Goal: Communication & Community: Share content

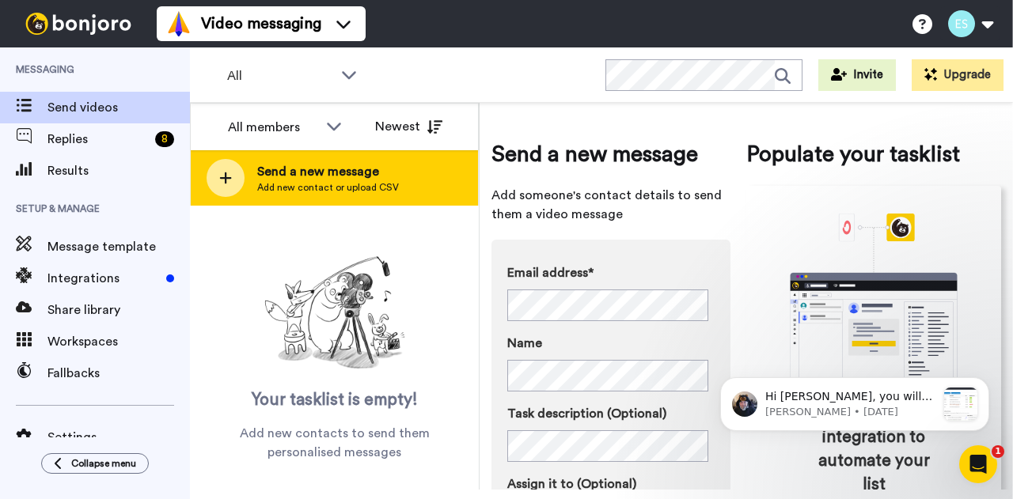
click at [268, 172] on span "Send a new message" at bounding box center [328, 171] width 142 height 19
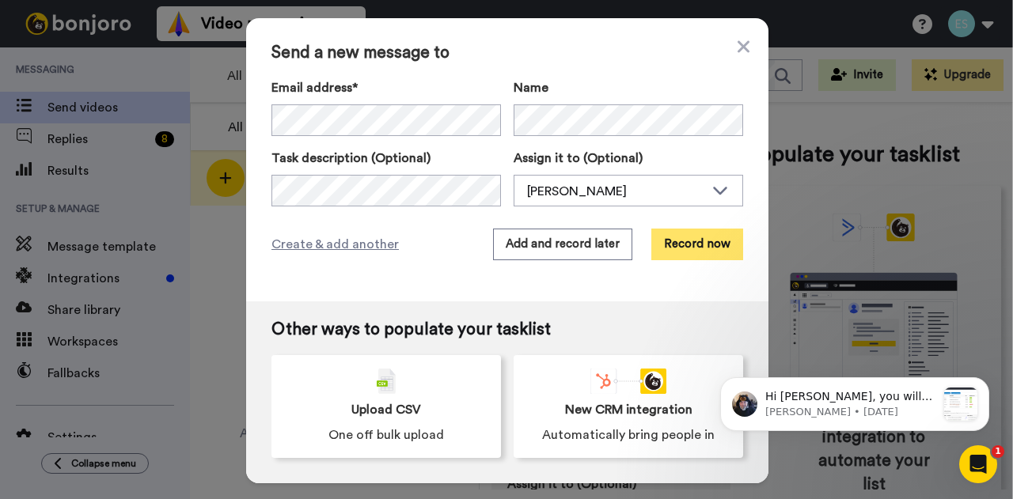
click at [690, 247] on button "Record now" at bounding box center [697, 245] width 92 height 32
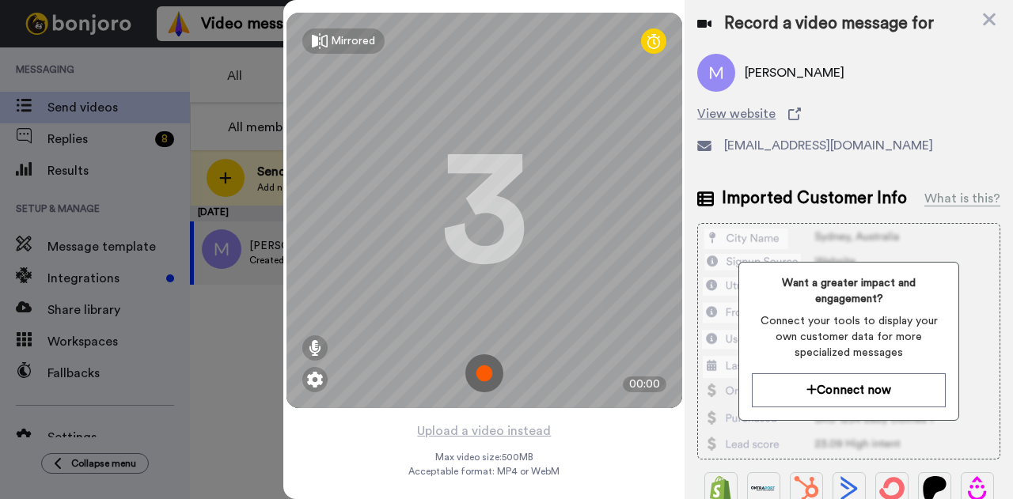
click at [488, 373] on img at bounding box center [484, 374] width 38 height 38
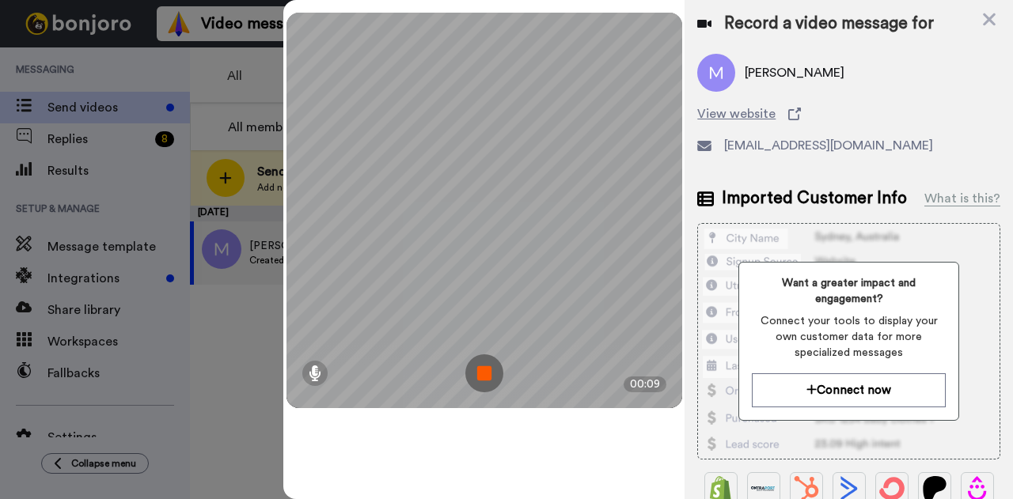
click at [488, 373] on img at bounding box center [484, 374] width 38 height 38
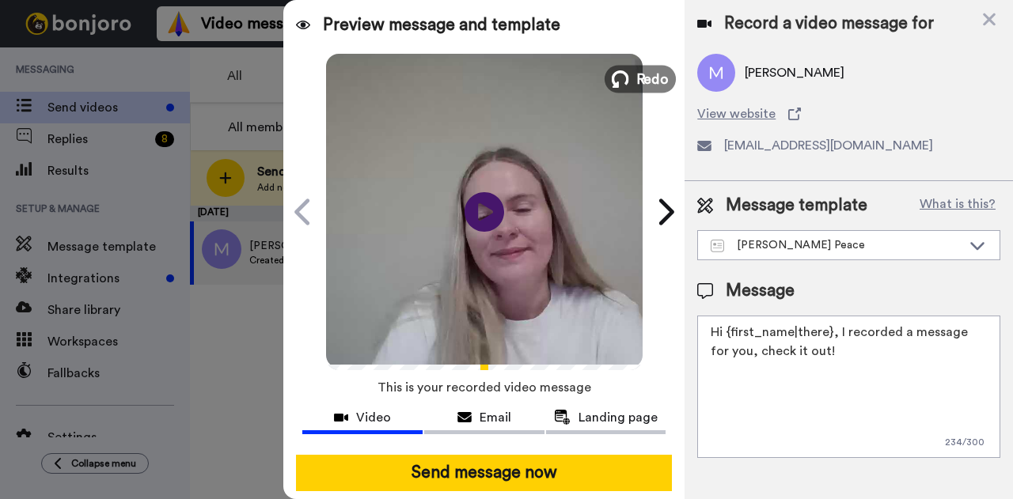
click at [622, 74] on icon at bounding box center [620, 78] width 17 height 17
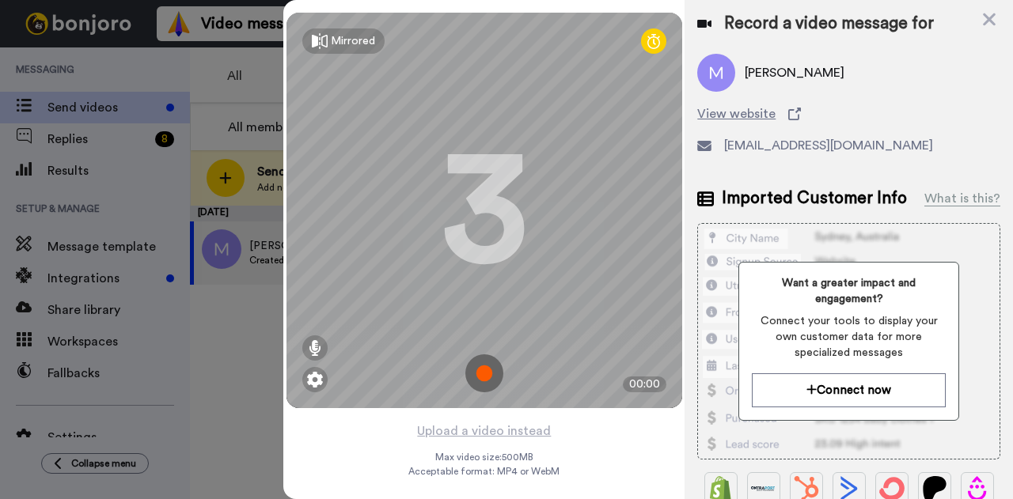
click at [488, 364] on img at bounding box center [484, 374] width 38 height 38
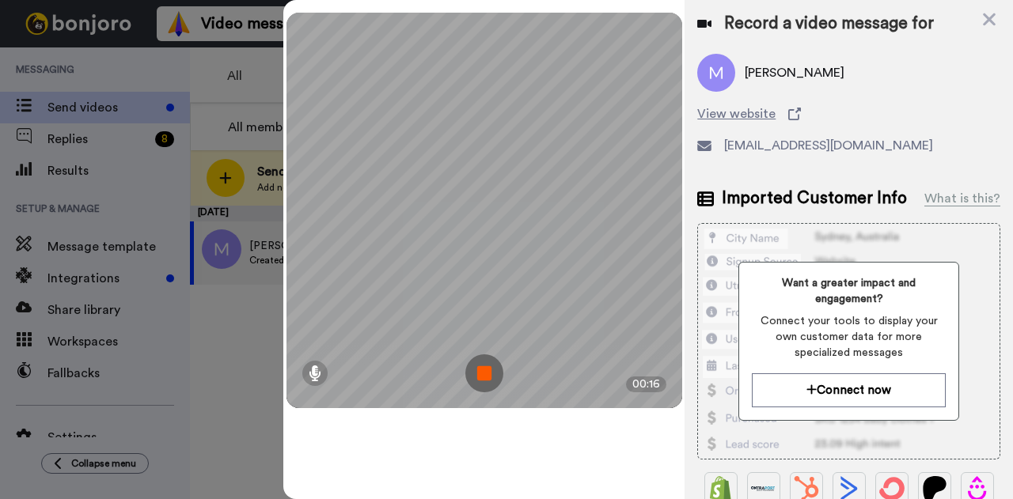
click at [486, 374] on img at bounding box center [484, 374] width 38 height 38
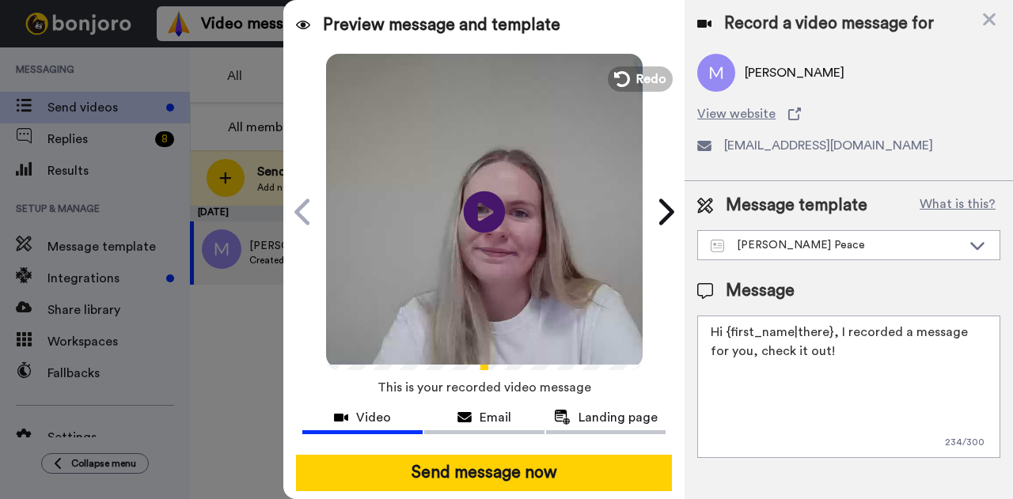
click at [484, 214] on icon "Play/Pause" at bounding box center [485, 211] width 42 height 75
drag, startPoint x: 828, startPoint y: 350, endPoint x: 727, endPoint y: 325, distance: 104.2
click at [727, 325] on textarea "Hi {first_name|there}, I recorded a message for you, check it out!" at bounding box center [848, 387] width 303 height 142
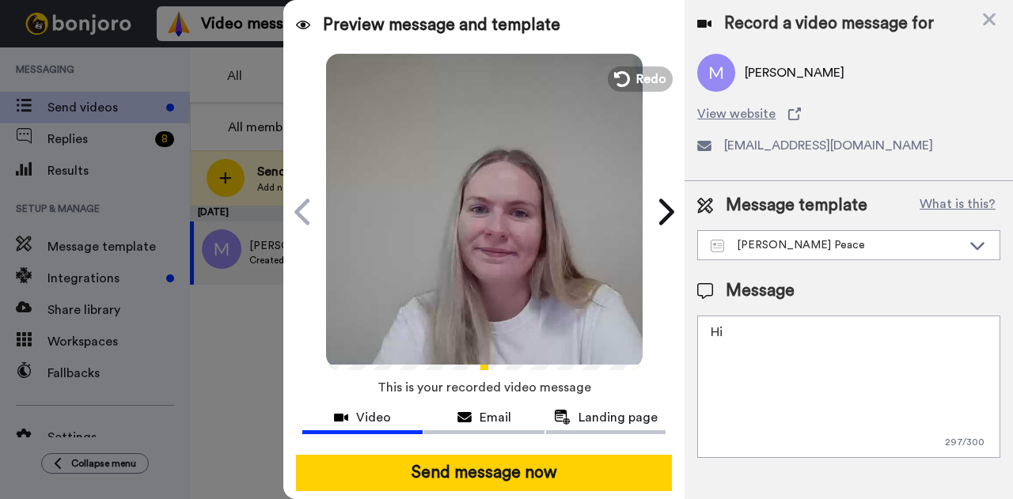
type textarea "H"
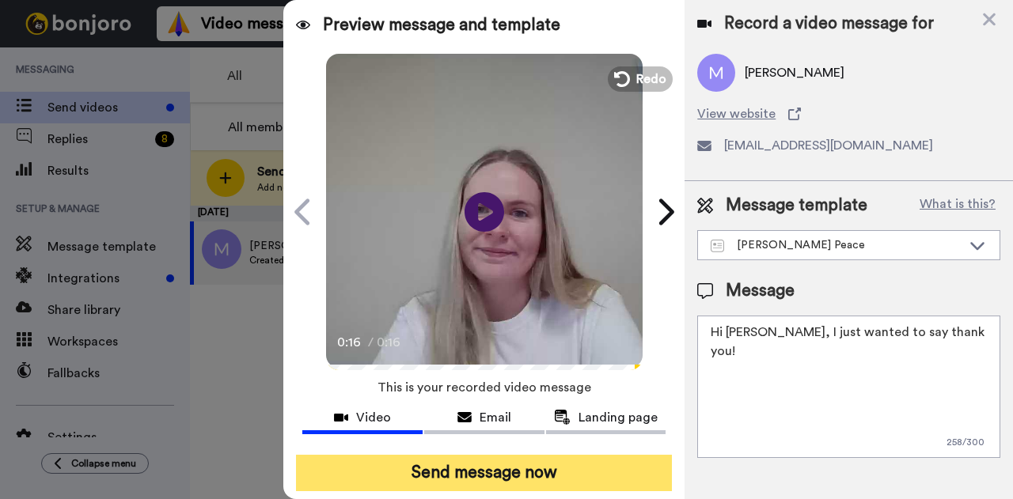
type textarea "Hi Monica, I just wanted to say thank you!"
click at [599, 461] on button "Send message now" at bounding box center [484, 473] width 376 height 36
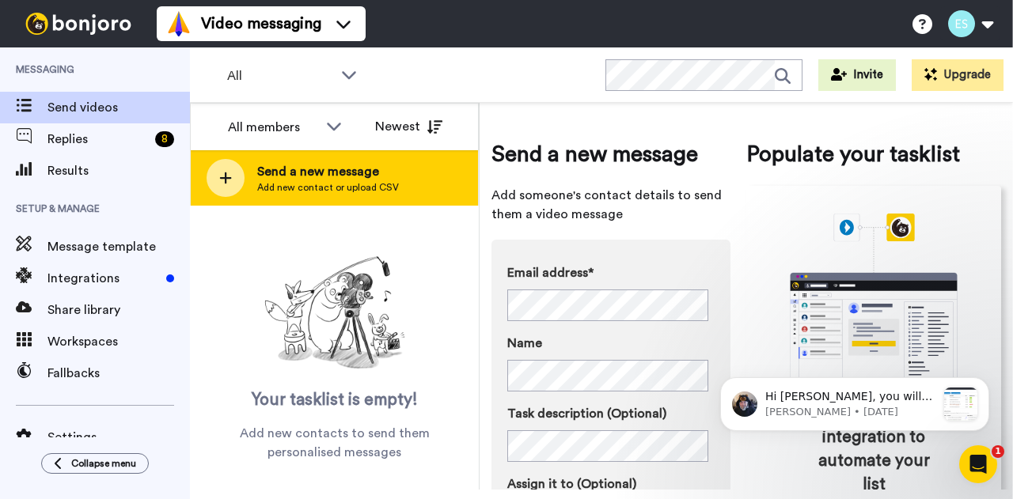
click at [283, 173] on span "Send a new message" at bounding box center [328, 171] width 142 height 19
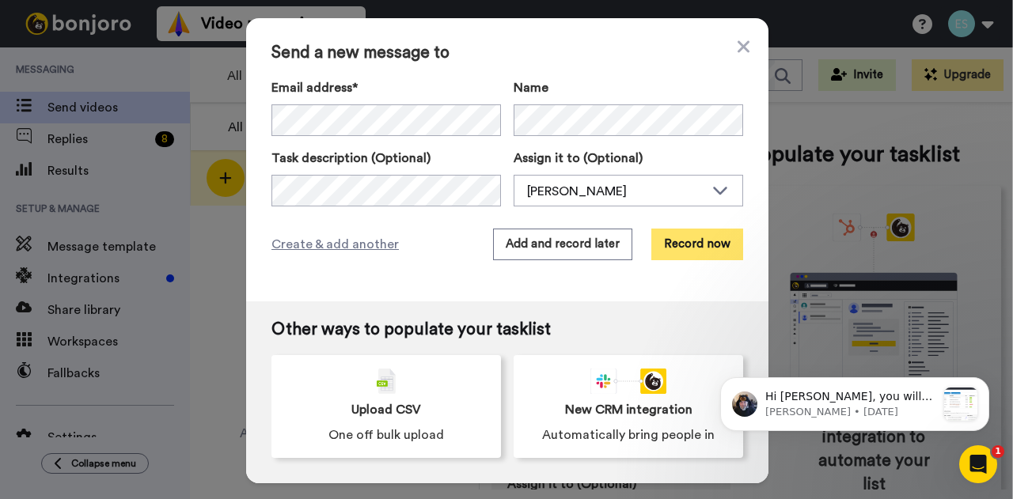
click at [681, 241] on button "Record now" at bounding box center [697, 245] width 92 height 32
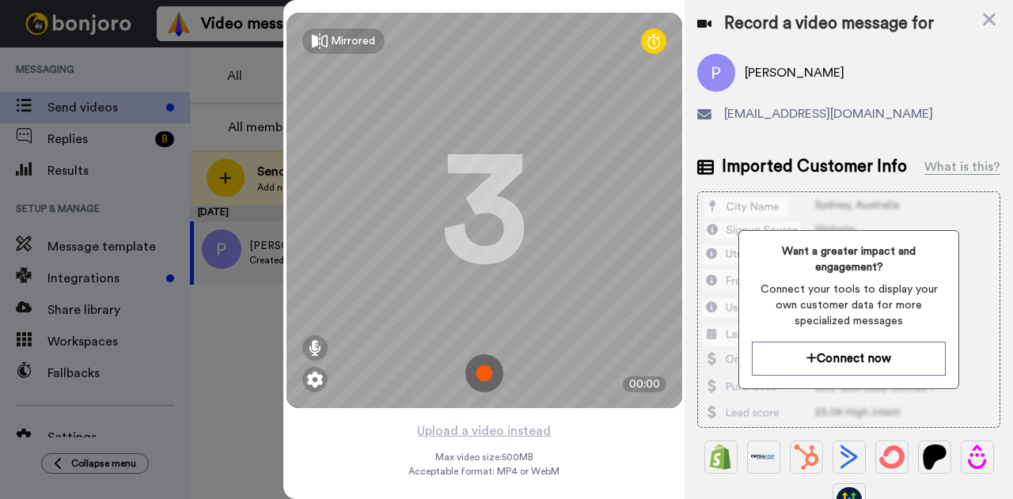
click at [481, 368] on img at bounding box center [484, 374] width 38 height 38
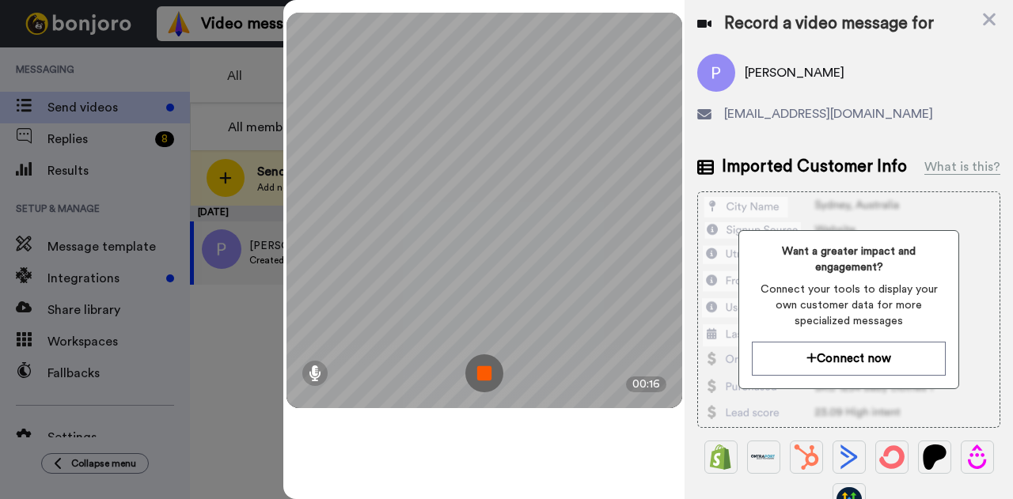
click at [480, 373] on img at bounding box center [484, 374] width 38 height 38
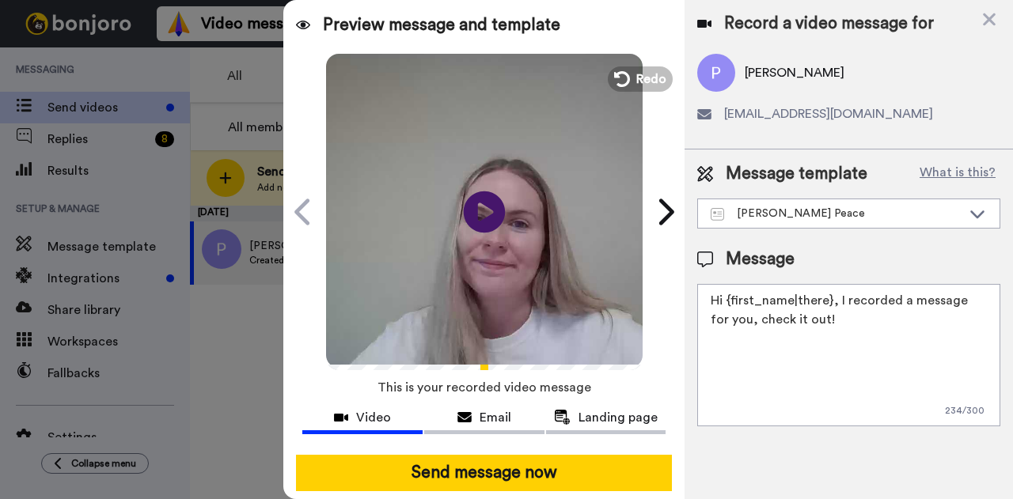
click at [467, 208] on icon at bounding box center [485, 212] width 42 height 42
drag, startPoint x: 806, startPoint y: 328, endPoint x: 728, endPoint y: 301, distance: 82.8
click at [728, 301] on textarea "Hi {first_name|there}, I recorded a message for you, check it out!" at bounding box center [848, 355] width 303 height 142
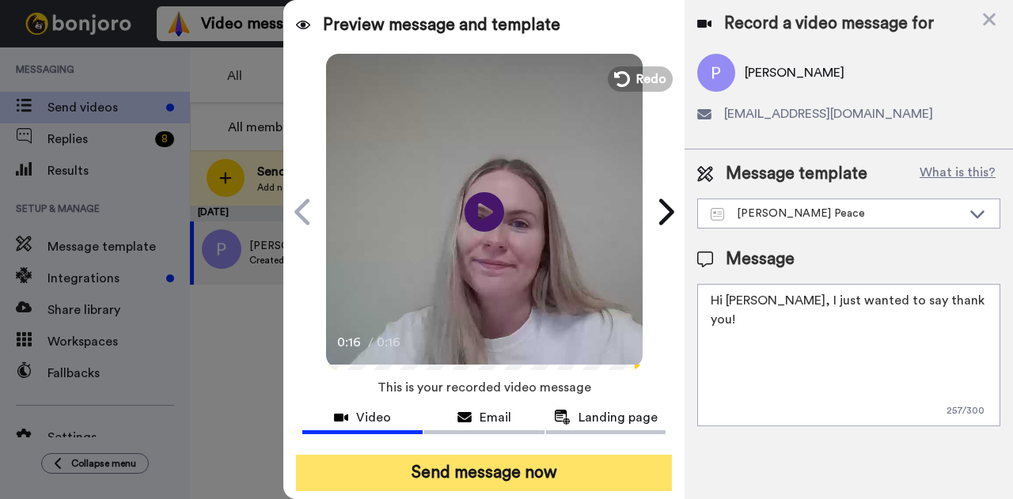
type textarea "Hi Pritesh, I just wanted to say thank you!"
click at [570, 461] on button "Send message now" at bounding box center [484, 473] width 376 height 36
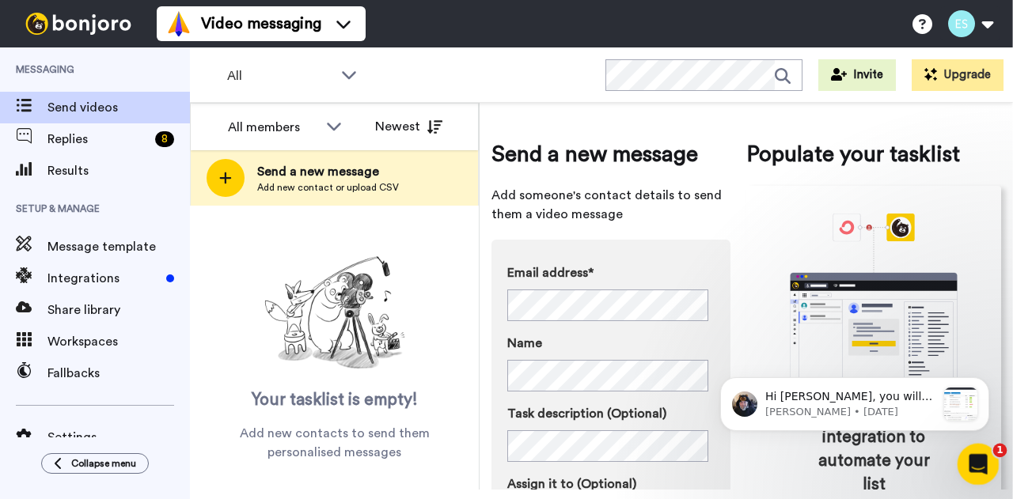
click at [973, 463] on icon "Open Intercom Messenger" at bounding box center [976, 463] width 26 height 26
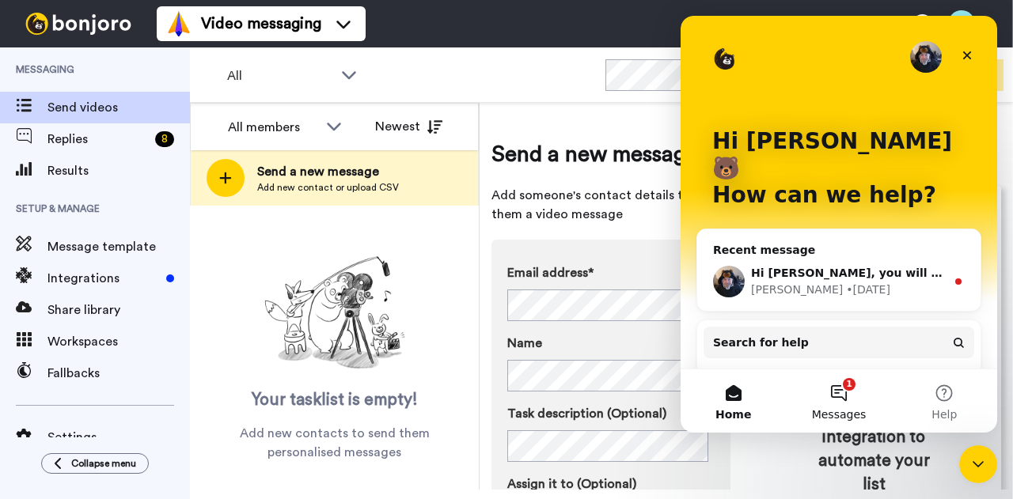
click at [829, 391] on button "1 Messages" at bounding box center [838, 401] width 105 height 63
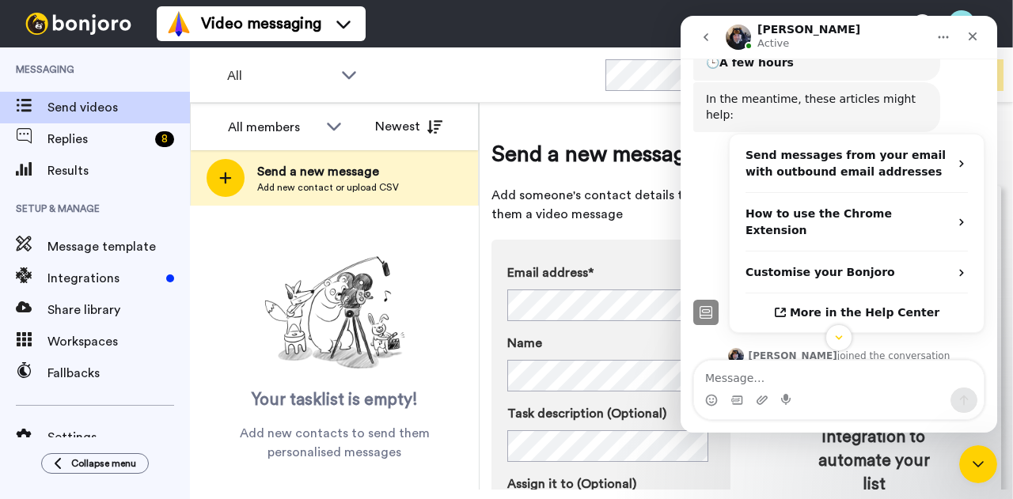
scroll to position [541, 0]
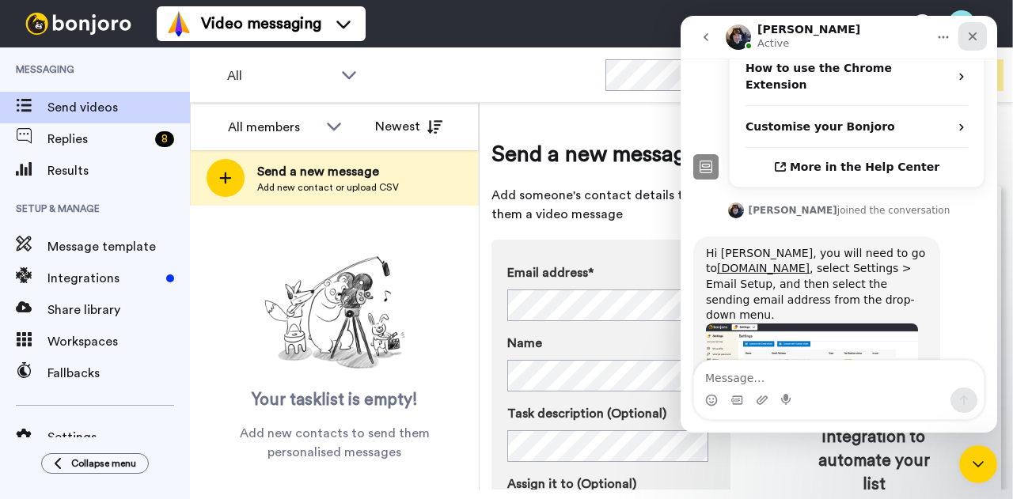
click at [970, 40] on icon "Close" at bounding box center [972, 36] width 13 height 13
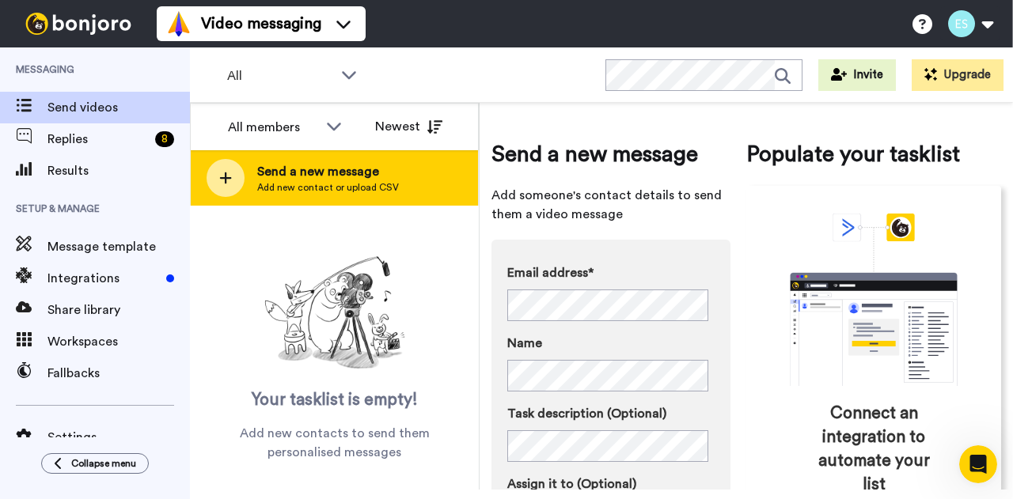
click at [394, 172] on span "Send a new message" at bounding box center [328, 171] width 142 height 19
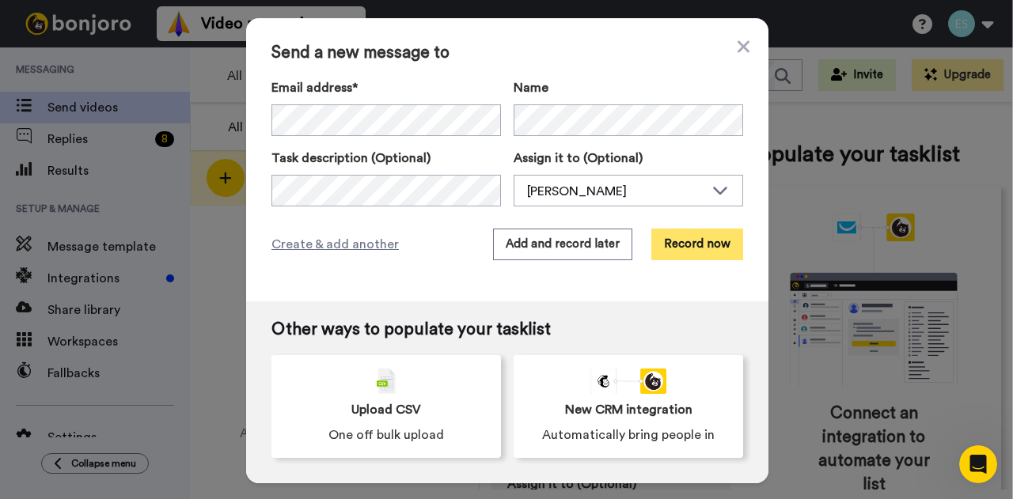
click at [672, 237] on button "Record now" at bounding box center [697, 245] width 92 height 32
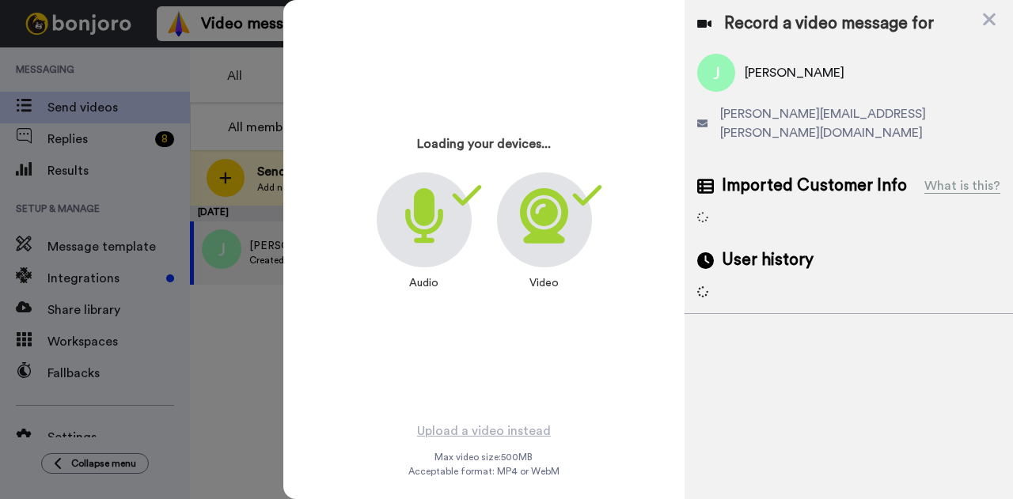
scroll to position [491, 0]
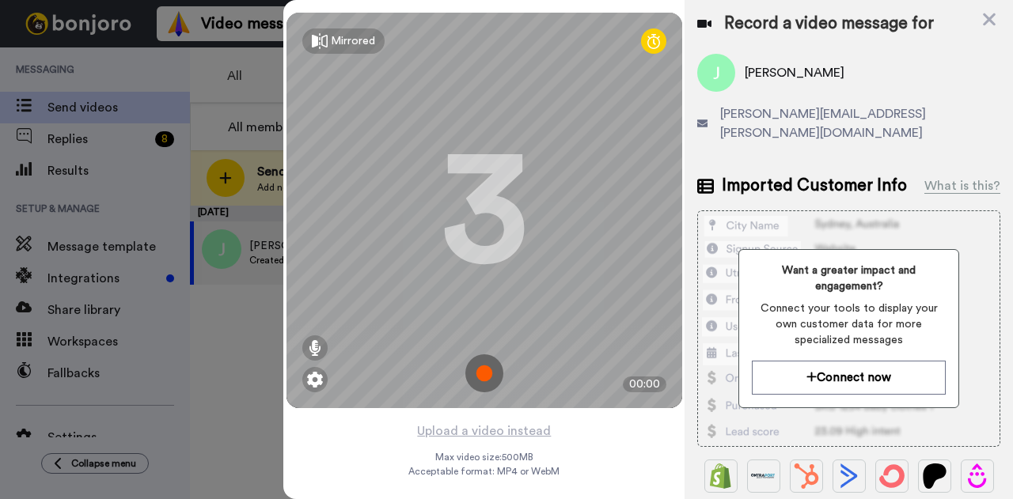
click at [472, 376] on img at bounding box center [484, 374] width 38 height 38
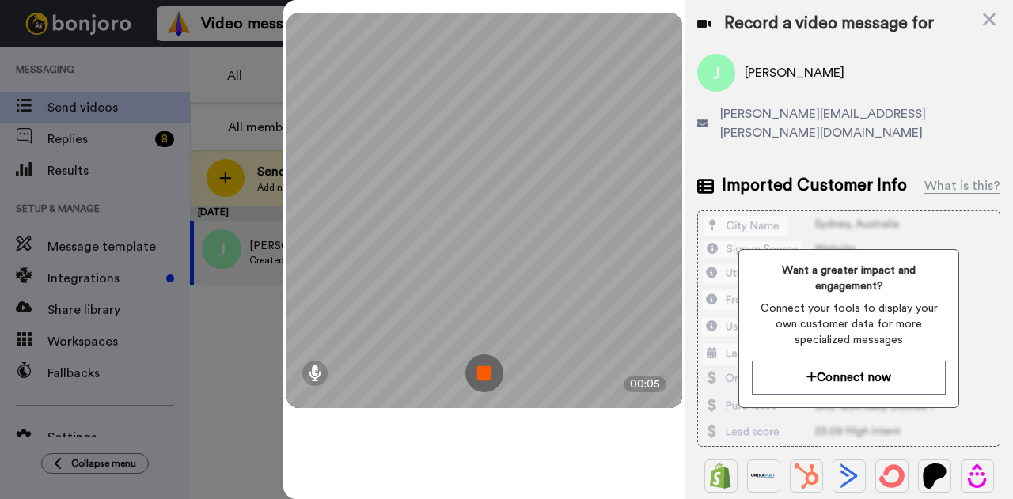
click at [472, 376] on img at bounding box center [484, 374] width 38 height 38
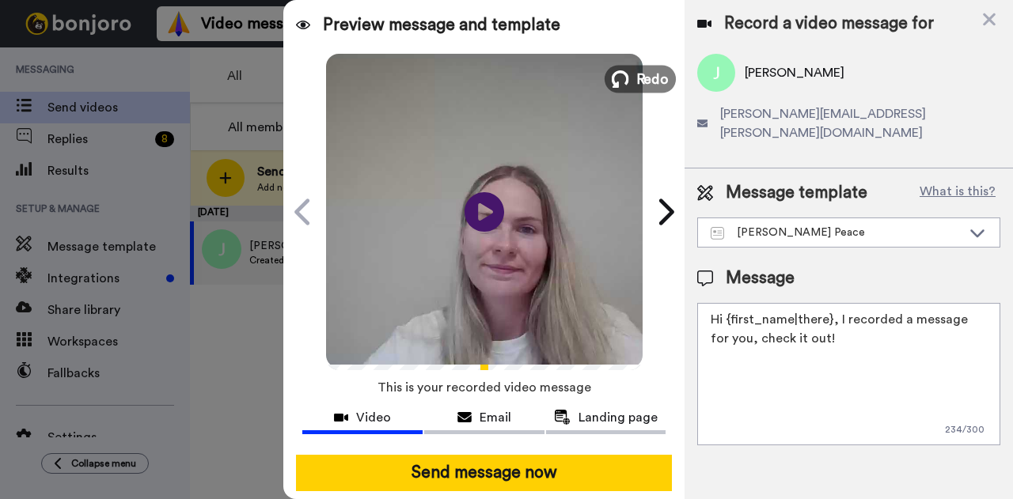
click at [629, 88] on button "Redo" at bounding box center [640, 79] width 71 height 28
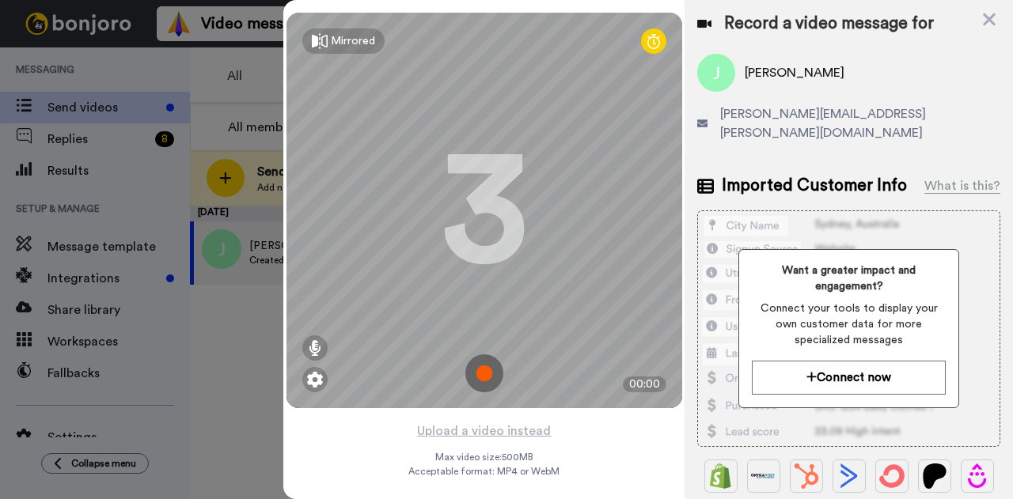
click at [492, 375] on img at bounding box center [484, 374] width 38 height 38
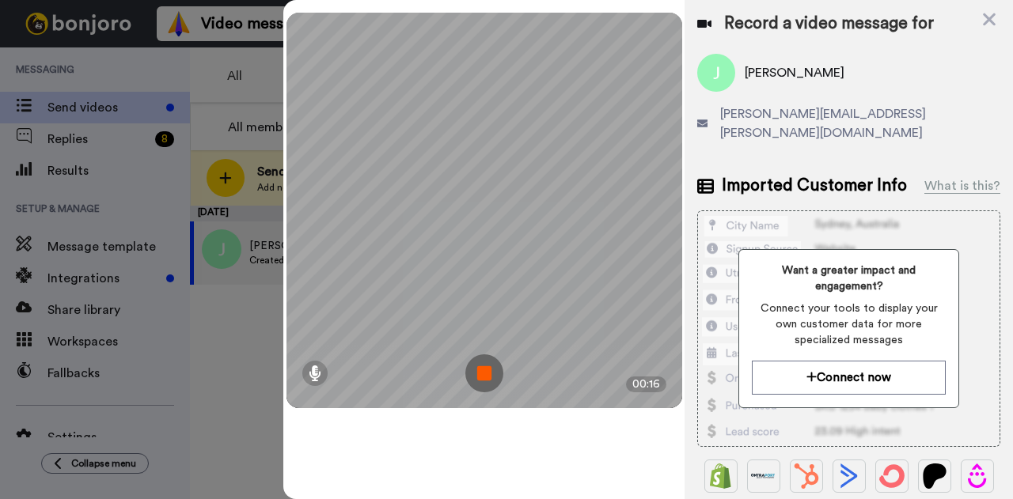
click at [484, 376] on img at bounding box center [484, 374] width 38 height 38
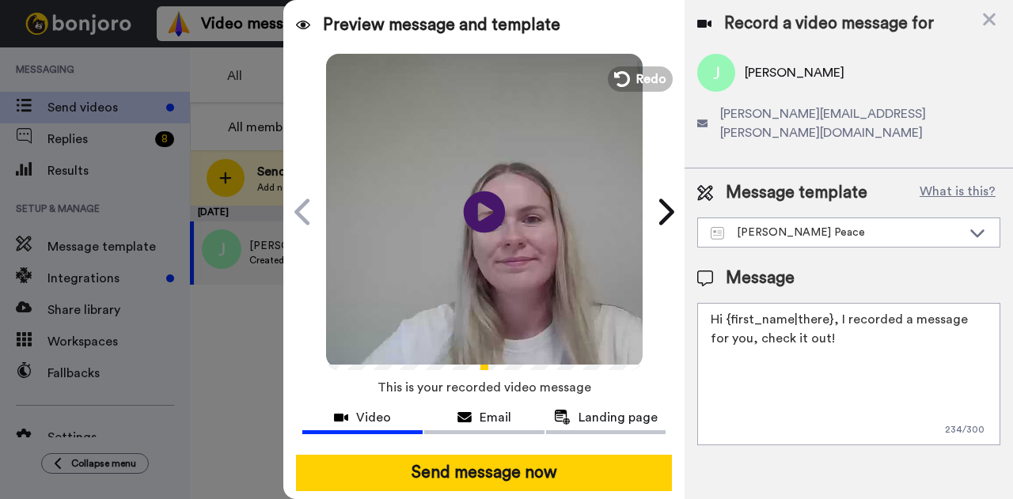
click at [469, 218] on icon at bounding box center [485, 212] width 42 height 42
drag, startPoint x: 820, startPoint y: 324, endPoint x: 729, endPoint y: 296, distance: 95.4
click at [729, 303] on textarea "Hi {first_name|there}, I recorded a message for you, check it out!" at bounding box center [848, 374] width 303 height 142
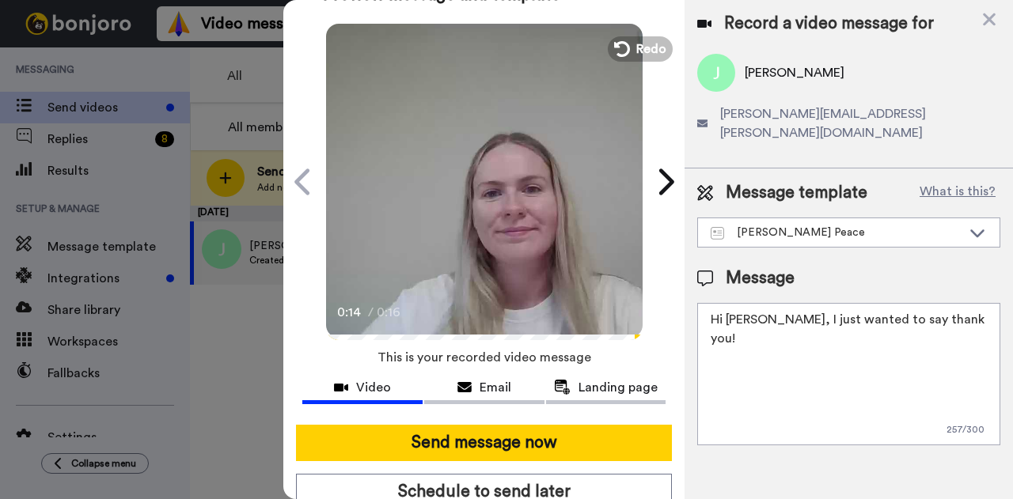
scroll to position [41, 0]
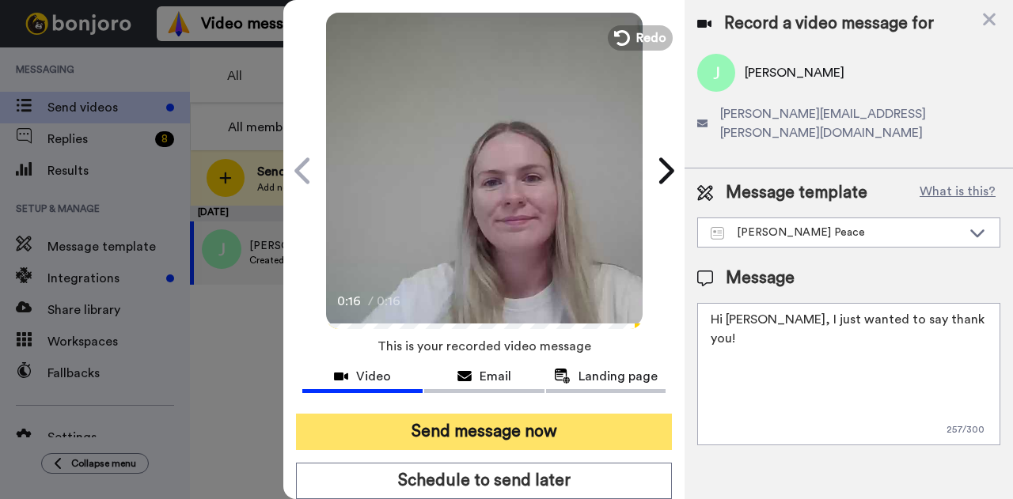
type textarea "Hi Jessica, I just wanted to say thank you!"
click at [526, 431] on button "Send message now" at bounding box center [484, 432] width 376 height 36
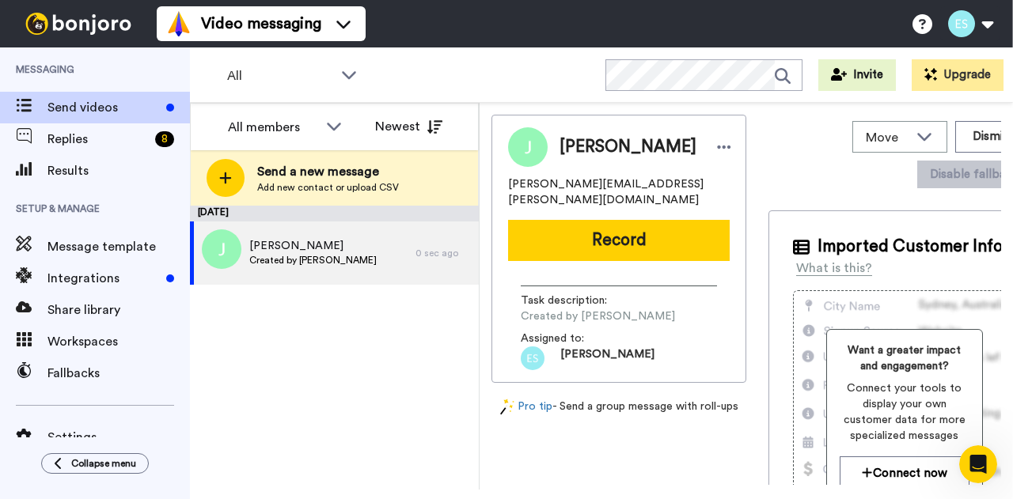
scroll to position [0, 0]
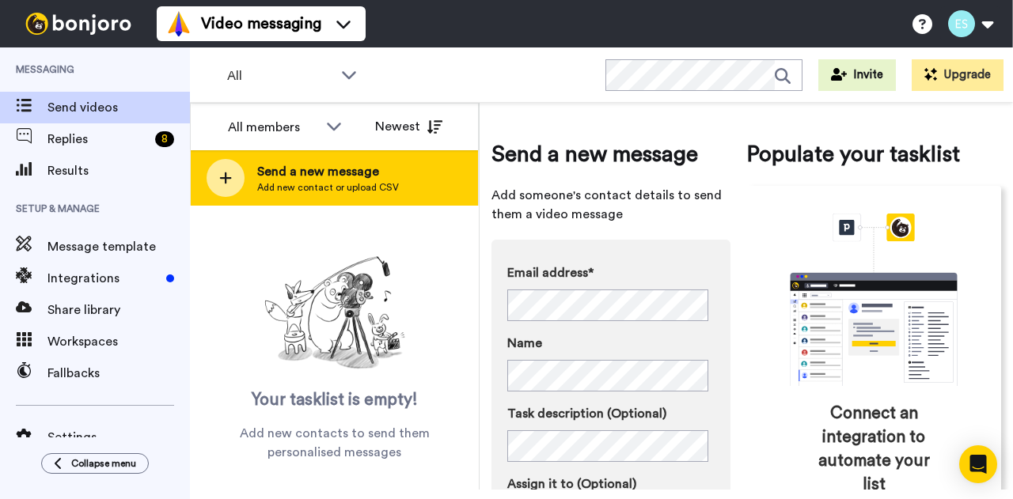
click at [355, 180] on span "Send a new message" at bounding box center [328, 171] width 142 height 19
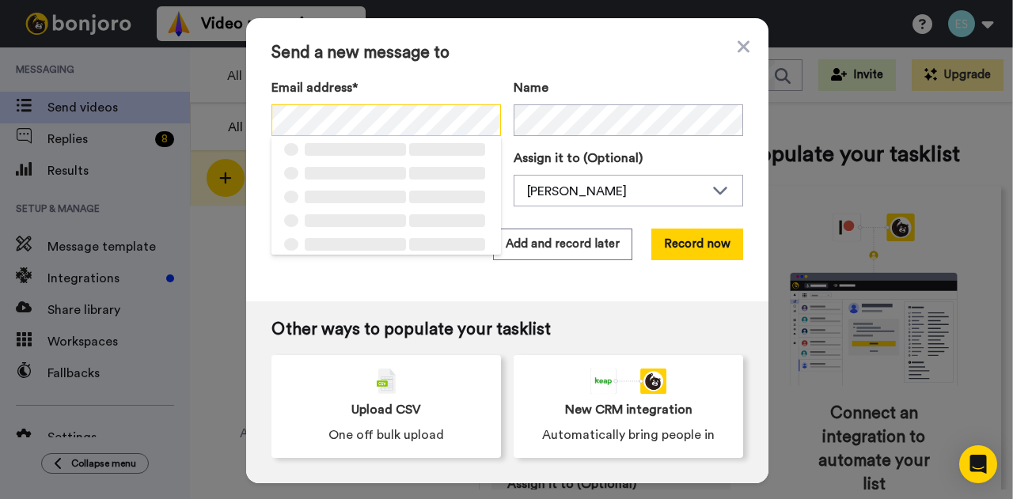
scroll to position [0, 7]
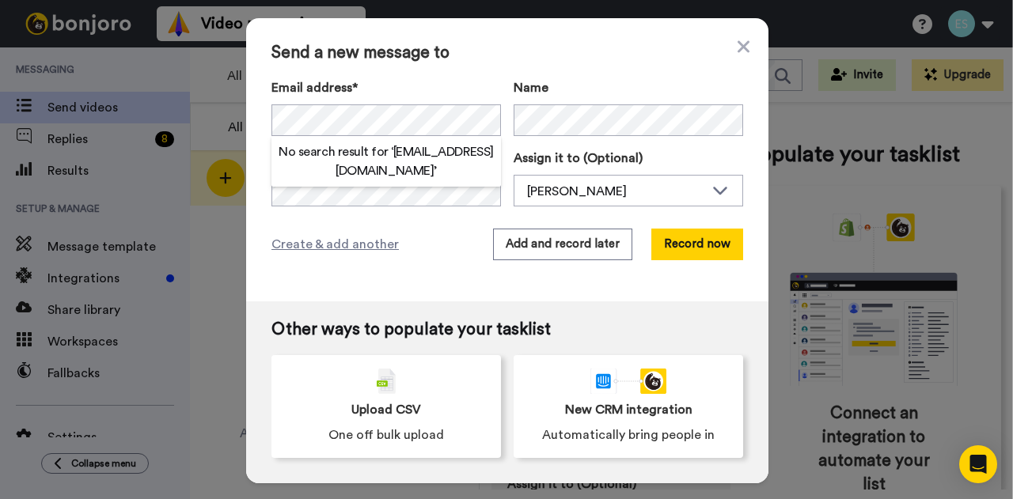
click at [457, 294] on div "Send a new message to Email address* No search result for ‘ dawnevosper@michael…" at bounding box center [507, 159] width 522 height 283
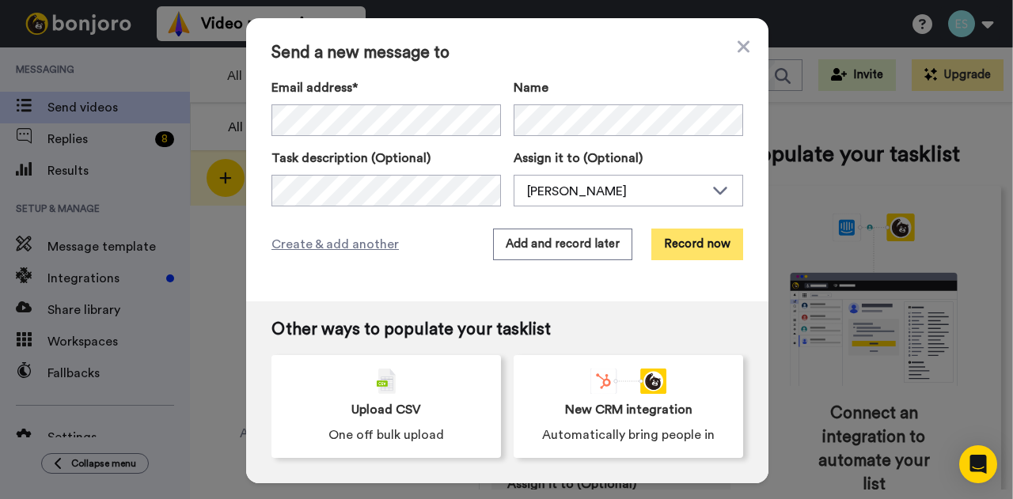
click at [701, 245] on button "Record now" at bounding box center [697, 245] width 92 height 32
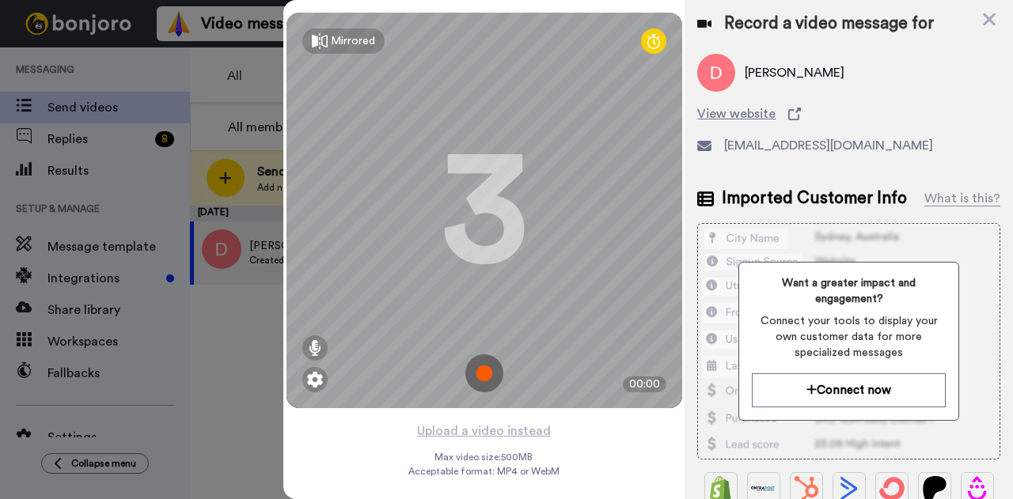
click at [476, 365] on img at bounding box center [484, 374] width 38 height 38
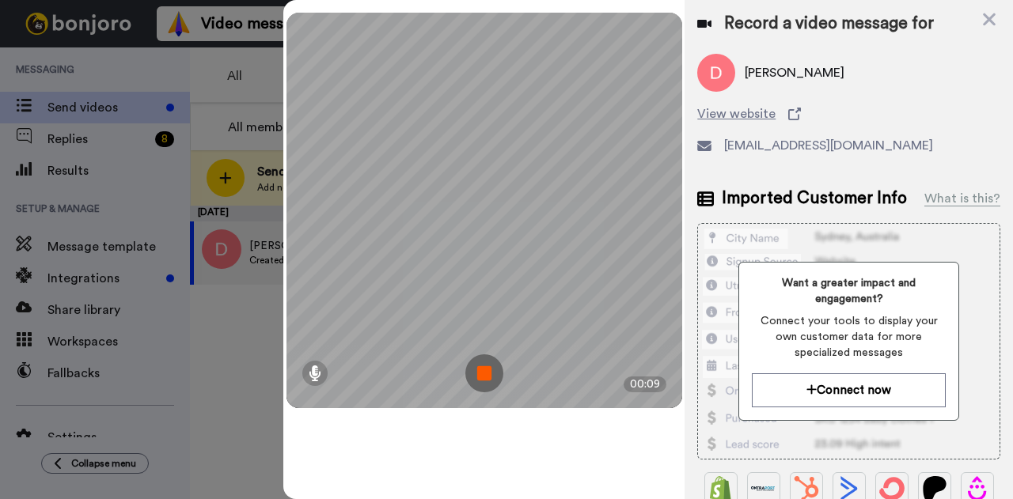
click at [476, 365] on img at bounding box center [484, 374] width 38 height 38
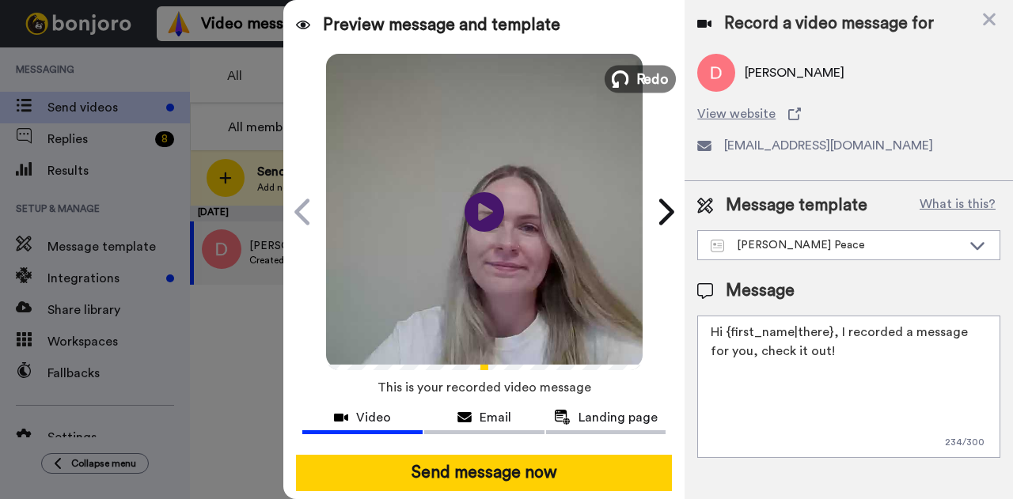
click at [627, 70] on button "Redo" at bounding box center [640, 79] width 71 height 28
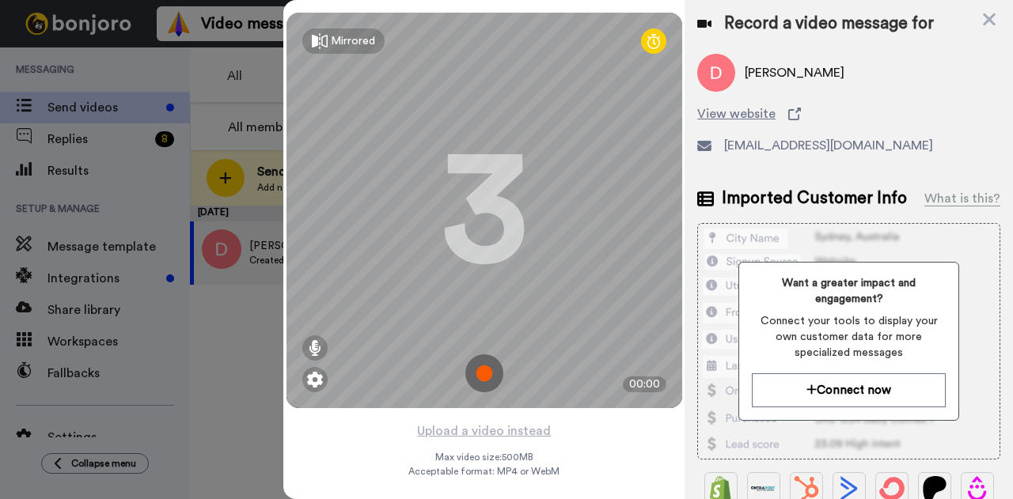
click at [472, 379] on img at bounding box center [484, 374] width 38 height 38
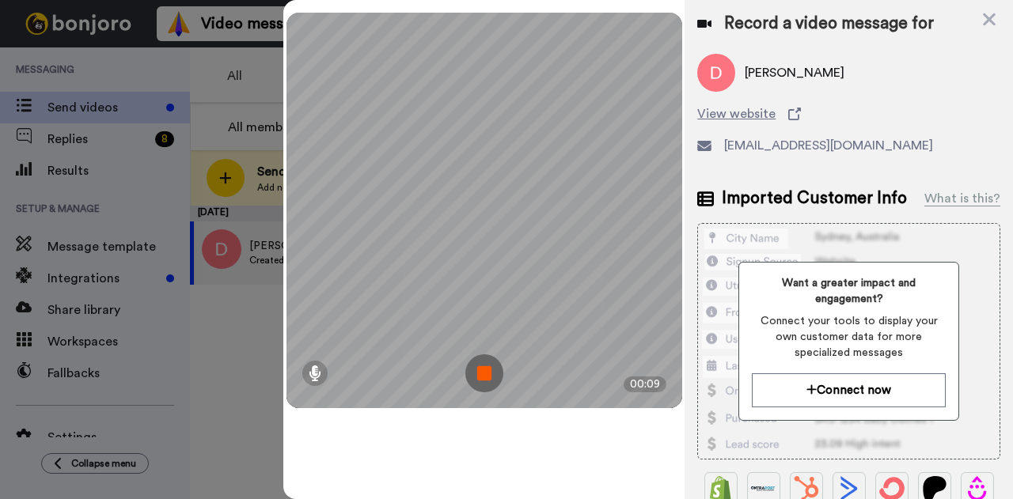
click at [472, 379] on img at bounding box center [484, 374] width 38 height 38
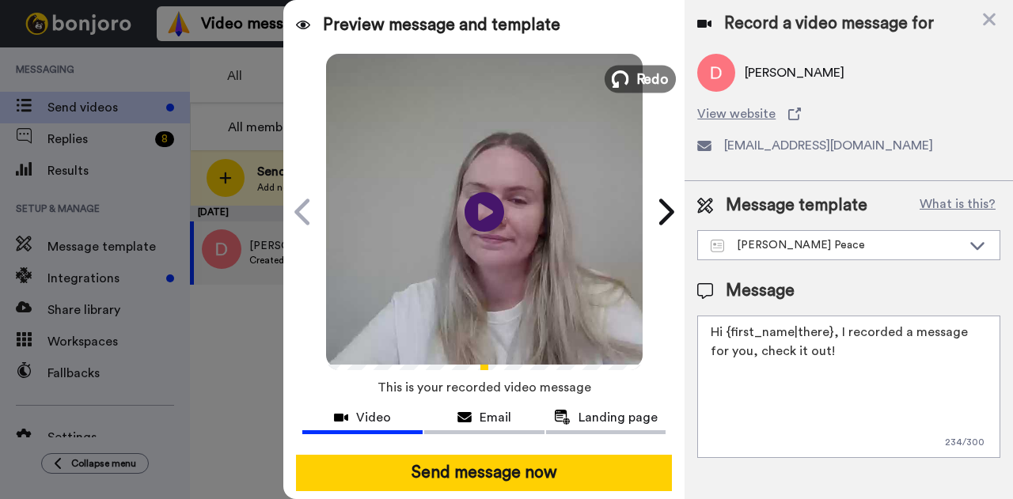
click at [628, 68] on button "Redo" at bounding box center [640, 79] width 71 height 28
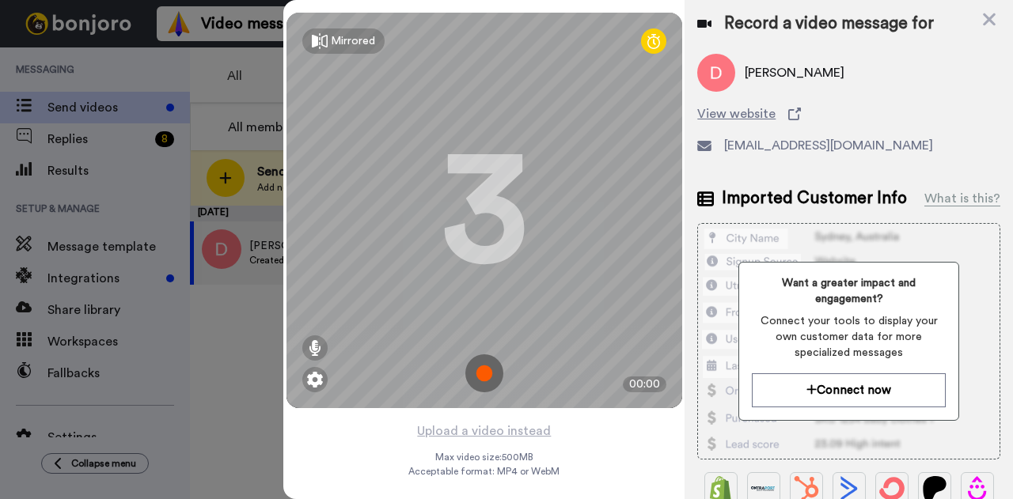
click at [478, 368] on img at bounding box center [484, 374] width 38 height 38
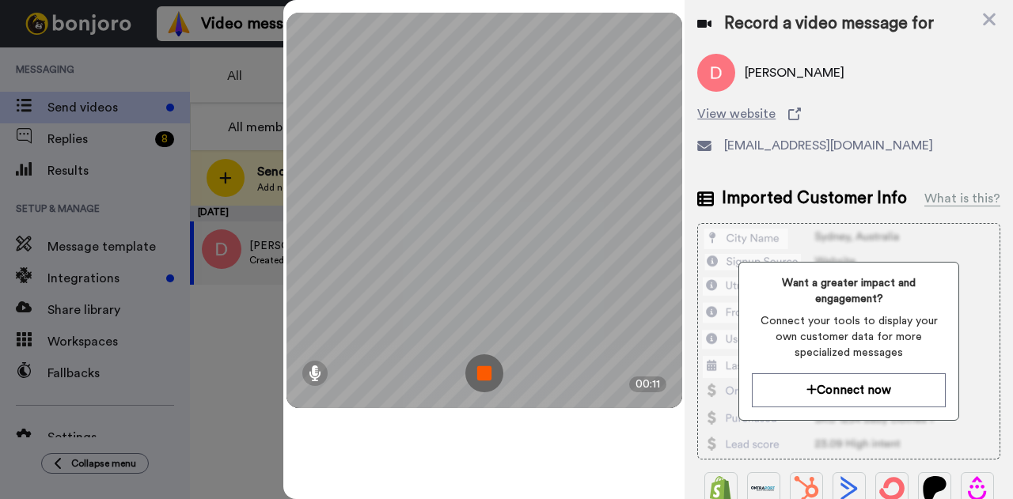
click at [478, 368] on img at bounding box center [484, 374] width 38 height 38
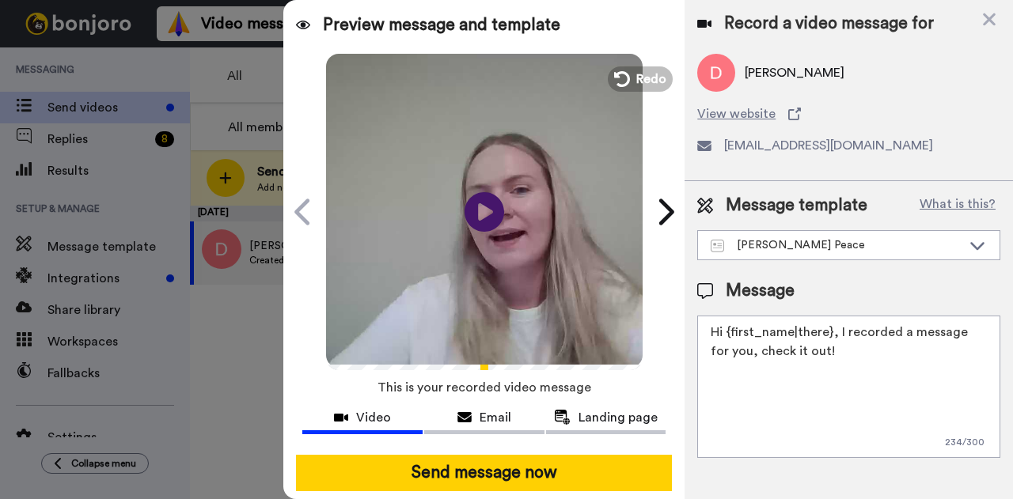
click at [636, 54] on video at bounding box center [484, 209] width 317 height 317
click at [636, 69] on span "Redo" at bounding box center [652, 78] width 33 height 21
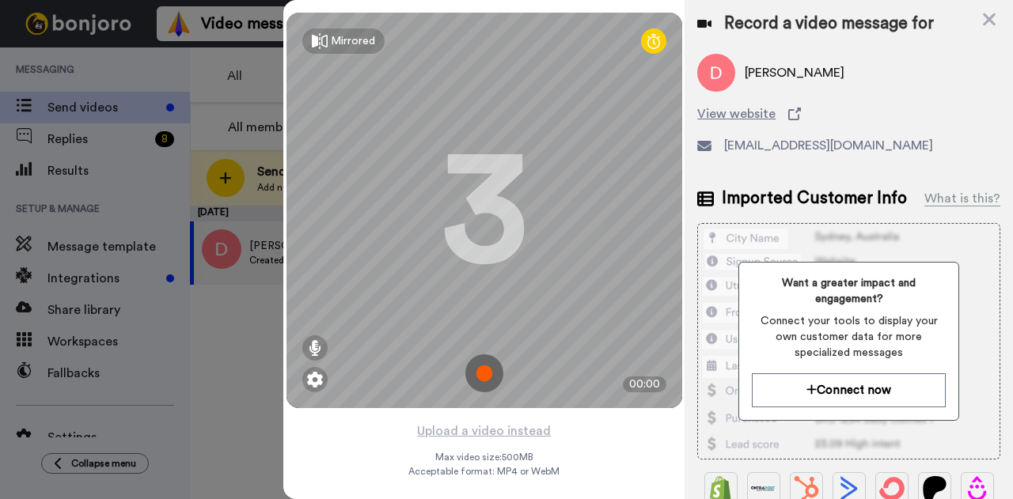
click at [478, 375] on img at bounding box center [484, 374] width 38 height 38
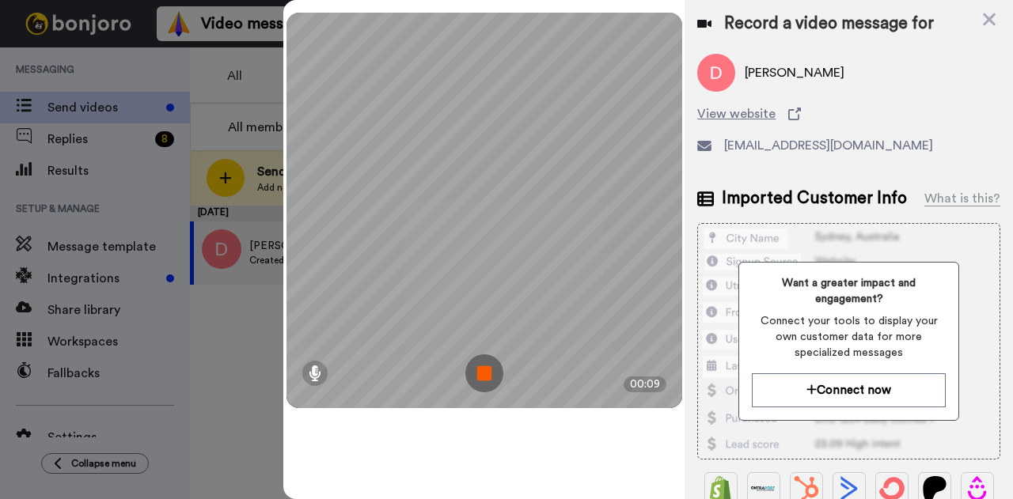
click at [478, 375] on img at bounding box center [484, 374] width 38 height 38
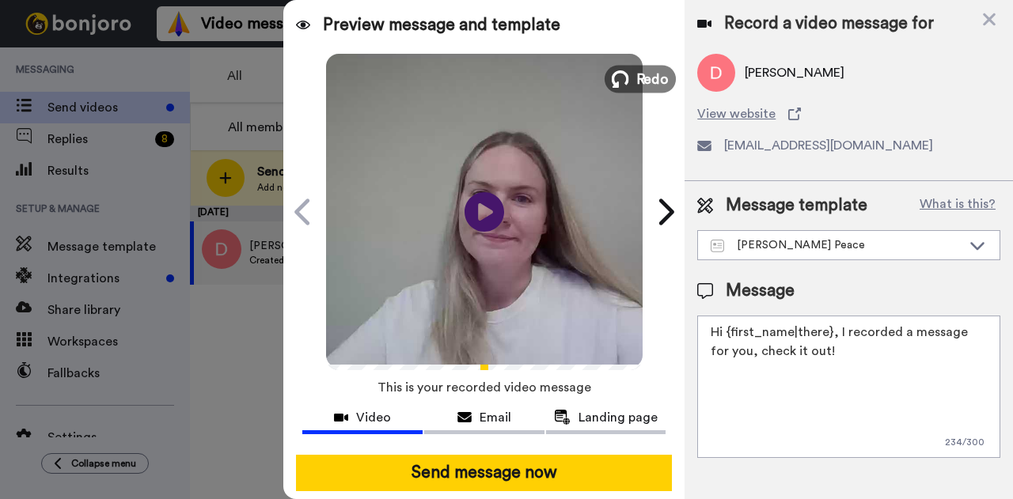
click at [636, 79] on span "Redo" at bounding box center [652, 78] width 33 height 21
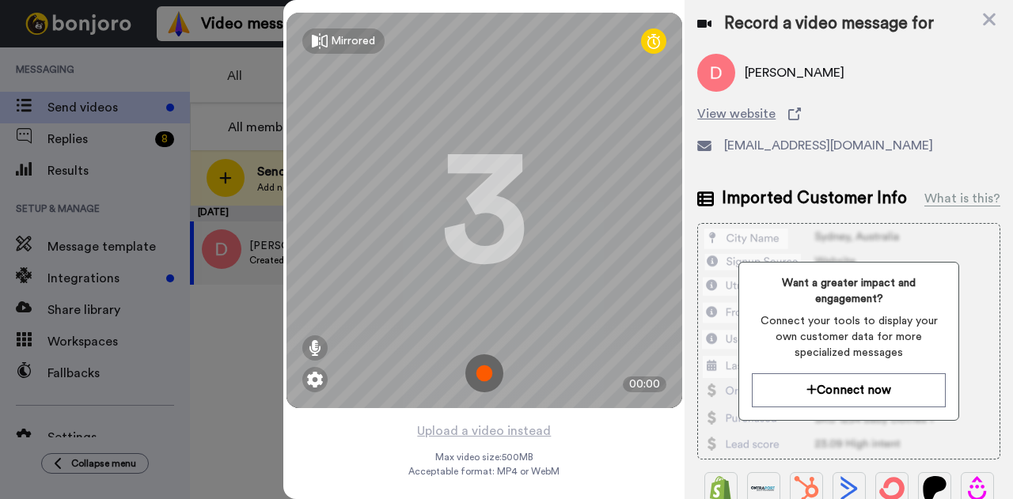
click at [474, 381] on img at bounding box center [484, 374] width 38 height 38
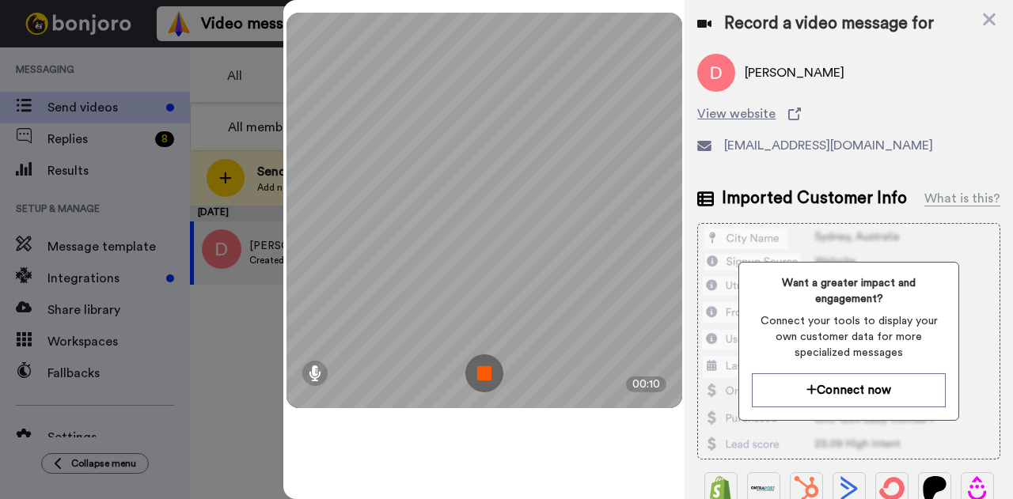
click at [474, 381] on img at bounding box center [484, 374] width 38 height 38
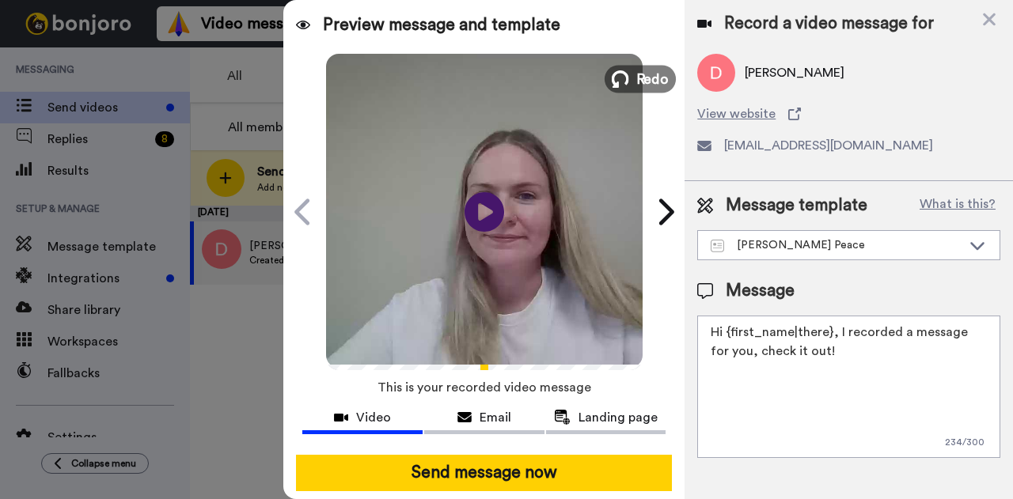
click at [625, 82] on button "Redo" at bounding box center [640, 79] width 71 height 28
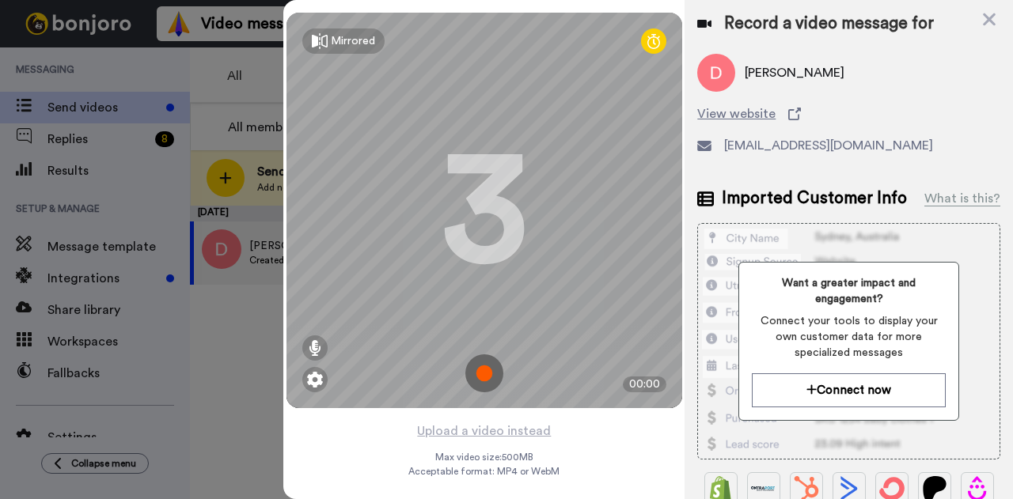
click at [475, 388] on img at bounding box center [484, 374] width 38 height 38
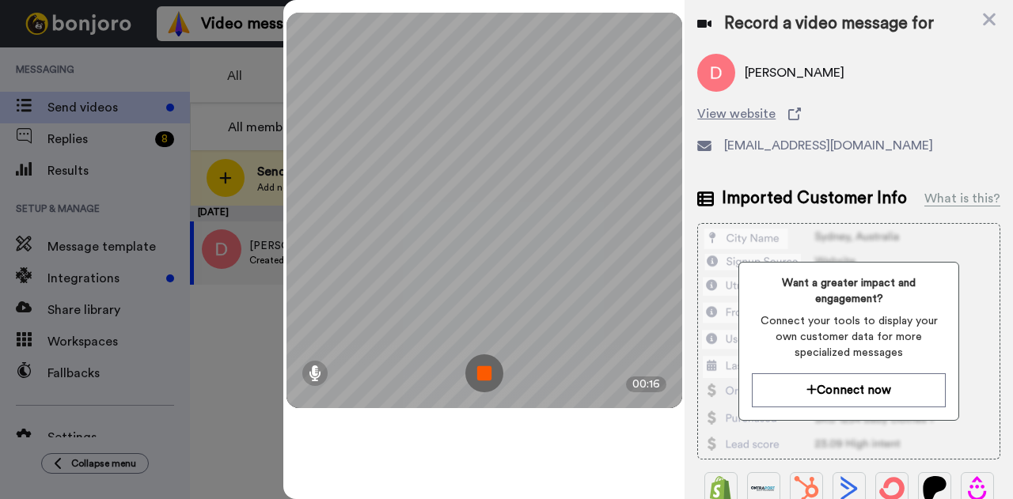
click at [480, 374] on img at bounding box center [484, 374] width 38 height 38
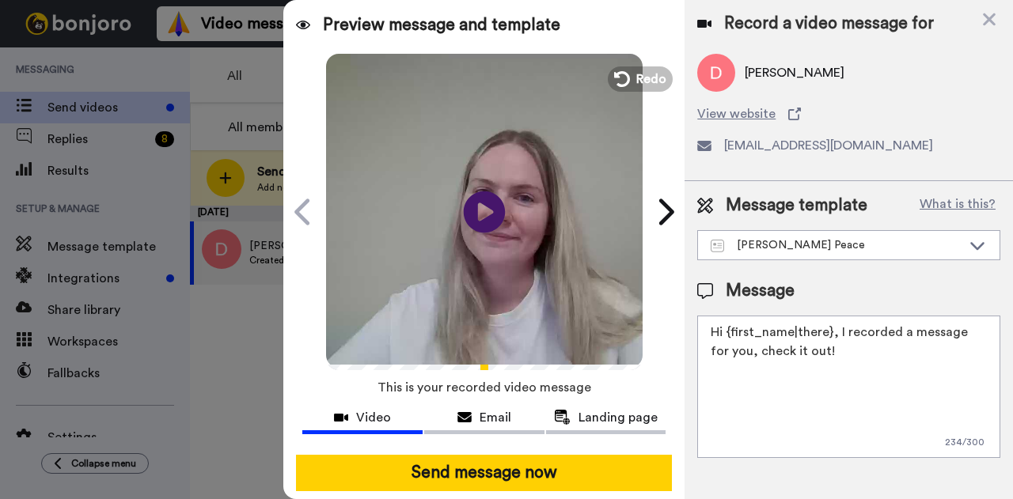
click at [476, 217] on icon "Play/Pause" at bounding box center [485, 211] width 42 height 75
drag, startPoint x: 821, startPoint y: 355, endPoint x: 727, endPoint y: 324, distance: 100.1
click at [727, 324] on textarea "Hi {first_name|there}, I recorded a message for you, check it out!" at bounding box center [848, 387] width 303 height 142
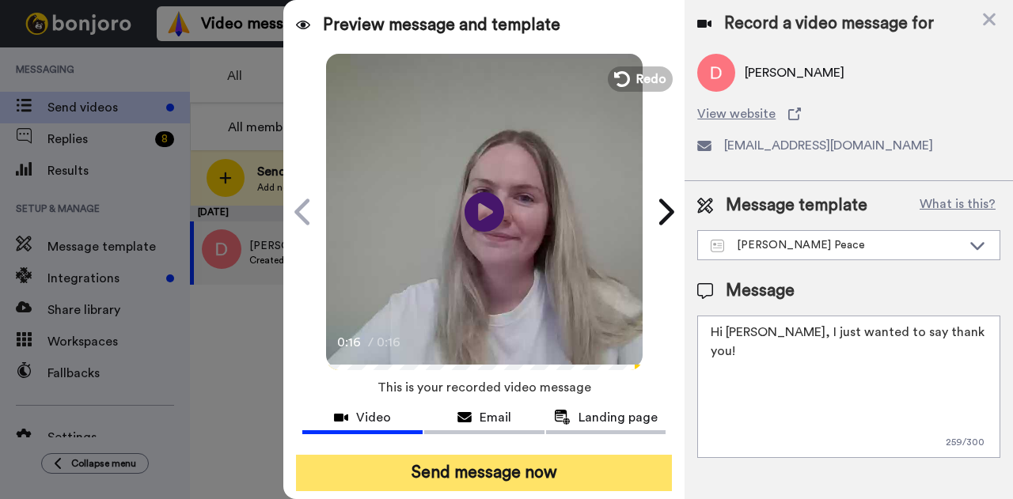
type textarea "Hi Dawne, I just wanted to say thank you!"
click at [498, 464] on button "Send message now" at bounding box center [484, 473] width 376 height 36
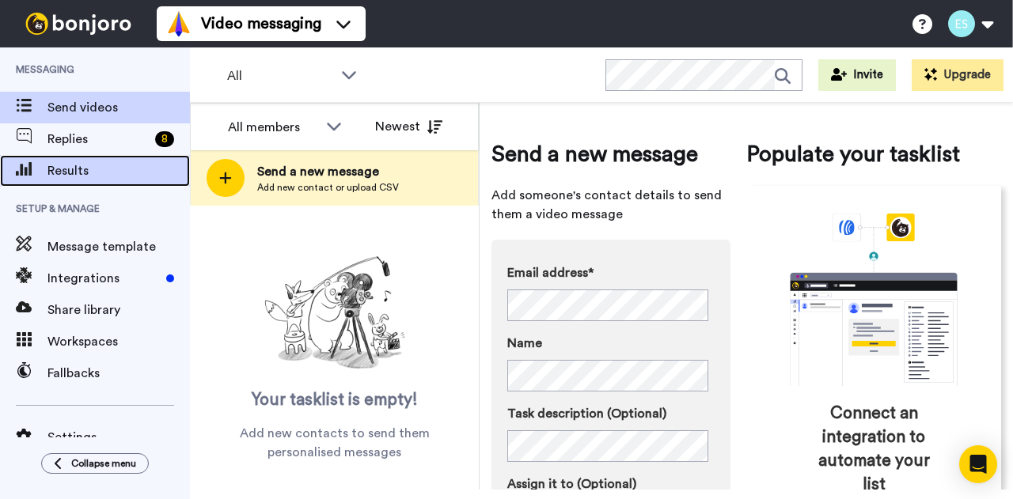
click at [109, 169] on span "Results" at bounding box center [118, 170] width 142 height 19
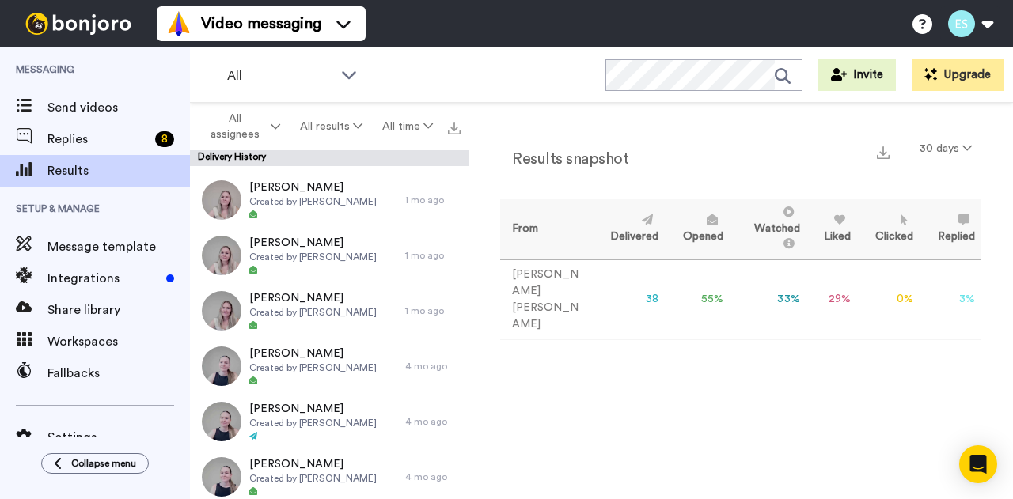
scroll to position [2436, 0]
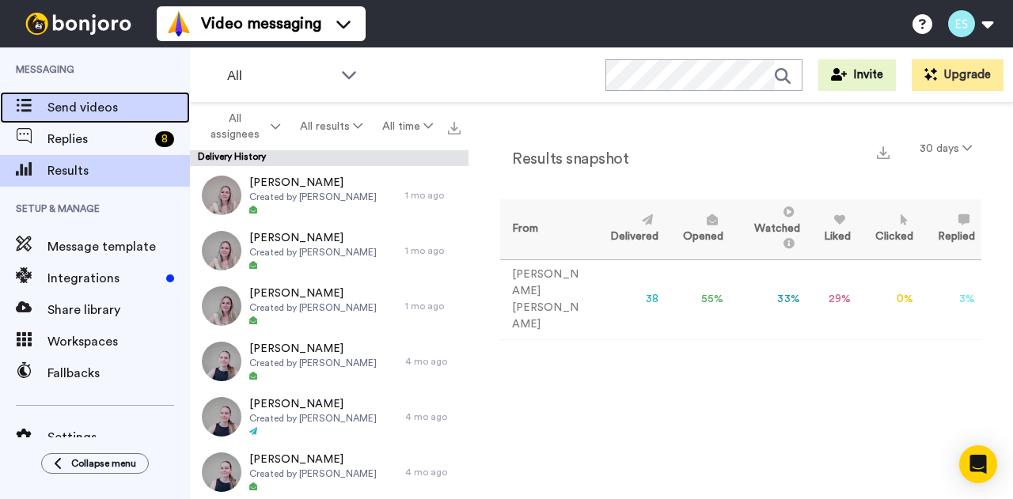
click at [81, 115] on span "Send videos" at bounding box center [118, 107] width 142 height 19
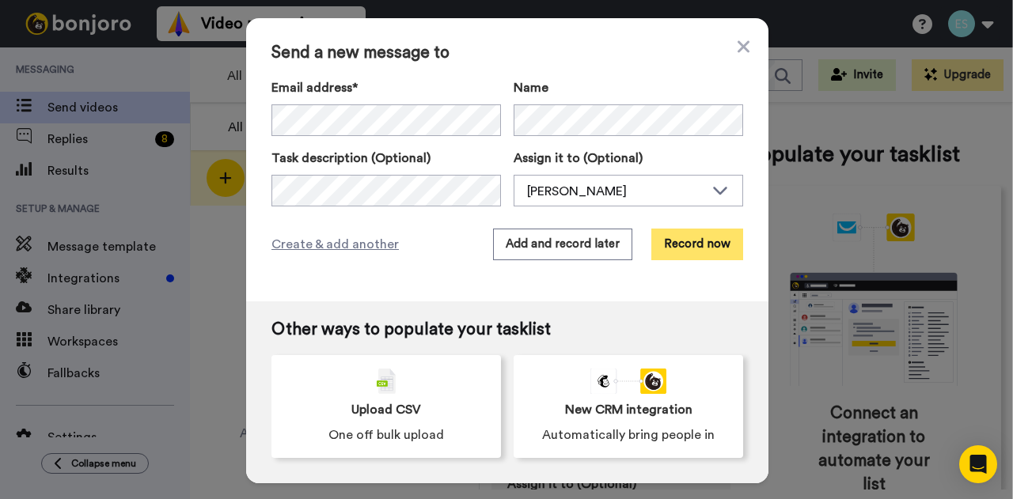
click at [696, 236] on button "Record now" at bounding box center [697, 245] width 92 height 32
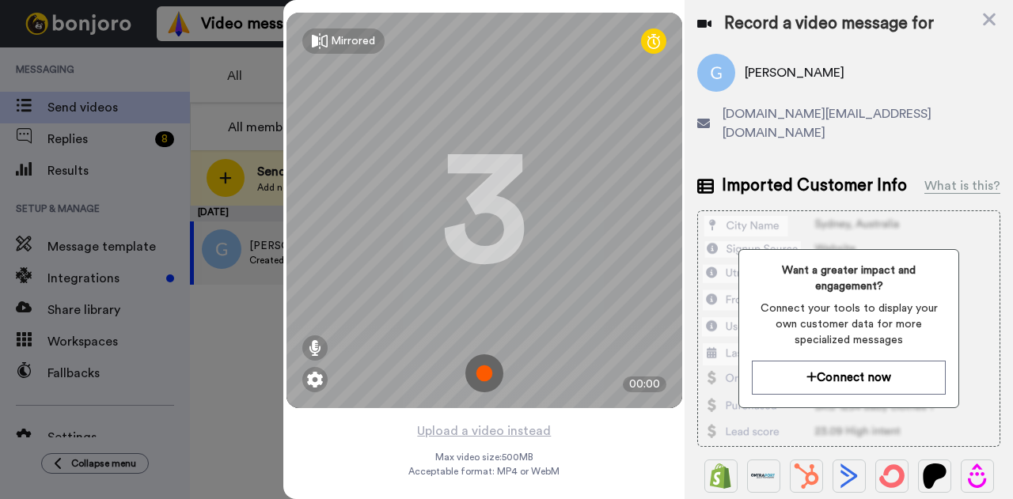
click at [470, 356] on img at bounding box center [484, 374] width 38 height 38
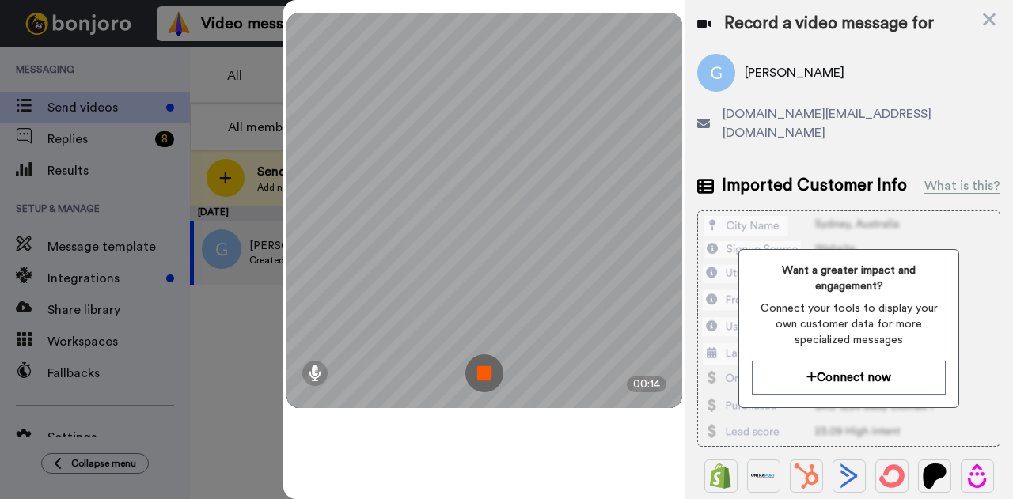
click at [489, 376] on img at bounding box center [484, 374] width 38 height 38
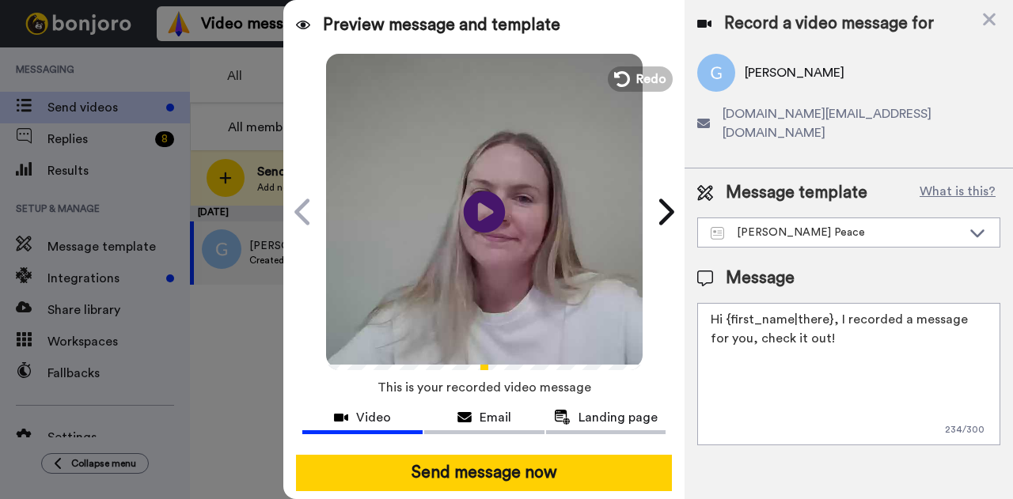
click at [469, 222] on icon at bounding box center [485, 212] width 42 height 42
drag, startPoint x: 838, startPoint y: 322, endPoint x: 729, endPoint y: 301, distance: 111.3
click at [729, 303] on textarea "Hi {first_name|there}, I recorded a message for you, check it out!" at bounding box center [848, 374] width 303 height 142
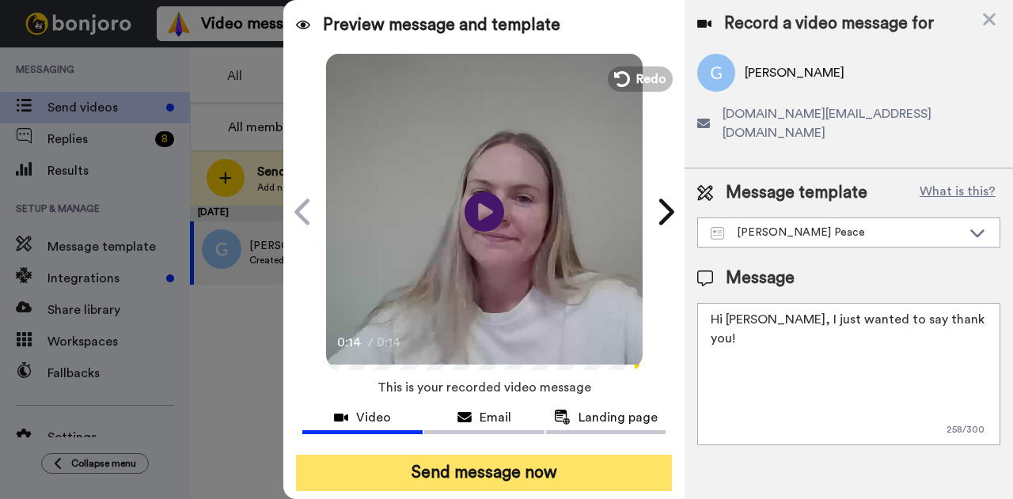
type textarea "Hi George, I just wanted to say thank you!"
click at [503, 463] on button "Send message now" at bounding box center [484, 473] width 376 height 36
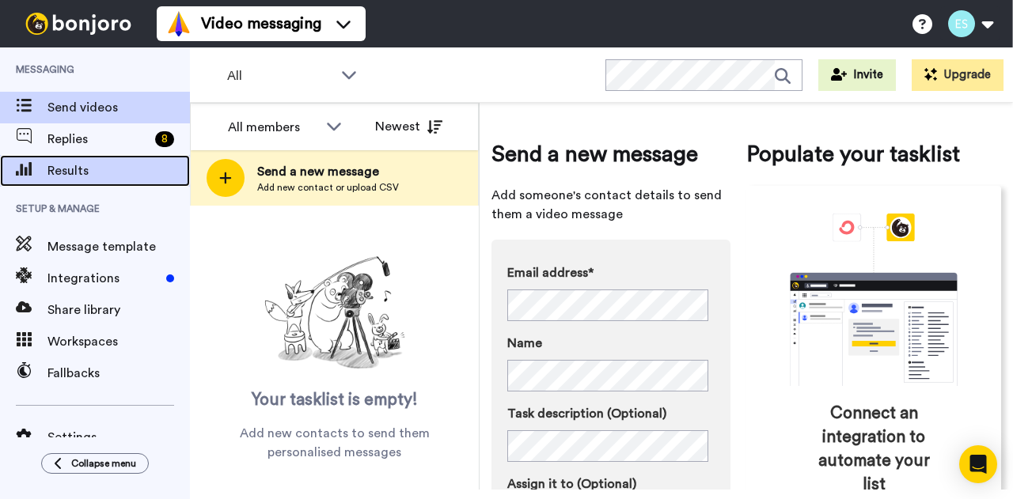
click at [73, 168] on span "Results" at bounding box center [118, 170] width 142 height 19
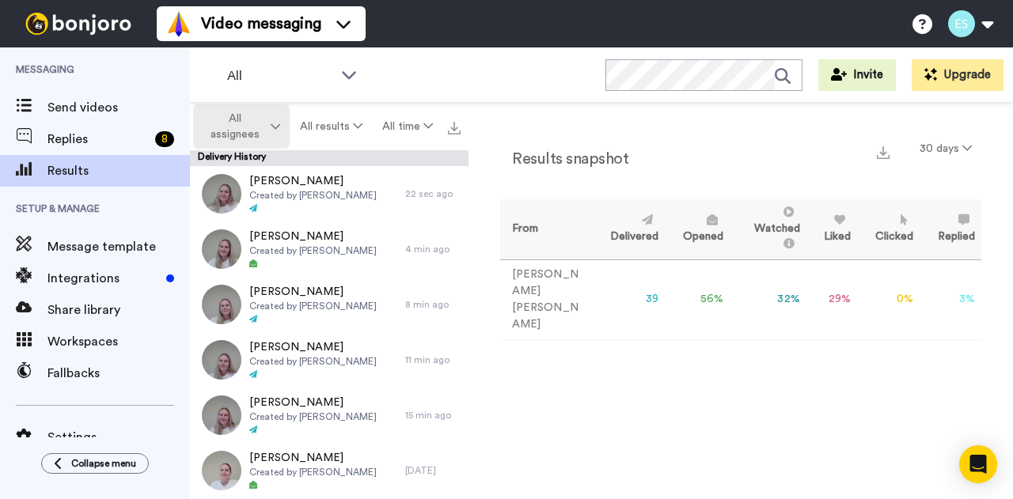
click at [264, 128] on span "All assignees" at bounding box center [235, 127] width 64 height 32
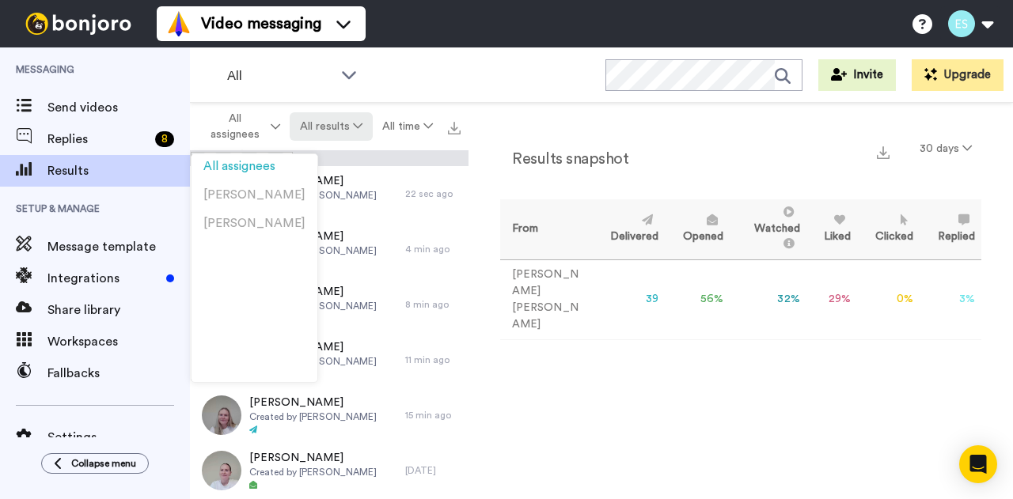
click at [350, 123] on button "All results" at bounding box center [331, 126] width 82 height 28
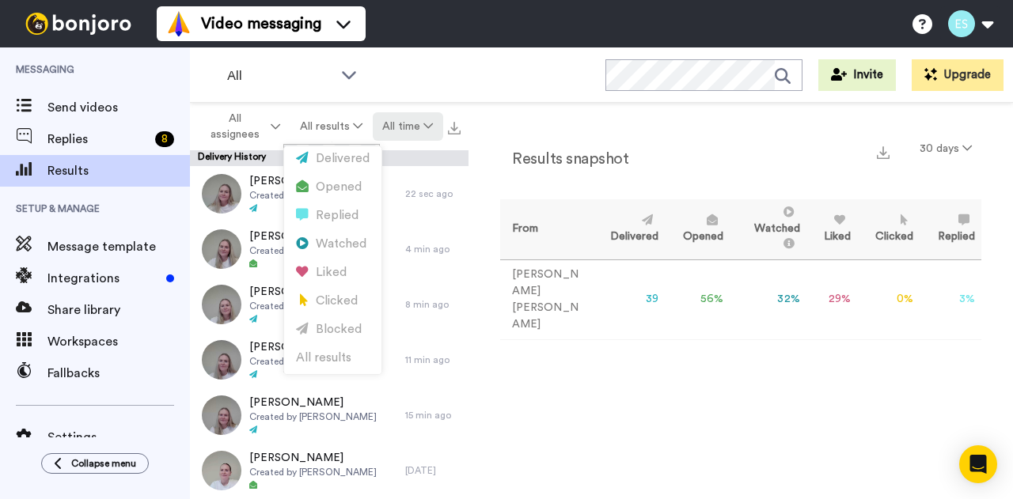
click at [427, 131] on button "All time" at bounding box center [408, 126] width 70 height 28
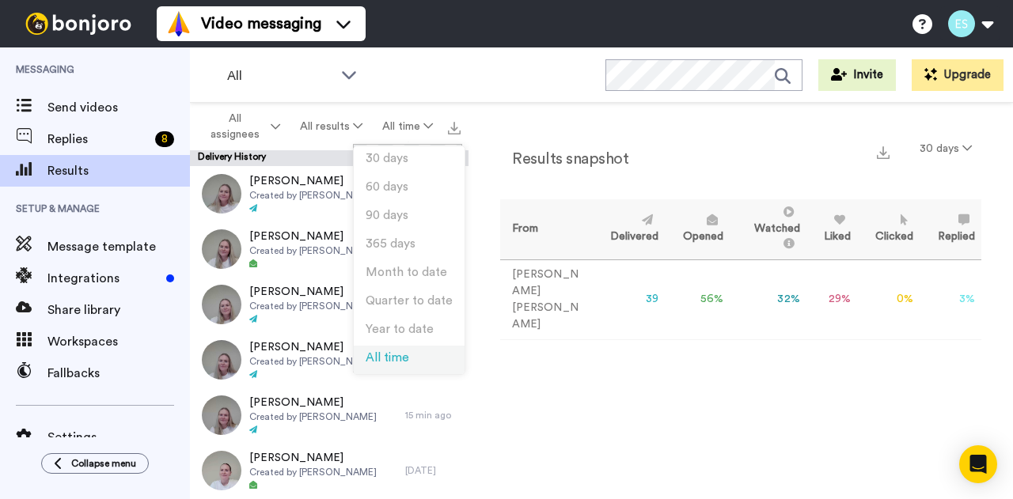
click at [394, 351] on li "All time" at bounding box center [409, 360] width 111 height 28
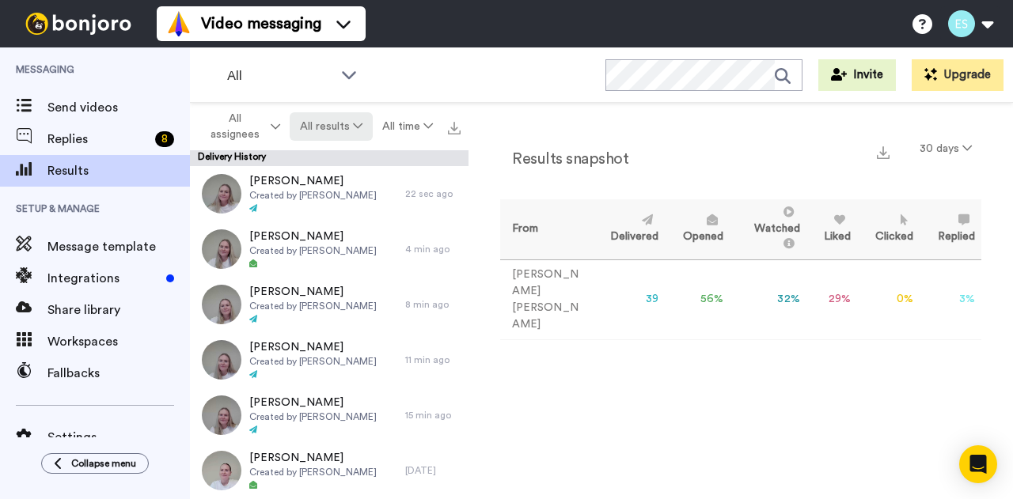
click at [340, 131] on button "All results" at bounding box center [331, 126] width 82 height 28
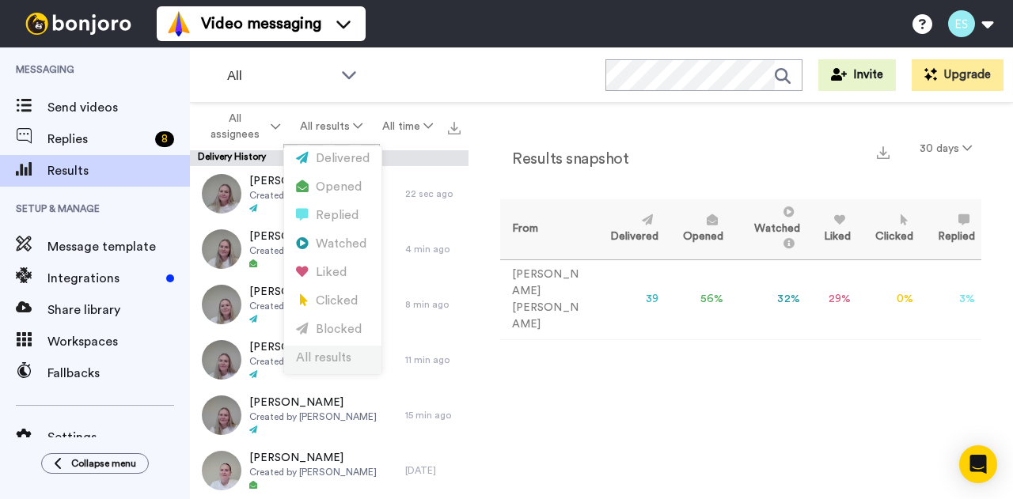
click at [339, 363] on div "All results" at bounding box center [333, 358] width 74 height 17
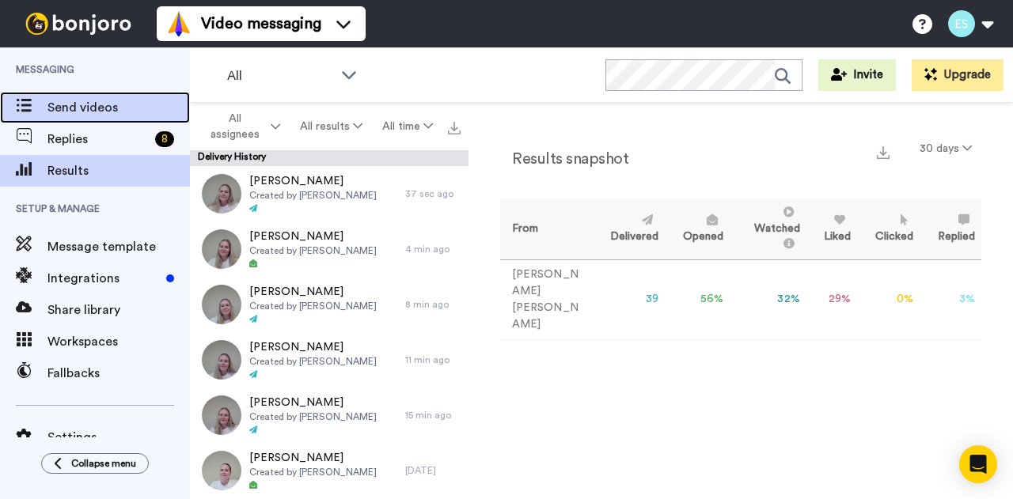
click at [68, 101] on span "Send videos" at bounding box center [118, 107] width 142 height 19
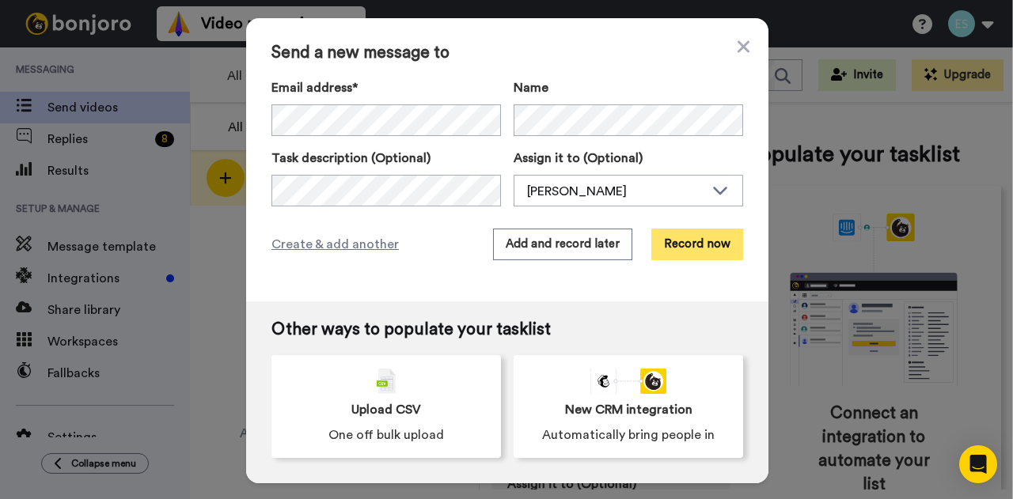
click at [669, 245] on button "Record now" at bounding box center [697, 245] width 92 height 32
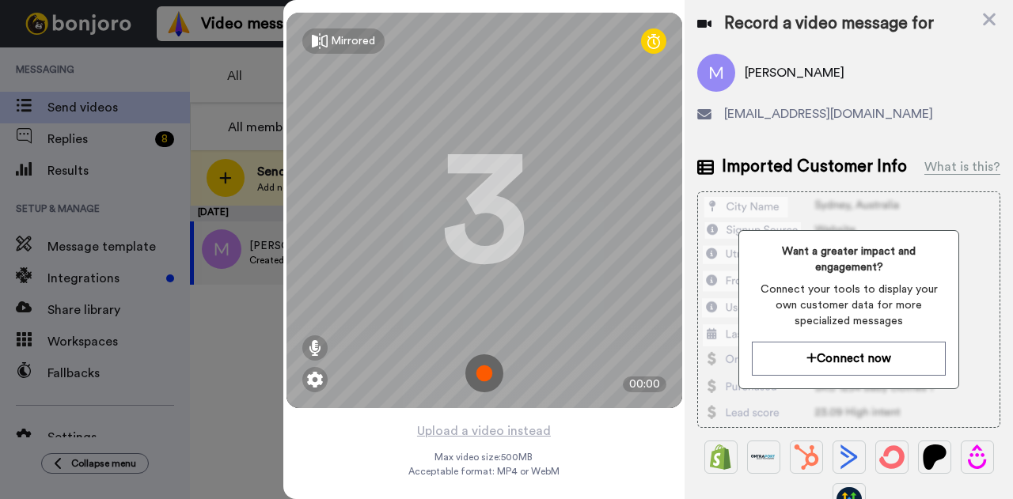
click at [479, 366] on img at bounding box center [484, 374] width 38 height 38
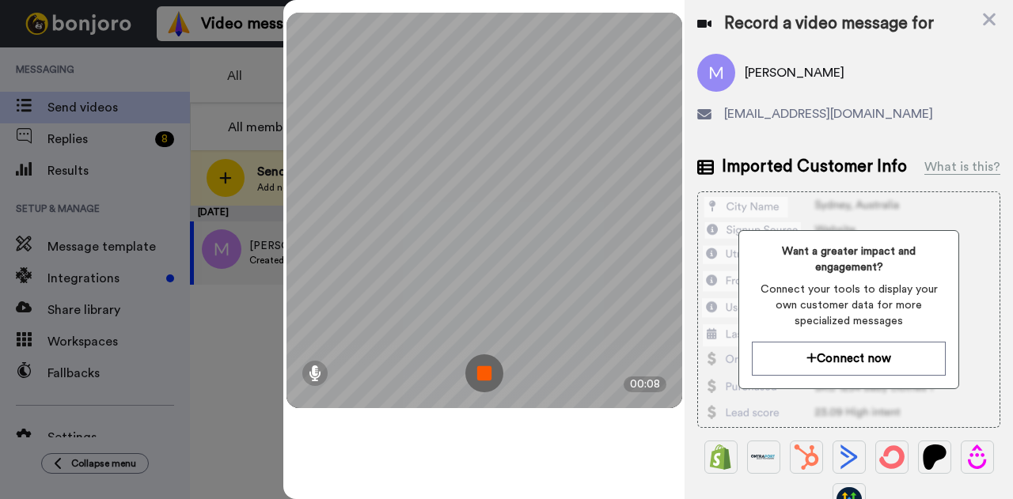
click at [489, 378] on img at bounding box center [484, 374] width 38 height 38
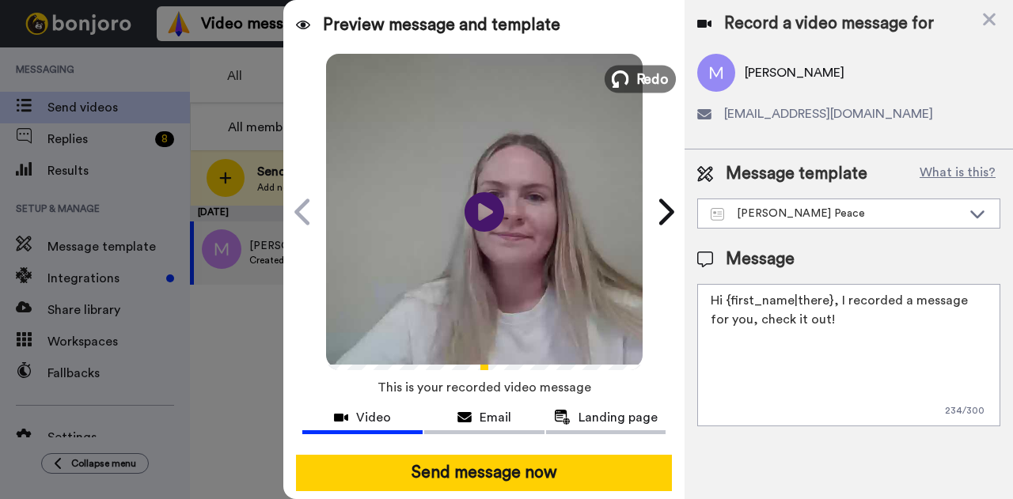
click at [614, 80] on icon at bounding box center [620, 78] width 17 height 17
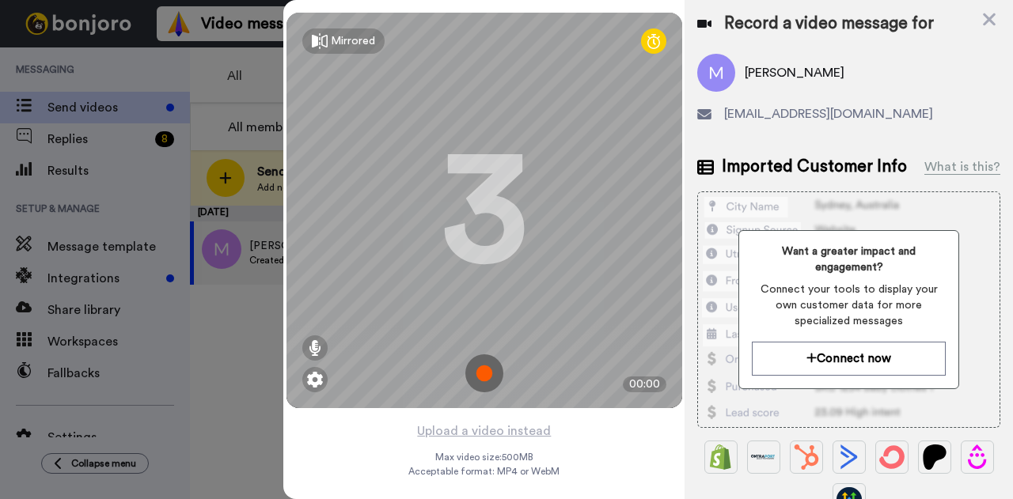
click at [478, 376] on img at bounding box center [484, 374] width 38 height 38
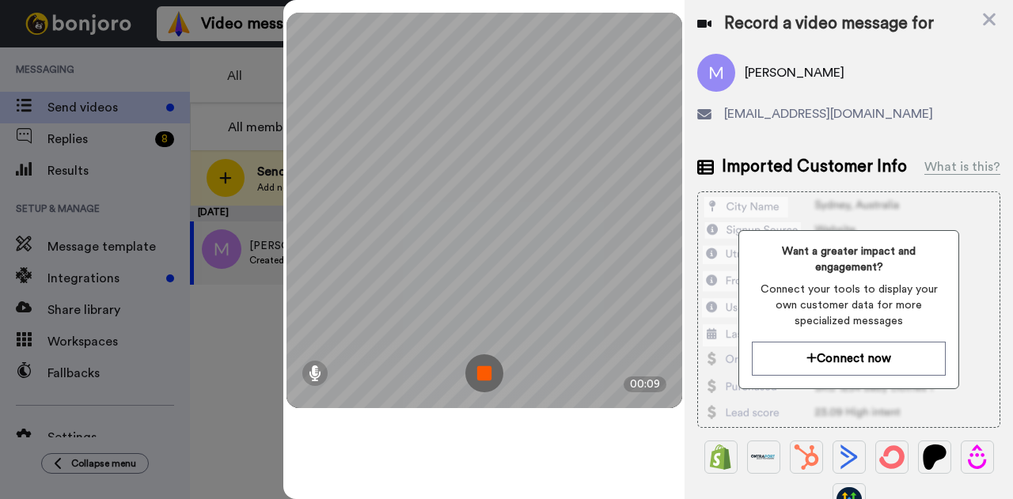
click at [484, 379] on img at bounding box center [484, 374] width 38 height 38
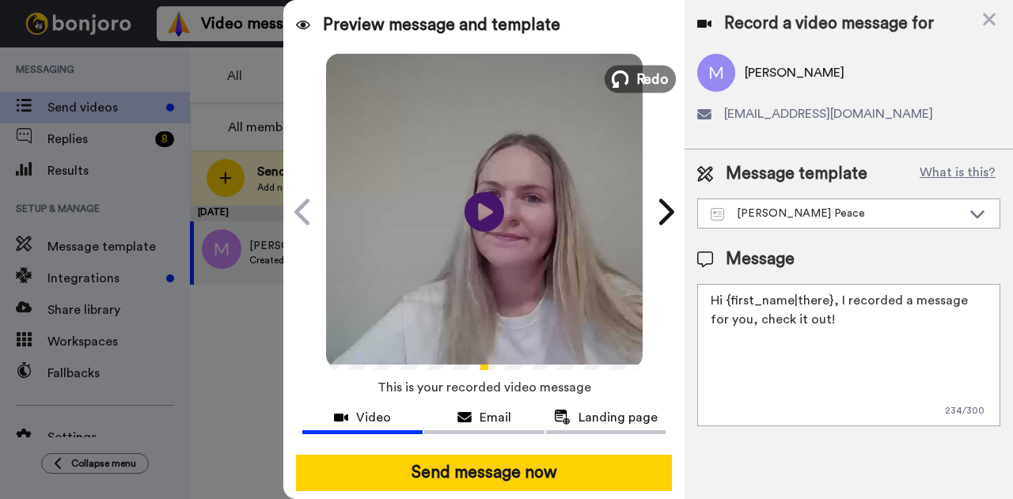
click at [620, 85] on icon at bounding box center [620, 78] width 17 height 17
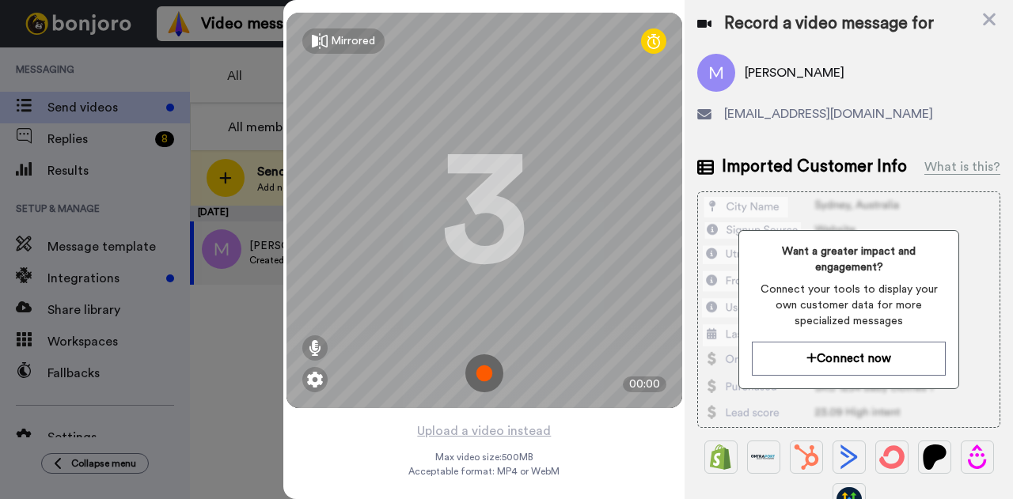
click at [476, 368] on img at bounding box center [484, 374] width 38 height 38
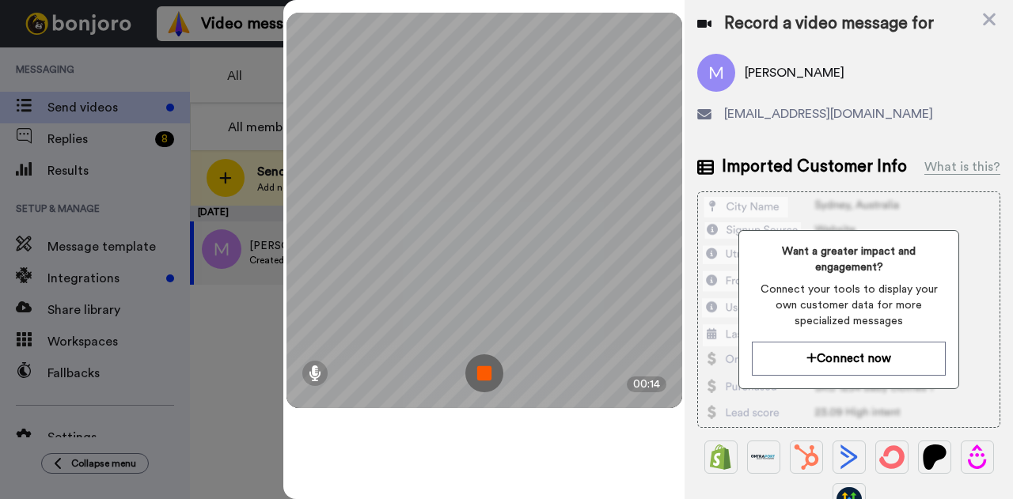
click at [486, 378] on img at bounding box center [484, 374] width 38 height 38
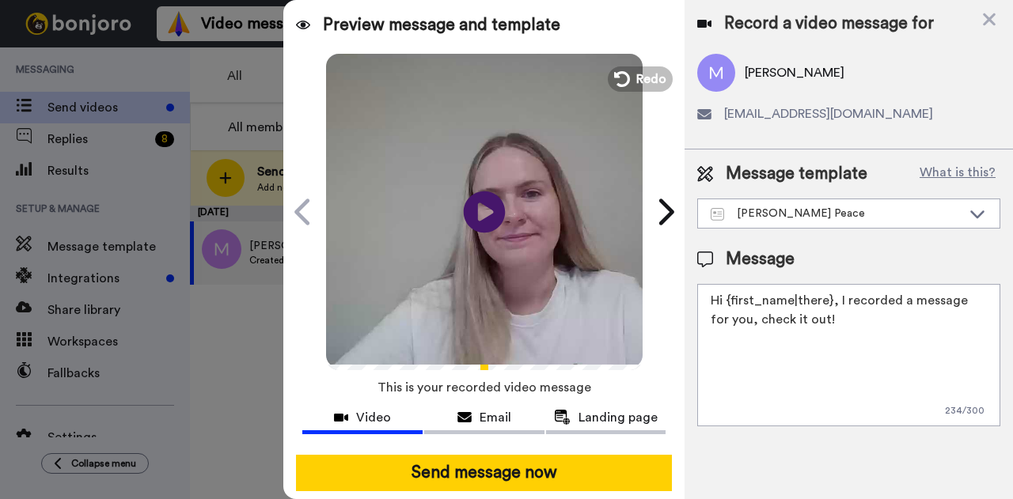
click at [470, 218] on icon at bounding box center [485, 212] width 42 height 42
drag, startPoint x: 849, startPoint y: 326, endPoint x: 727, endPoint y: 304, distance: 124.7
click at [727, 304] on textarea "Hi {first_name|there}, I recorded a message for you, check it out!" at bounding box center [848, 355] width 303 height 142
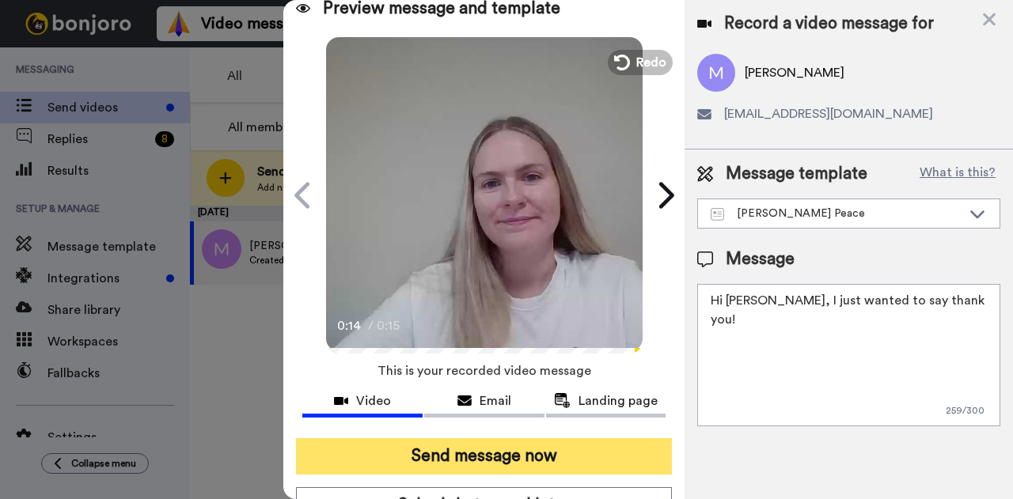
type textarea "Hi Megan, I just wanted to say thank you!"
click at [548, 455] on button "Send message now" at bounding box center [484, 456] width 376 height 36
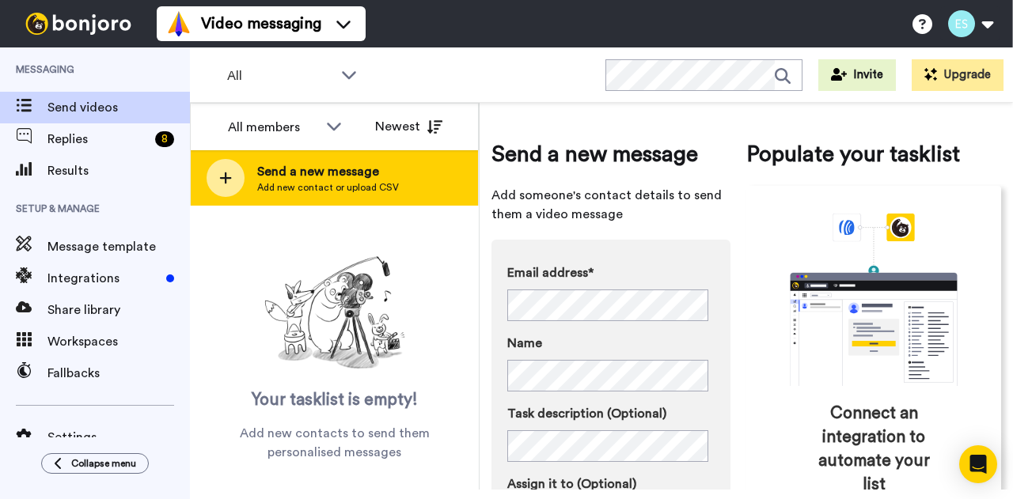
click at [359, 169] on span "Send a new message" at bounding box center [328, 171] width 142 height 19
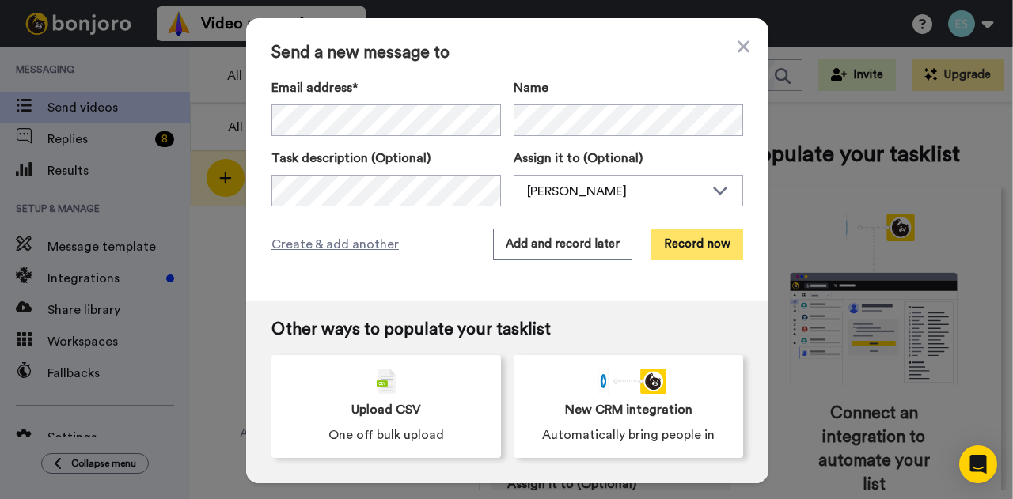
click at [696, 247] on button "Record now" at bounding box center [697, 245] width 92 height 32
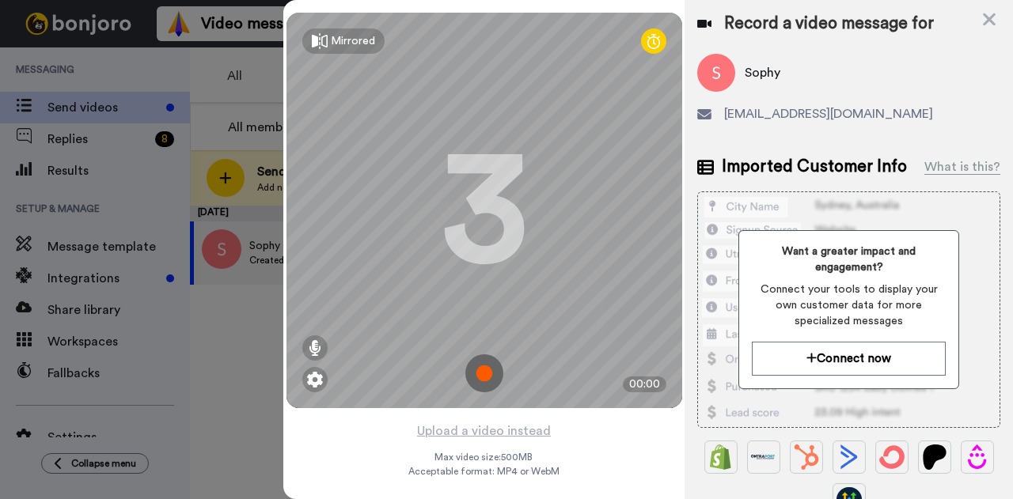
click at [484, 374] on img at bounding box center [484, 374] width 38 height 38
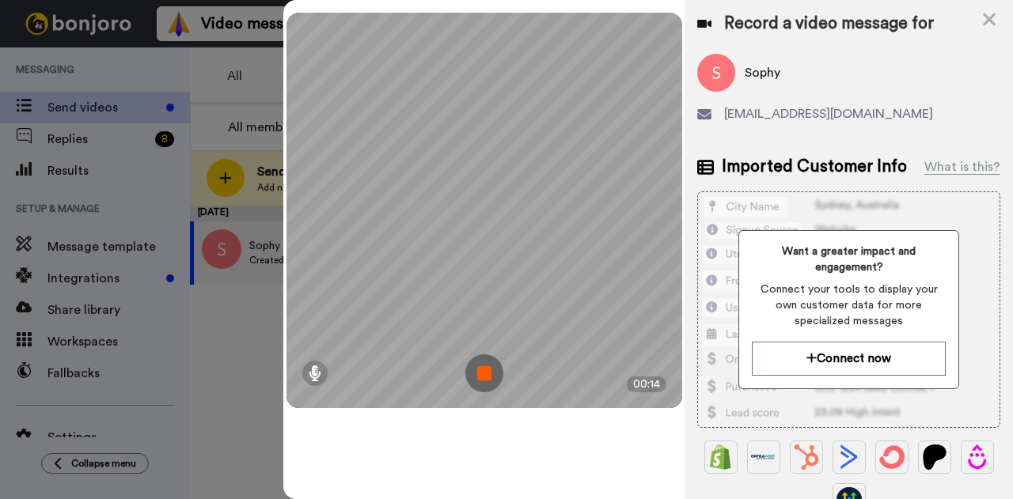
click at [484, 374] on img at bounding box center [484, 374] width 38 height 38
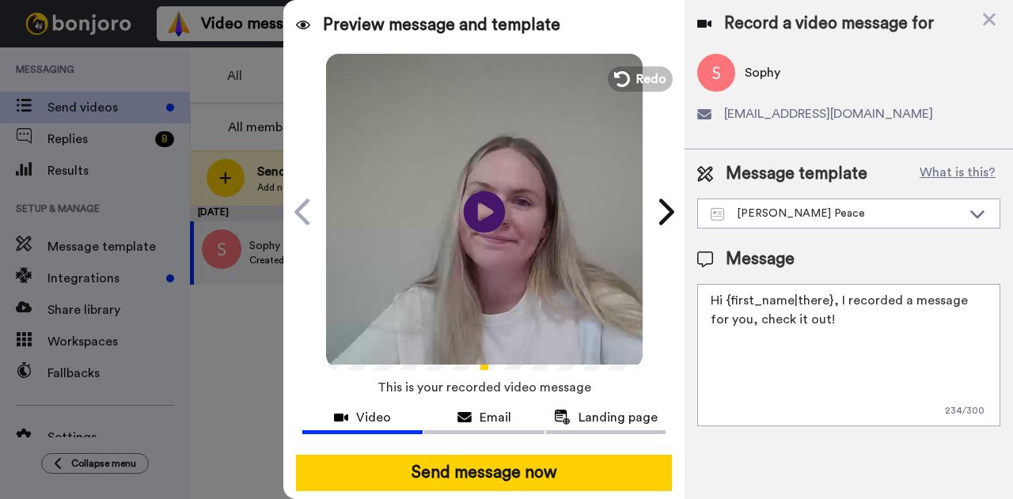
click at [484, 211] on icon "Play/Pause" at bounding box center [485, 211] width 42 height 75
drag, startPoint x: 828, startPoint y: 324, endPoint x: 725, endPoint y: 296, distance: 106.5
click at [725, 296] on textarea "Hi {first_name|there}, I recorded a message for you, check it out!" at bounding box center [848, 355] width 303 height 142
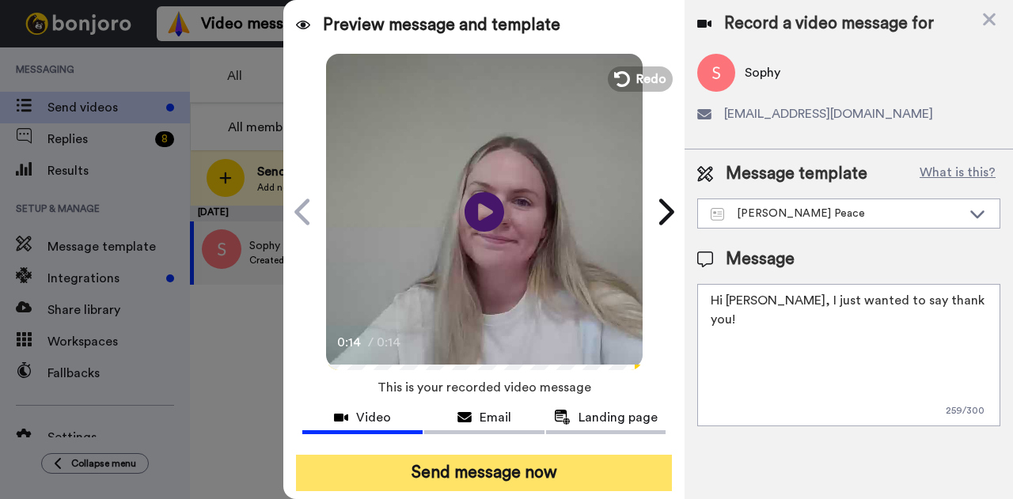
type textarea "Hi [PERSON_NAME], I just wanted to say thank you!"
click at [549, 464] on button "Send message now" at bounding box center [484, 473] width 376 height 36
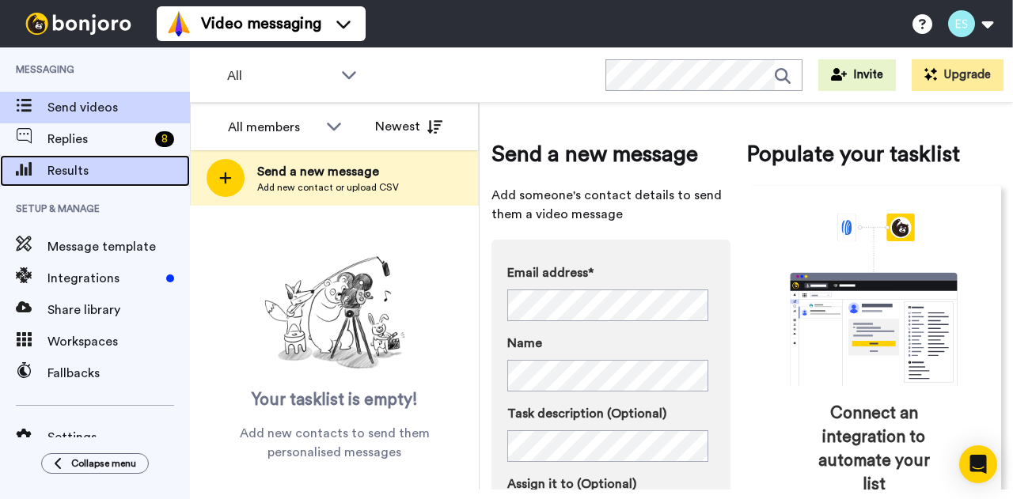
click at [91, 164] on span "Results" at bounding box center [118, 170] width 142 height 19
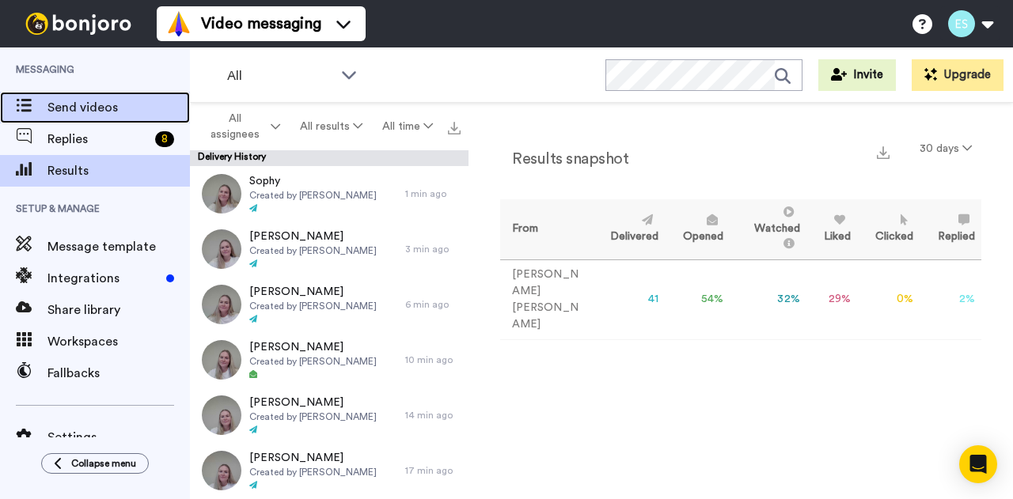
click at [66, 101] on span "Send videos" at bounding box center [118, 107] width 142 height 19
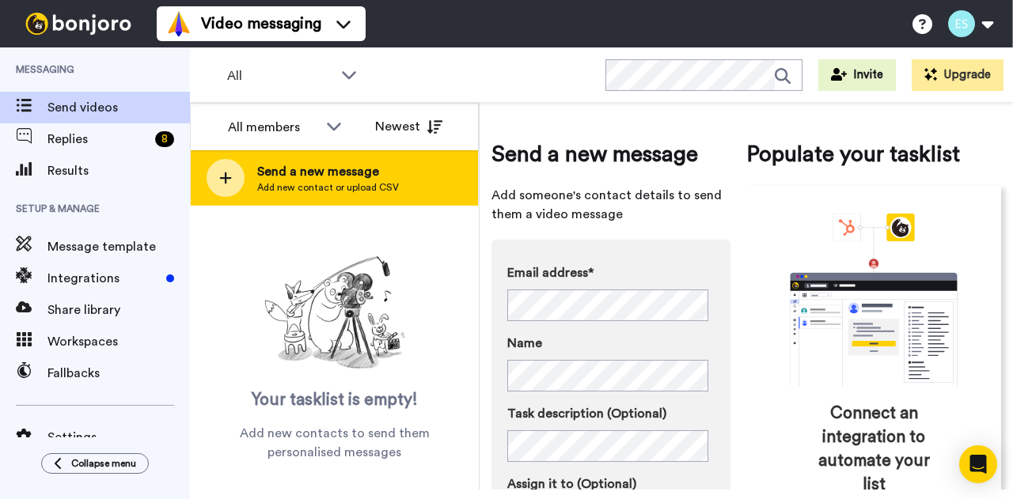
click at [349, 192] on span "Add new contact or upload CSV" at bounding box center [328, 187] width 142 height 13
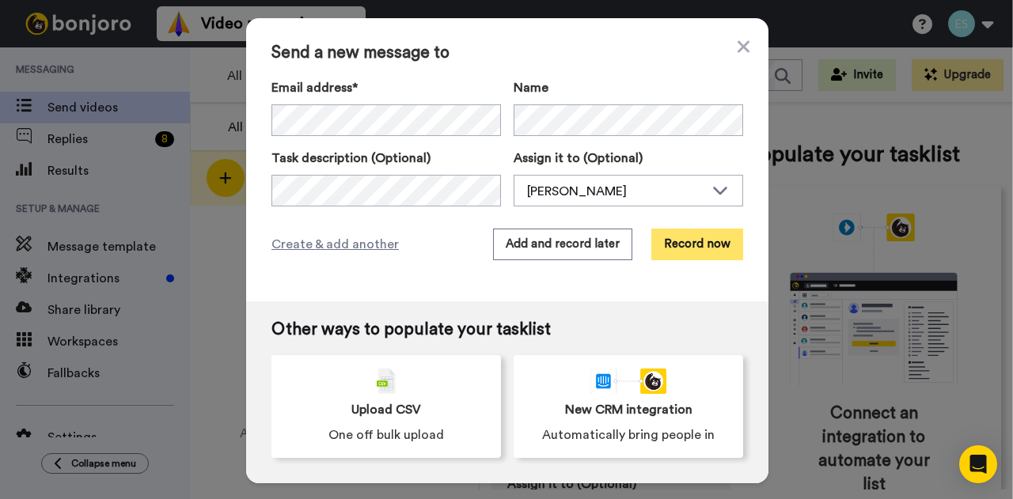
click at [674, 240] on button "Record now" at bounding box center [697, 245] width 92 height 32
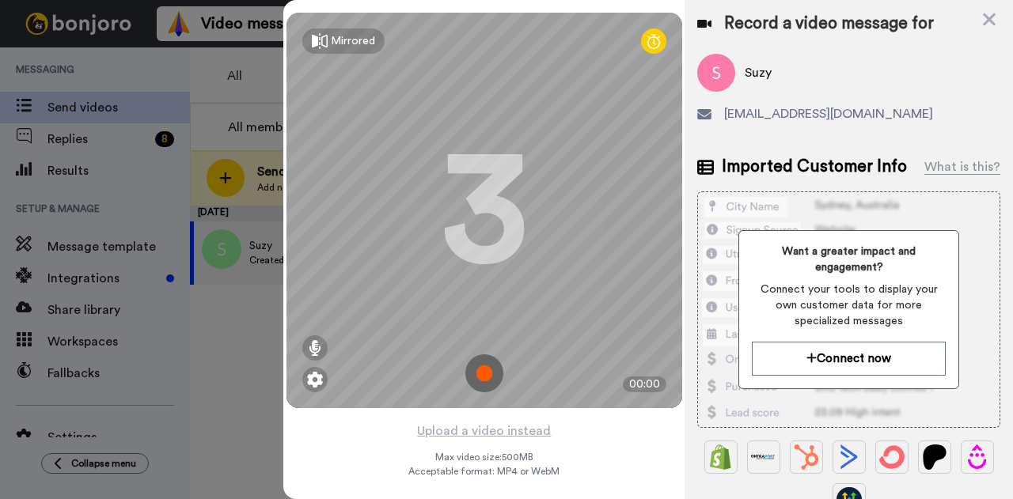
click at [469, 379] on img at bounding box center [484, 374] width 38 height 38
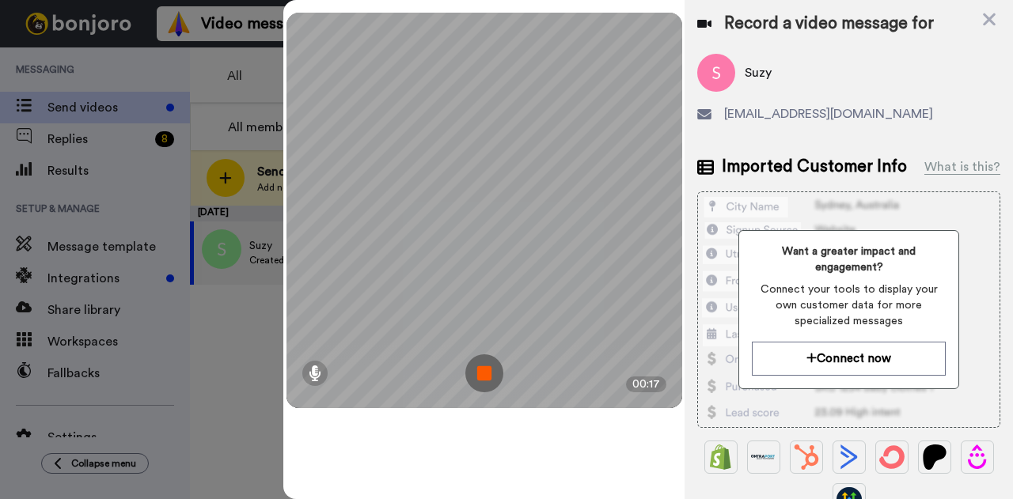
click at [494, 370] on img at bounding box center [484, 374] width 38 height 38
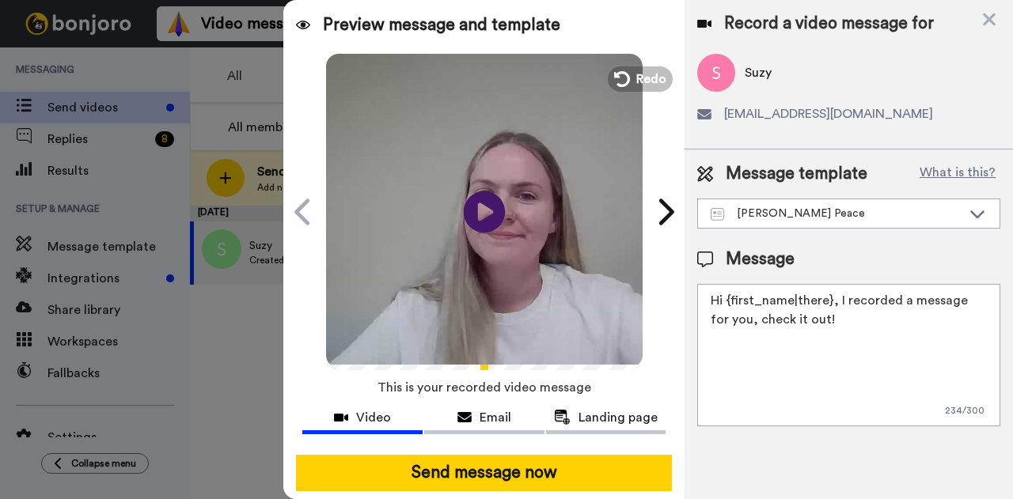
click at [479, 207] on icon "Play/Pause" at bounding box center [485, 211] width 42 height 75
drag, startPoint x: 822, startPoint y: 321, endPoint x: 723, endPoint y: 298, distance: 101.4
click at [723, 298] on textarea "Hi {first_name|there}, I recorded a message for you, check it out!" at bounding box center [848, 355] width 303 height 142
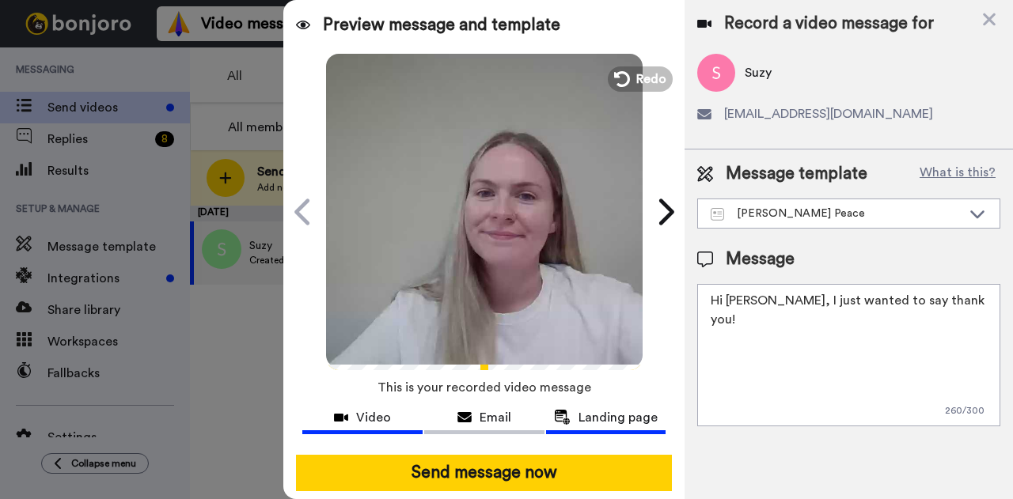
scroll to position [79, 0]
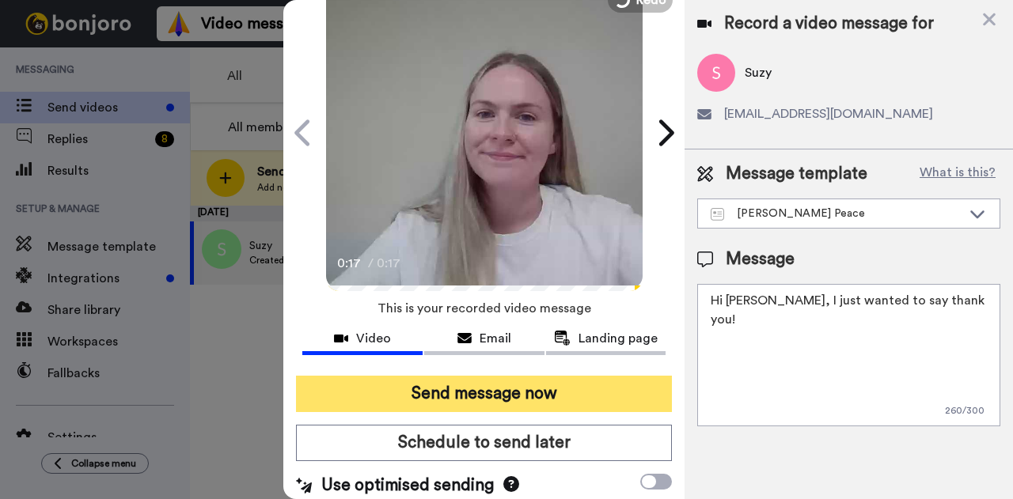
type textarea "Hi Suzy, I just wanted to say thank you!"
click at [499, 383] on button "Send message now" at bounding box center [484, 394] width 376 height 36
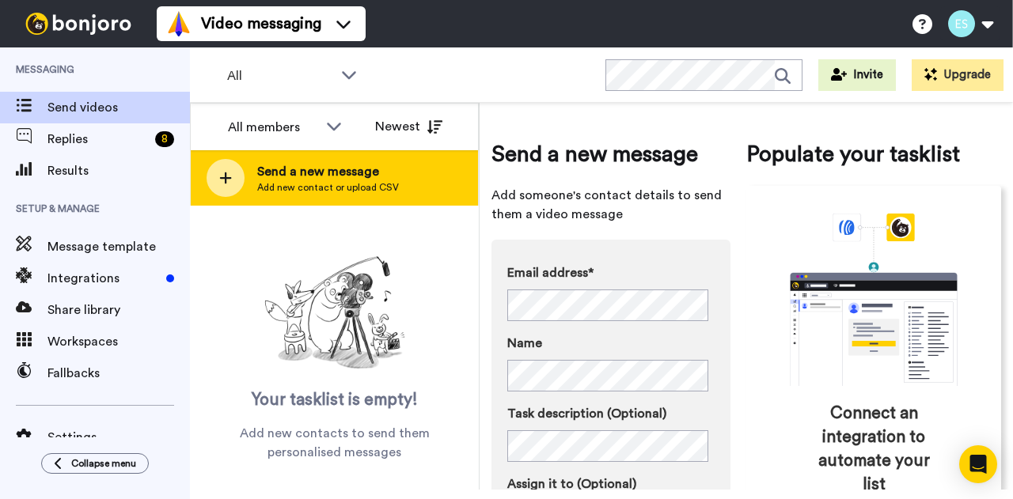
click at [383, 177] on span "Send a new message" at bounding box center [328, 171] width 142 height 19
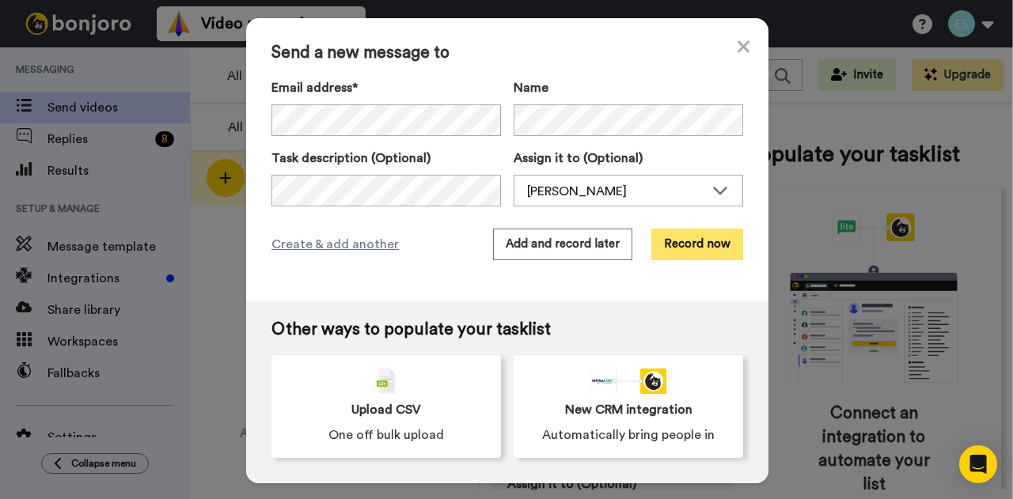
click at [685, 256] on button "Record now" at bounding box center [697, 245] width 92 height 32
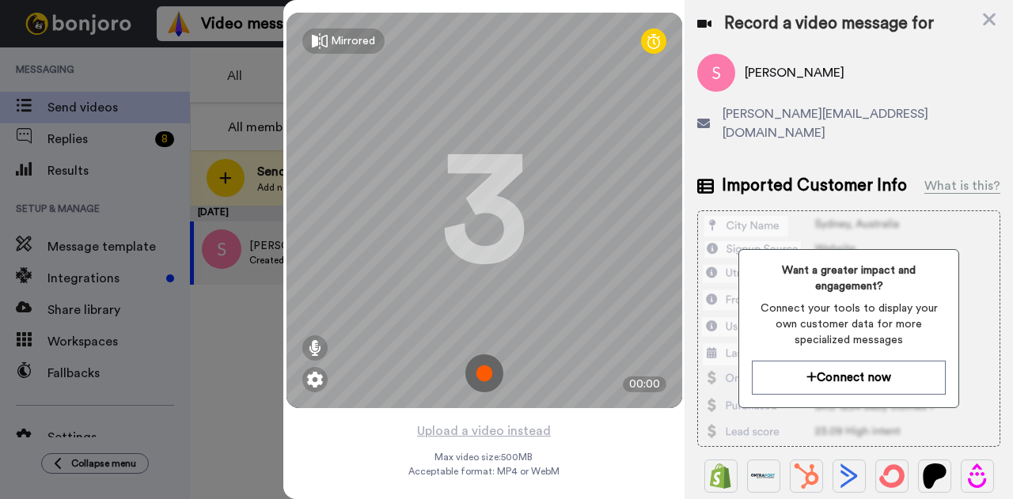
click at [480, 372] on img at bounding box center [484, 374] width 38 height 38
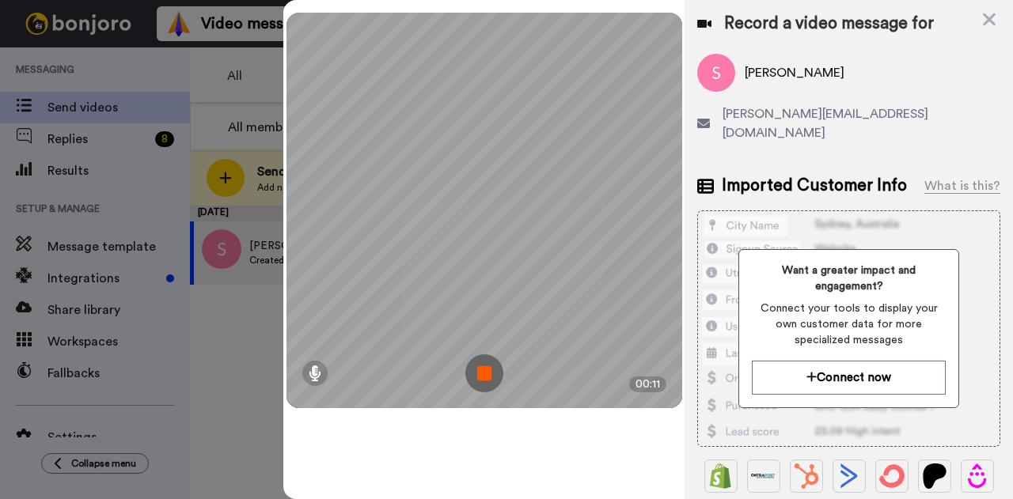
click at [480, 381] on img at bounding box center [484, 374] width 38 height 38
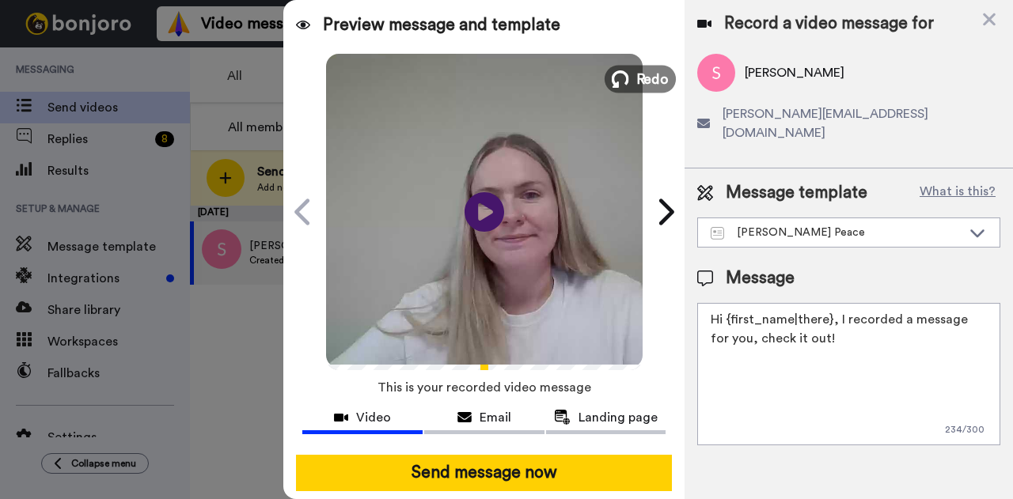
click at [622, 69] on button "Redo" at bounding box center [640, 79] width 71 height 28
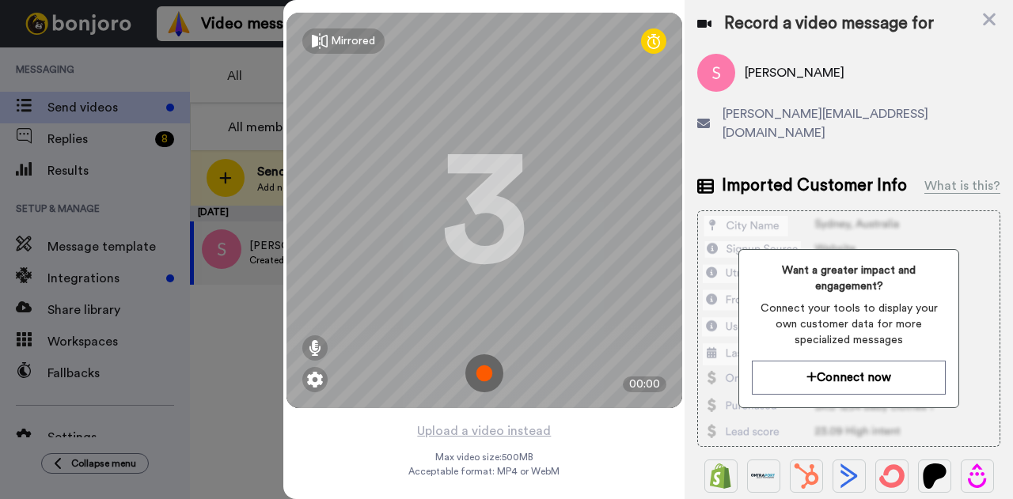
click at [470, 358] on img at bounding box center [484, 374] width 38 height 38
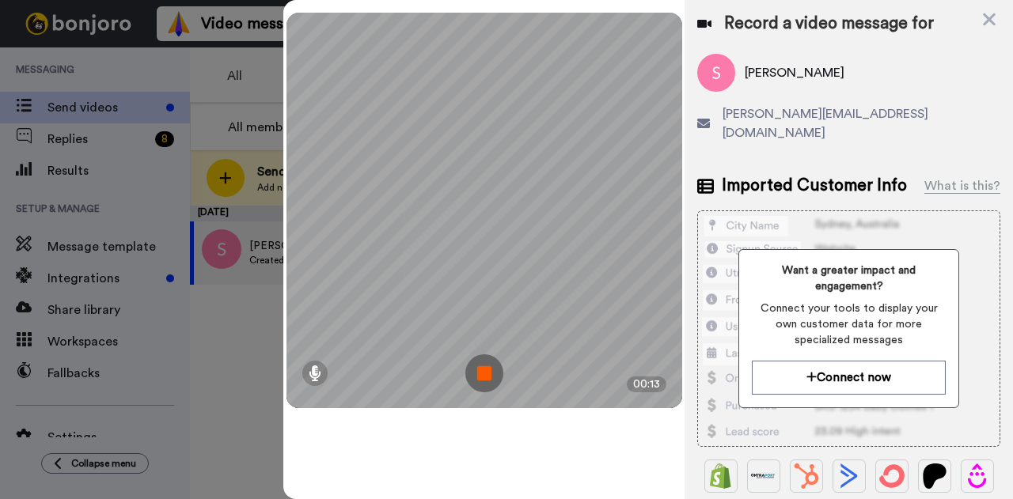
click at [481, 376] on img at bounding box center [484, 374] width 38 height 38
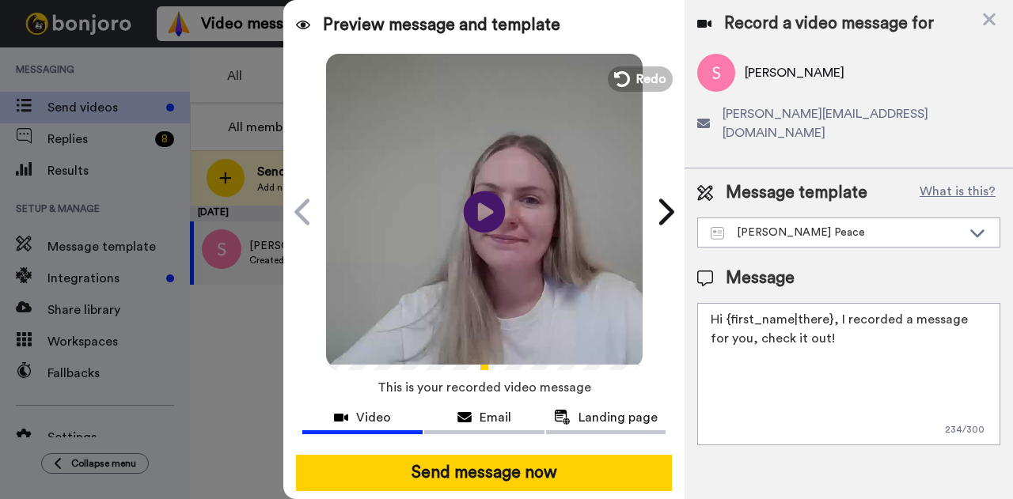
click at [465, 210] on icon at bounding box center [485, 212] width 42 height 42
drag, startPoint x: 836, startPoint y: 328, endPoint x: 730, endPoint y: 298, distance: 109.5
click at [730, 303] on textarea "Hi {first_name|there}, I recorded a message for you, check it out!" at bounding box center [848, 374] width 303 height 142
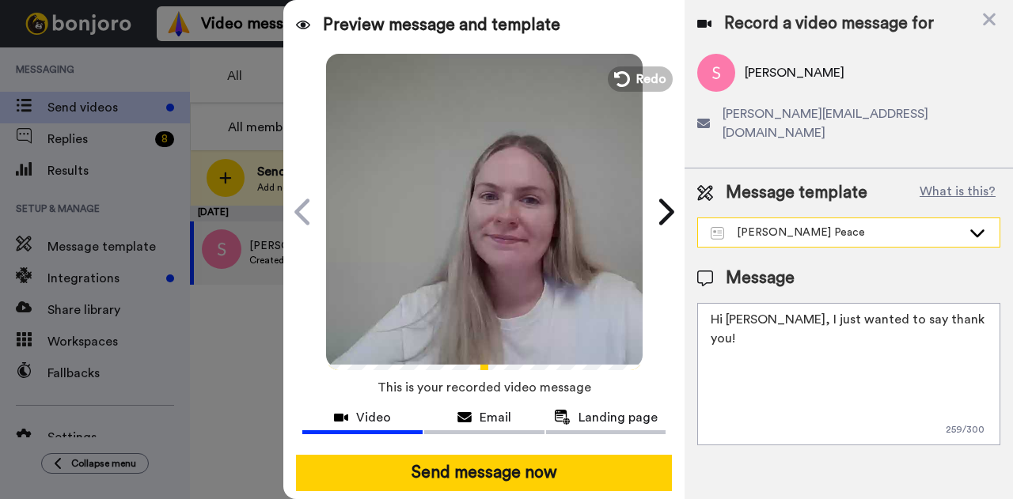
click at [886, 225] on div "[PERSON_NAME] Peace" at bounding box center [836, 233] width 251 height 16
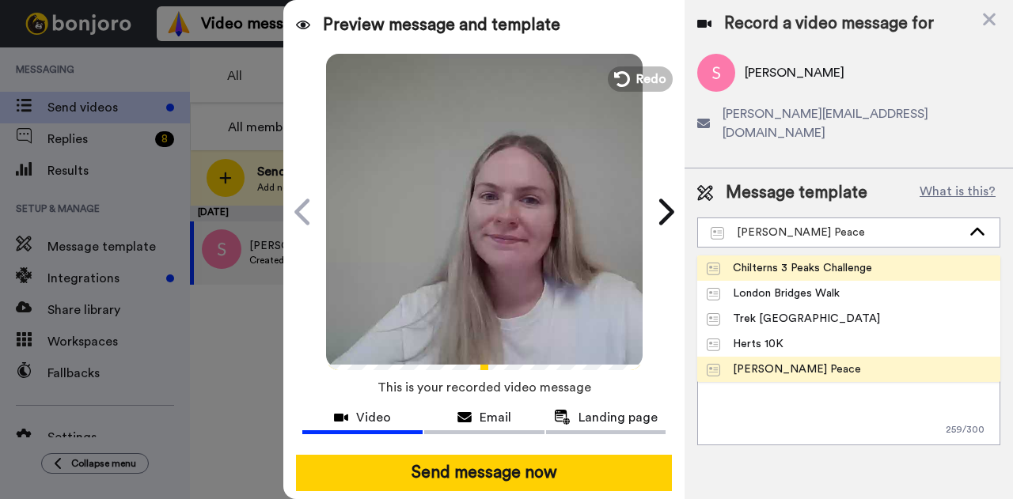
click at [832, 260] on div "Chilterns 3 Peaks Challenge" at bounding box center [789, 268] width 165 height 16
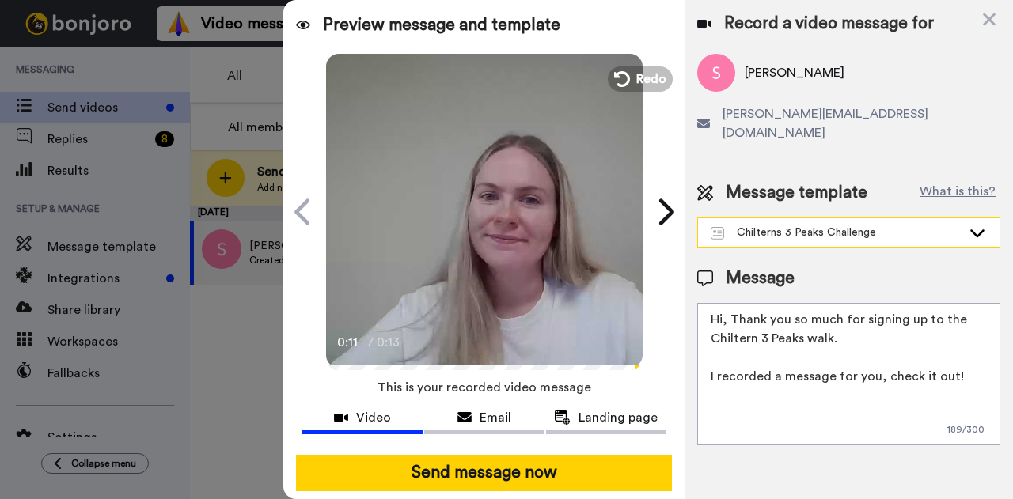
click at [857, 223] on div "Chilterns 3 Peaks Challenge" at bounding box center [849, 232] width 302 height 28
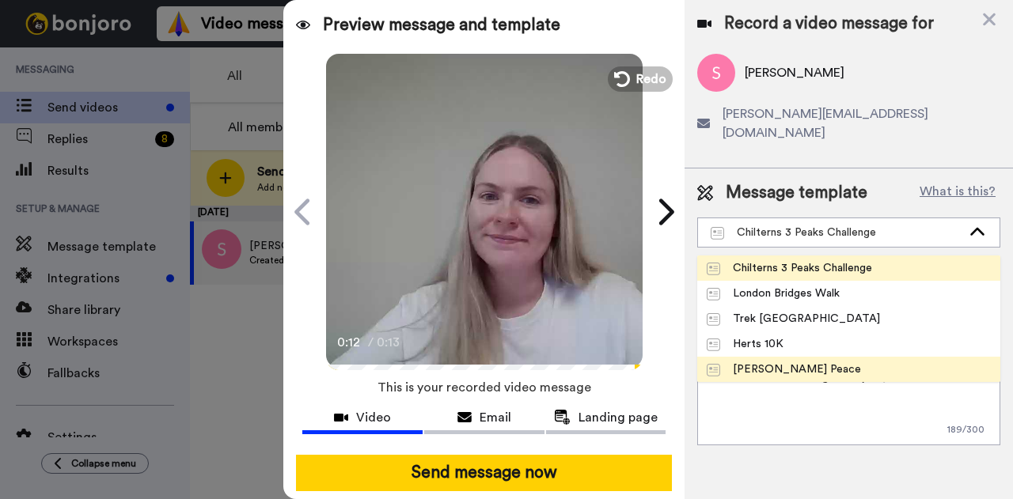
click at [801, 362] on div "[PERSON_NAME] Peace" at bounding box center [784, 370] width 154 height 16
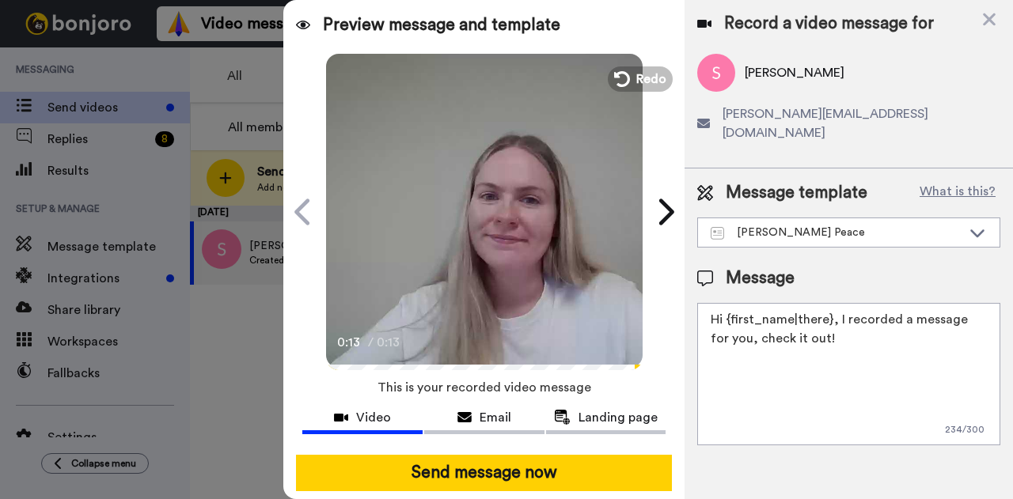
click at [877, 332] on textarea "Hi {first_name|there}, I recorded a message for you, check it out!" at bounding box center [848, 374] width 303 height 142
drag, startPoint x: 833, startPoint y: 324, endPoint x: 730, endPoint y: 300, distance: 104.8
click at [730, 303] on textarea "Hi {first_name|there}, I recorded a message for you, check it out!" at bounding box center [848, 374] width 303 height 142
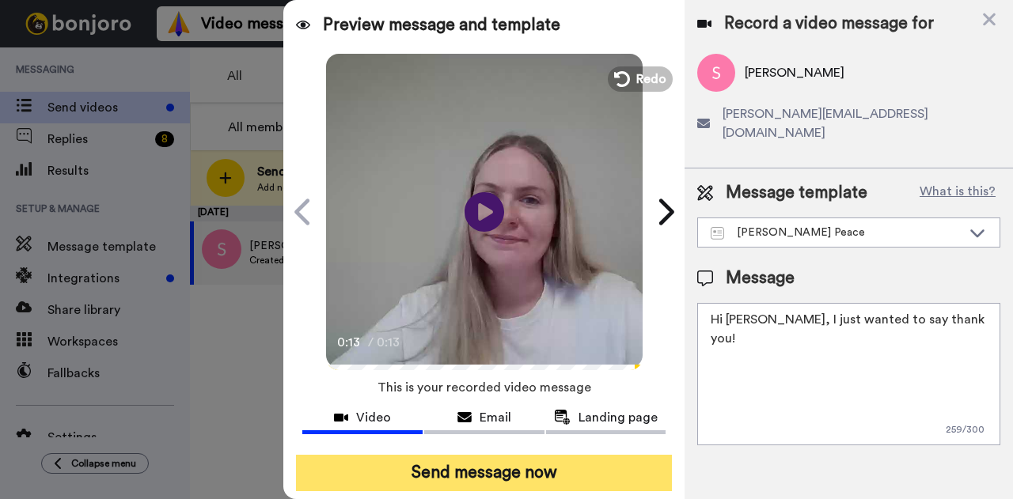
type textarea "Hi Sarah, I just wanted to say thank you!"
click at [514, 468] on button "Send message now" at bounding box center [484, 473] width 376 height 36
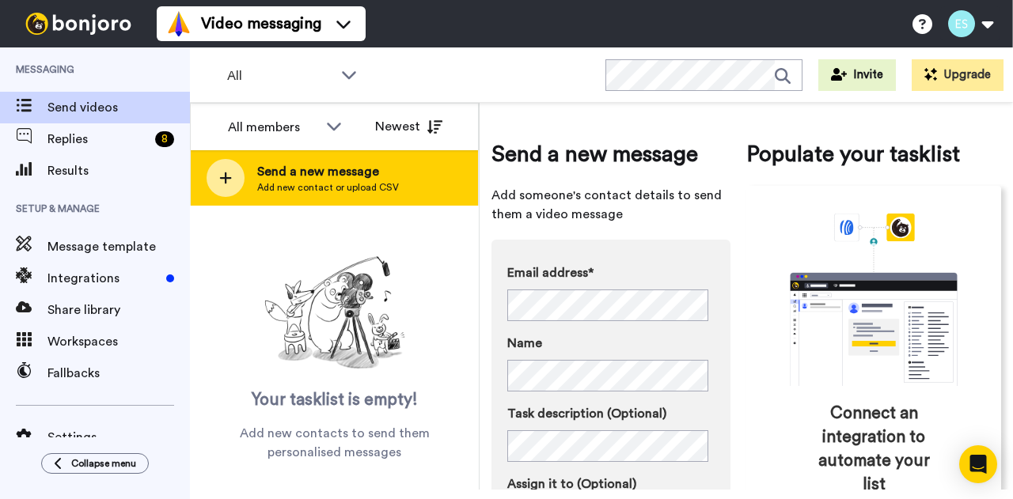
click at [371, 187] on span "Add new contact or upload CSV" at bounding box center [328, 187] width 142 height 13
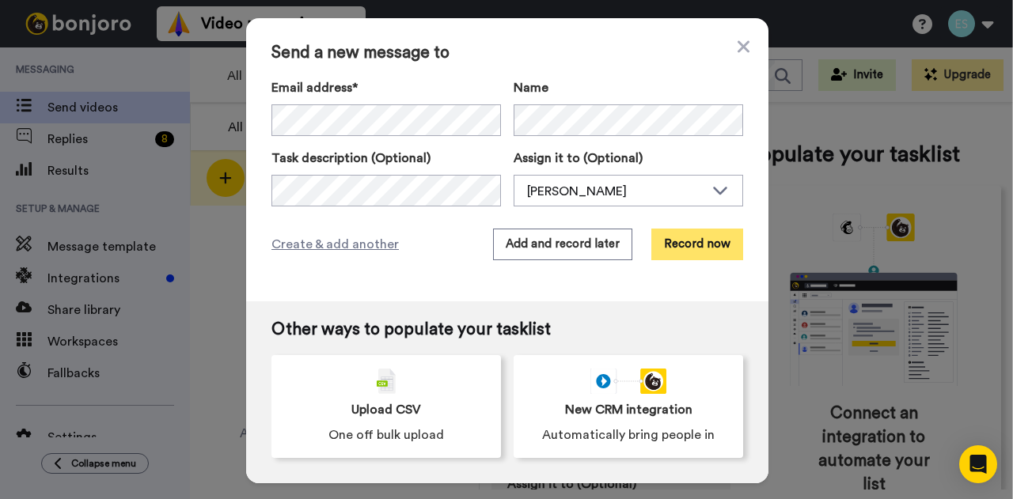
click at [689, 240] on button "Record now" at bounding box center [697, 245] width 92 height 32
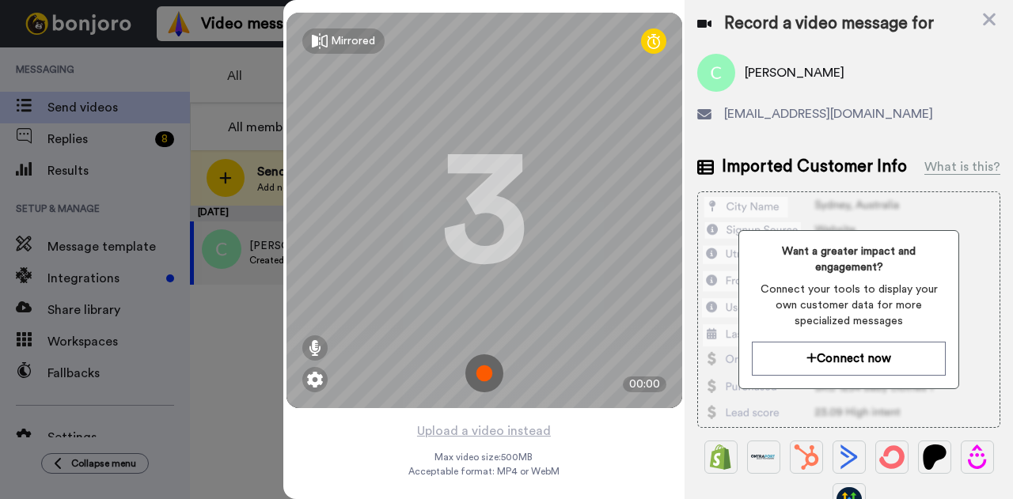
click at [484, 368] on img at bounding box center [484, 374] width 38 height 38
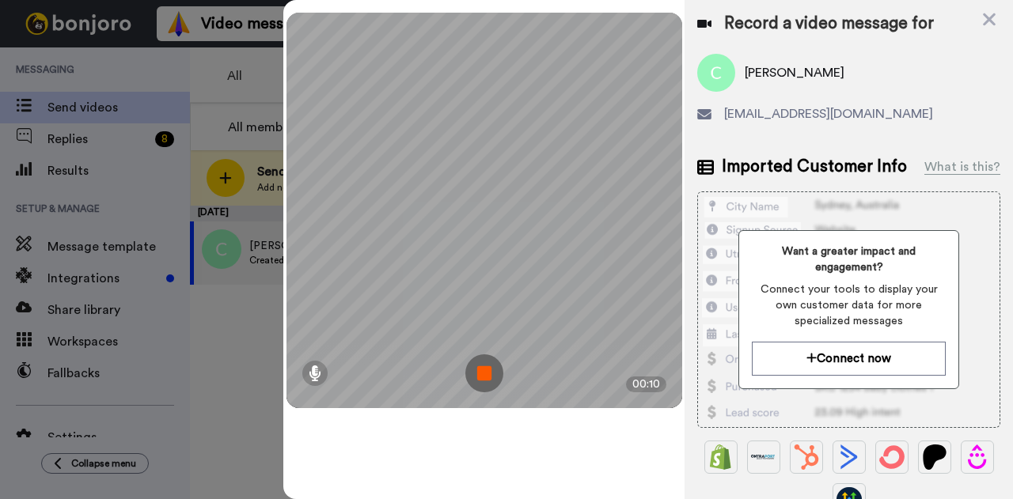
click at [484, 368] on img at bounding box center [484, 374] width 38 height 38
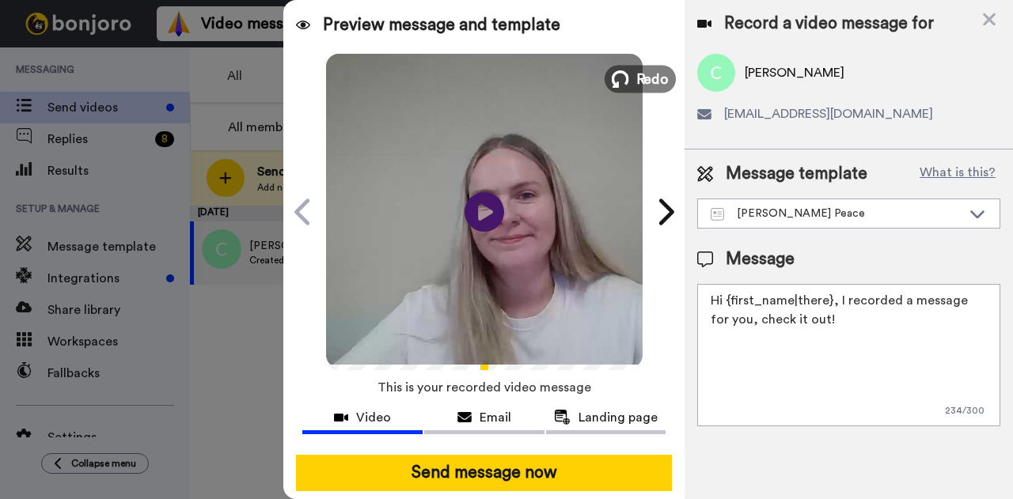
click at [636, 70] on span "Redo" at bounding box center [652, 78] width 33 height 21
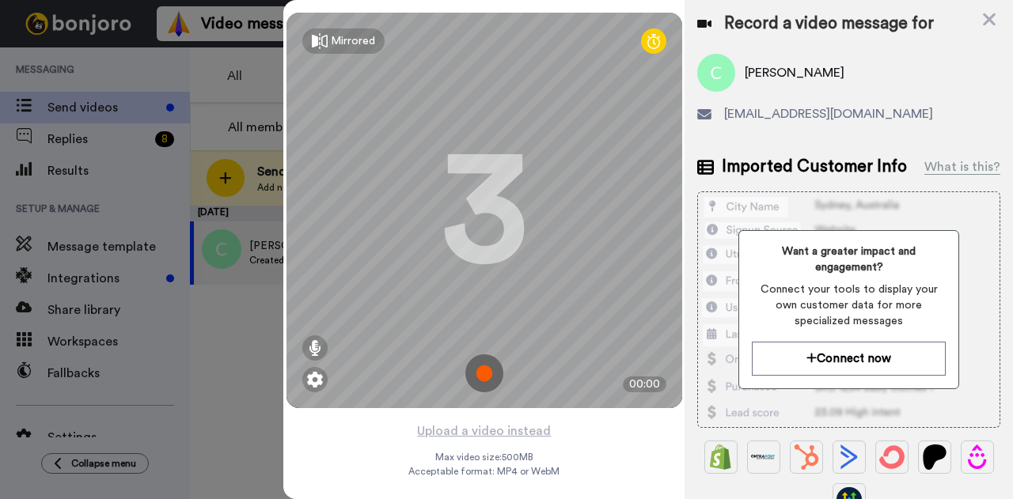
click at [470, 381] on img at bounding box center [484, 374] width 38 height 38
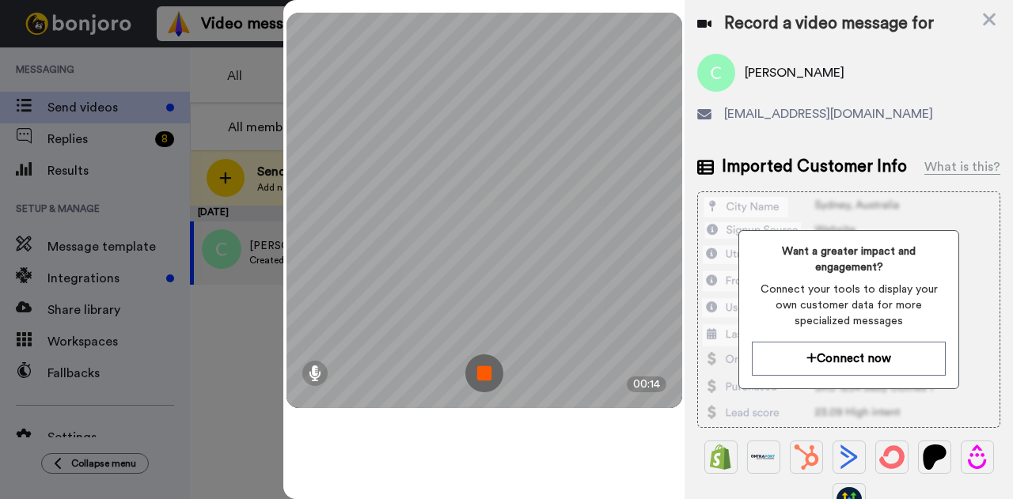
click at [472, 378] on img at bounding box center [484, 374] width 38 height 38
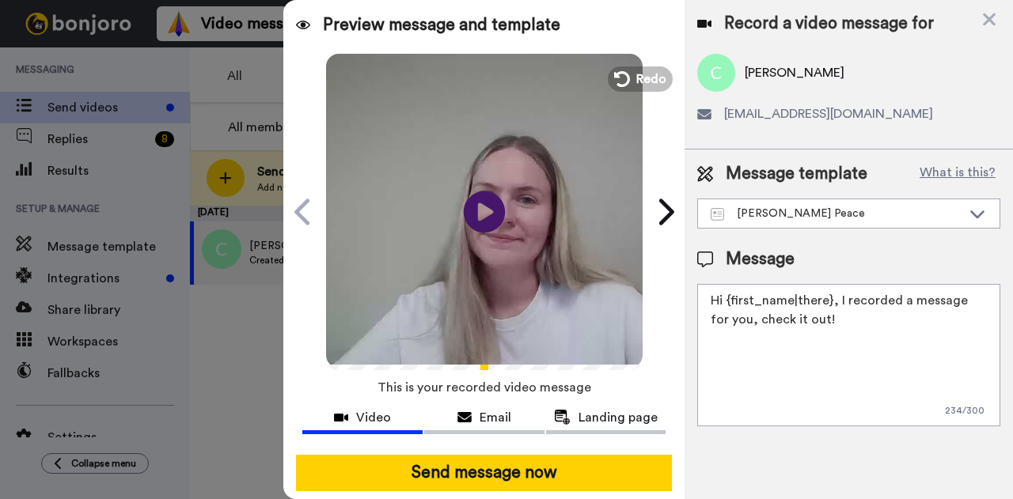
click at [491, 198] on icon at bounding box center [485, 212] width 42 height 42
drag, startPoint x: 820, startPoint y: 317, endPoint x: 721, endPoint y: 297, distance: 101.0
click at [721, 297] on textarea "Hi {first_name|there}, I recorded a message for you, check it out!" at bounding box center [848, 355] width 303 height 142
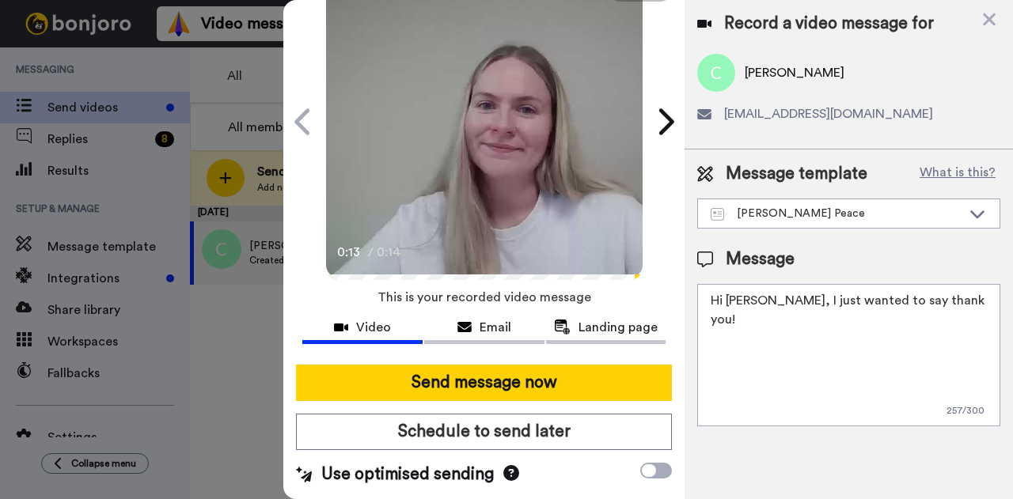
scroll to position [93, 0]
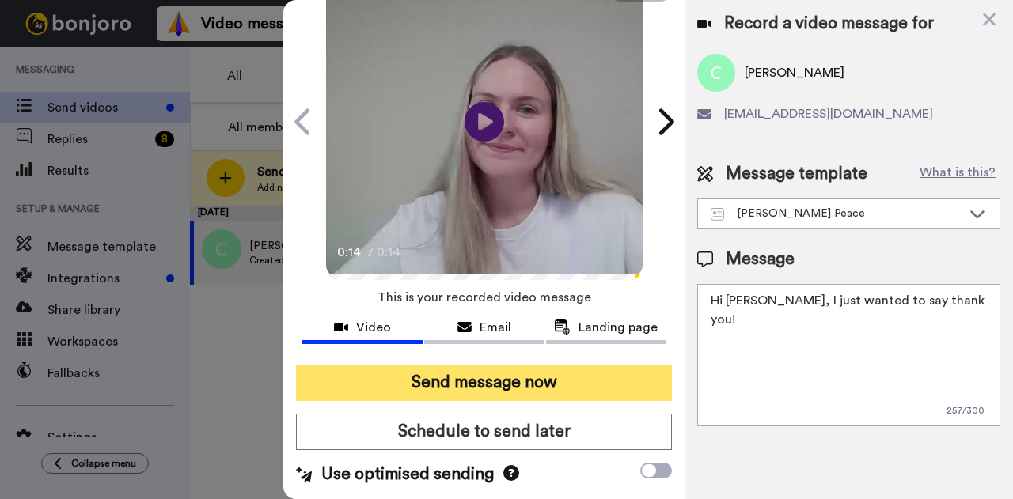
type textarea "Hi Carolyn, I just wanted to say thank you!"
click at [508, 381] on button "Send message now" at bounding box center [484, 383] width 376 height 36
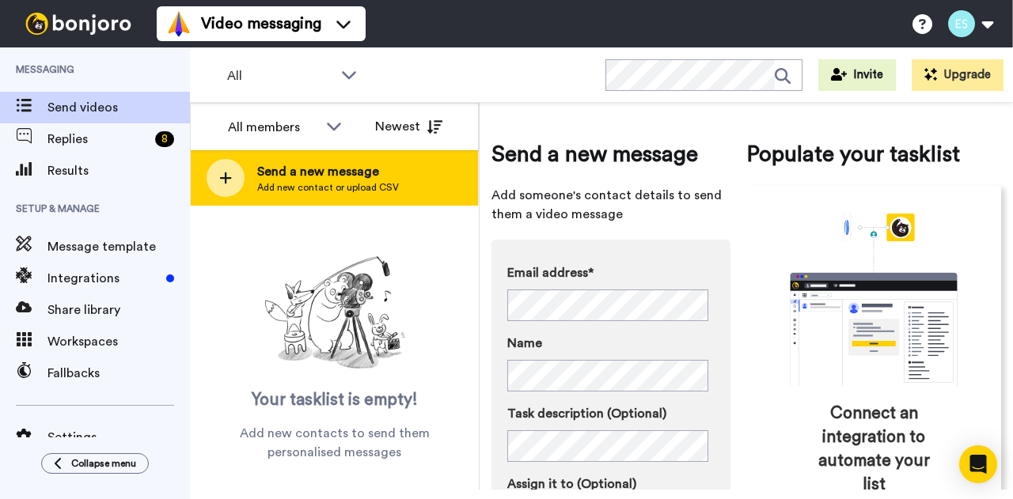
click at [343, 188] on span "Add new contact or upload CSV" at bounding box center [328, 187] width 142 height 13
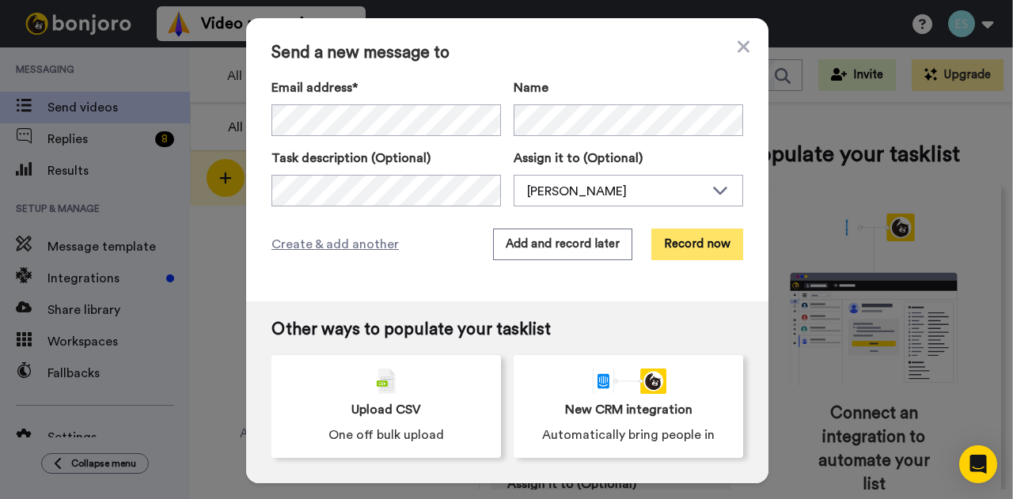
click at [671, 251] on button "Record now" at bounding box center [697, 245] width 92 height 32
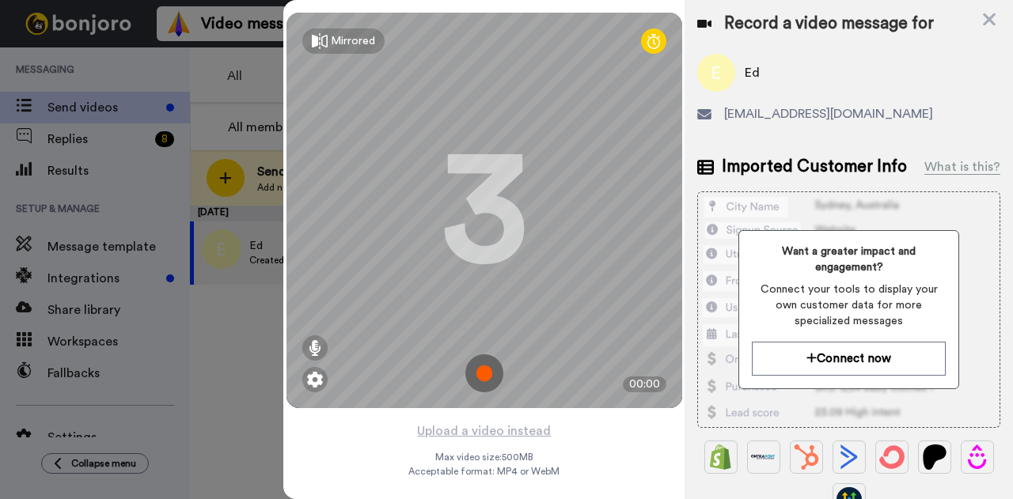
click at [475, 380] on img at bounding box center [484, 374] width 38 height 38
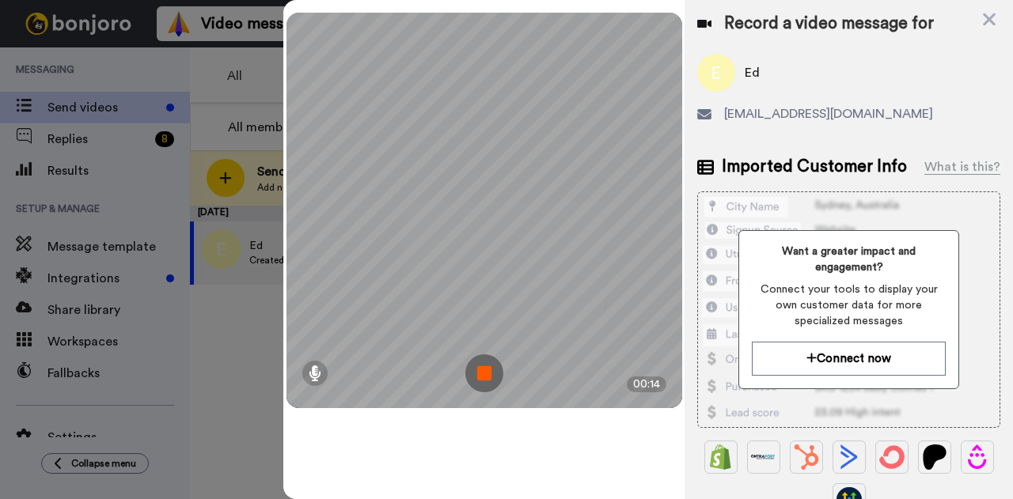
click at [488, 371] on img at bounding box center [484, 374] width 38 height 38
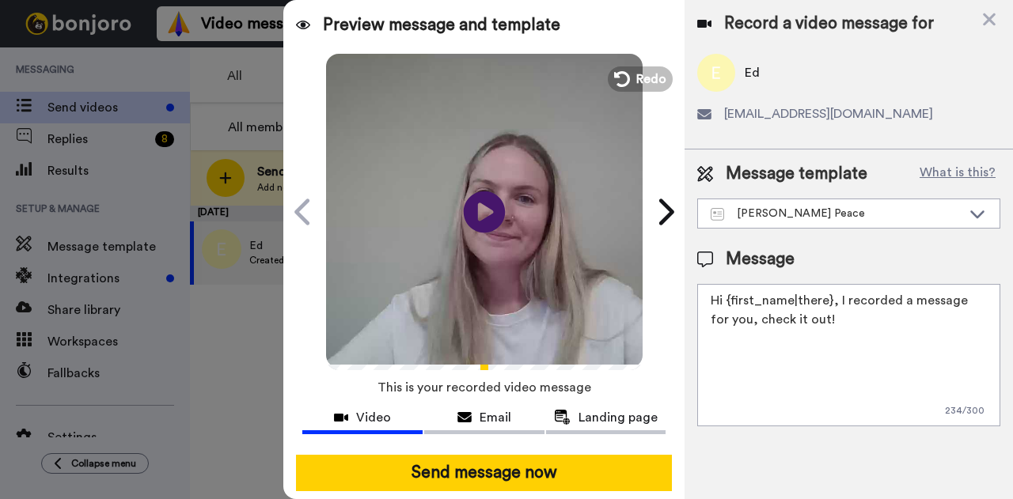
click at [476, 214] on icon "Play/Pause" at bounding box center [485, 211] width 42 height 75
drag, startPoint x: 833, startPoint y: 323, endPoint x: 729, endPoint y: 298, distance: 106.5
click at [729, 298] on textarea "Hi {first_name|there}, I recorded a message for you, check it out!" at bounding box center [848, 355] width 303 height 142
type textarea "Hi Ed, I just wanted to say thank you!"
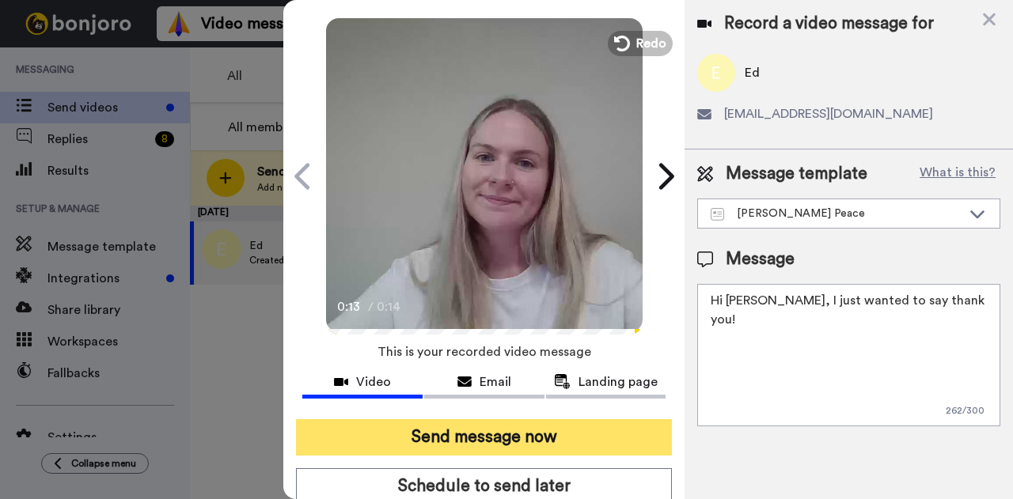
click at [554, 434] on button "Send message now" at bounding box center [484, 437] width 376 height 36
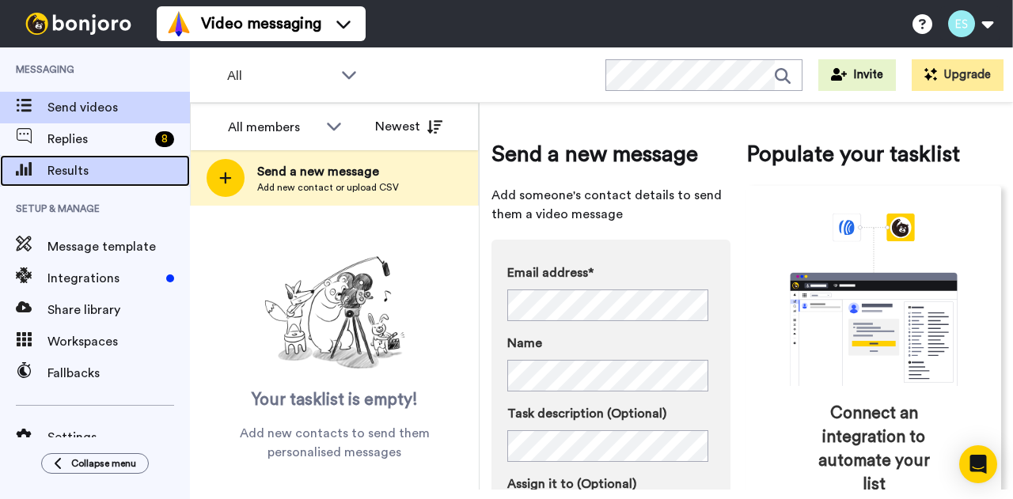
click at [91, 169] on span "Results" at bounding box center [118, 170] width 142 height 19
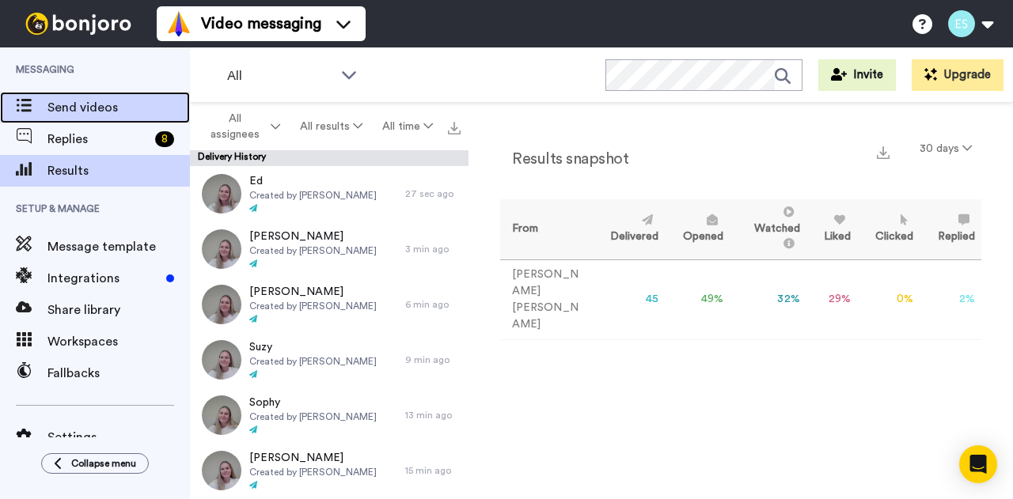
click at [54, 104] on span "Send videos" at bounding box center [118, 107] width 142 height 19
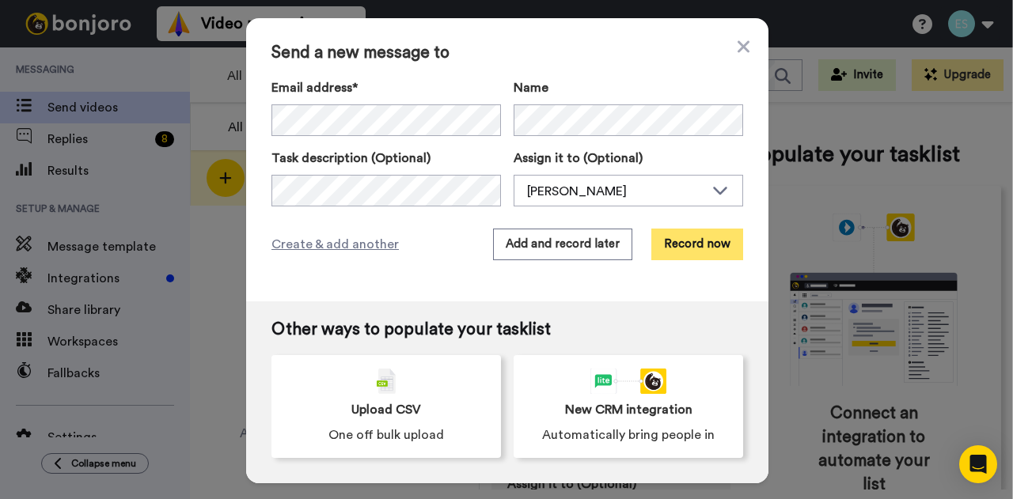
click at [666, 251] on button "Record now" at bounding box center [697, 245] width 92 height 32
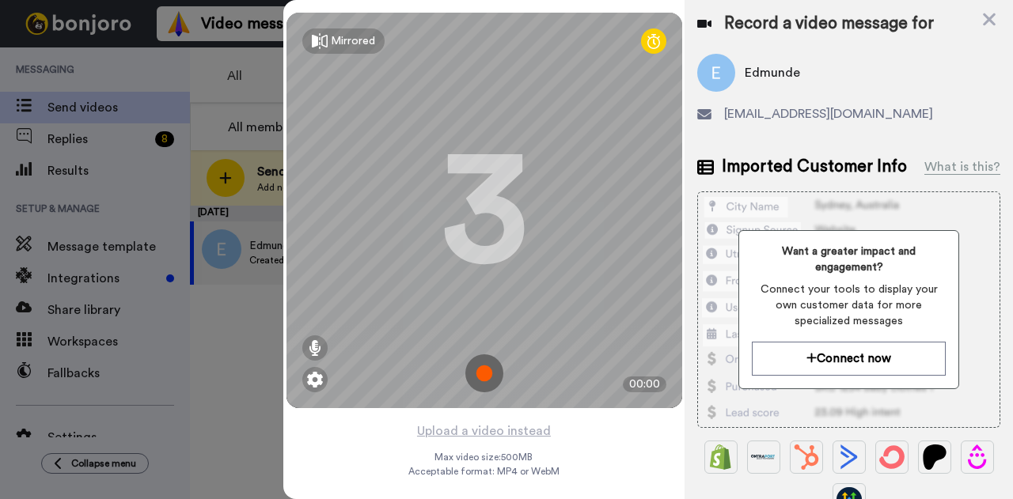
click at [488, 373] on img at bounding box center [484, 374] width 38 height 38
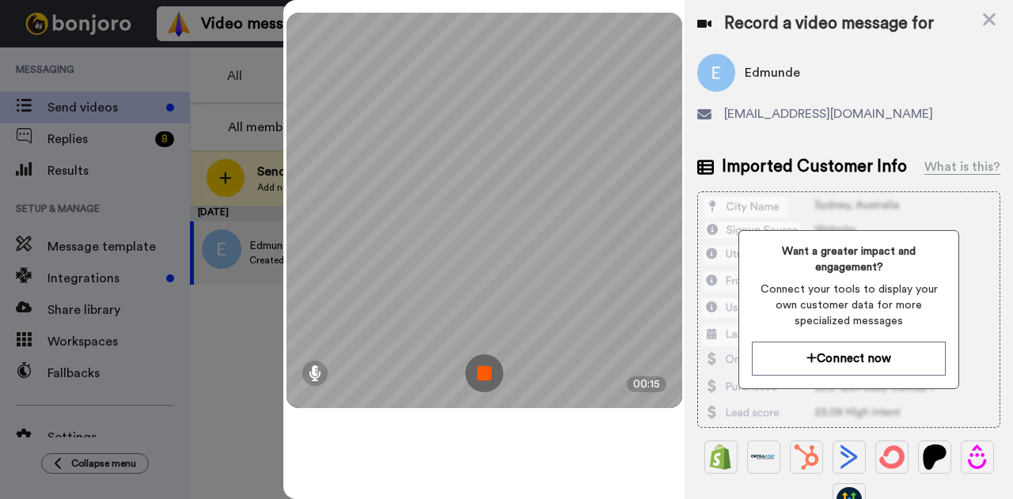
click at [488, 373] on img at bounding box center [484, 374] width 38 height 38
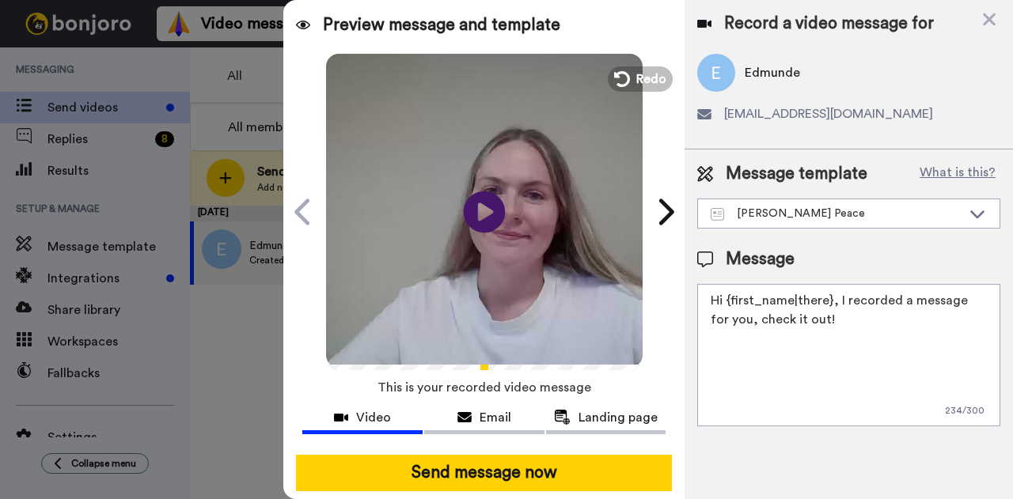
click at [486, 200] on icon at bounding box center [485, 212] width 42 height 42
drag, startPoint x: 836, startPoint y: 329, endPoint x: 729, endPoint y: 300, distance: 110.8
click at [729, 300] on textarea "Hi {first_name|there}, I recorded a message for you, check it out!" at bounding box center [848, 355] width 303 height 142
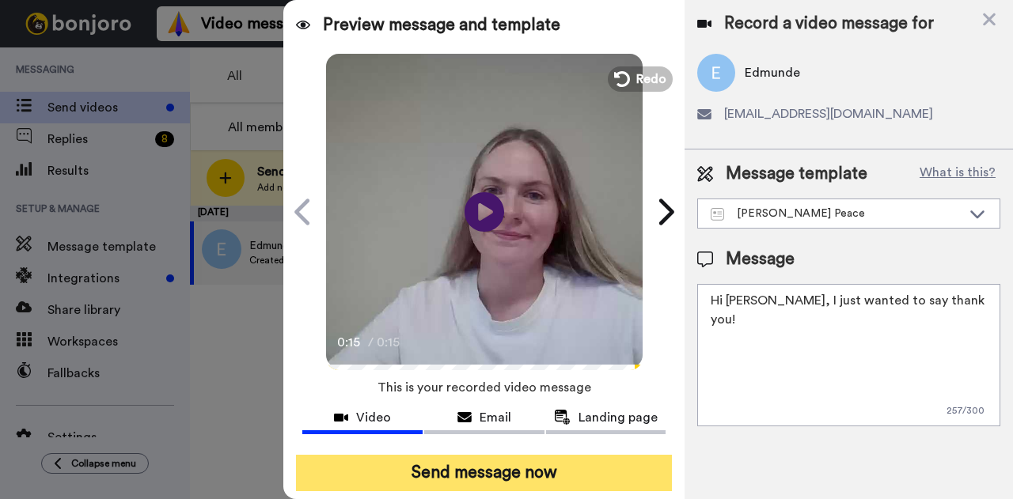
type textarea "Hi Edmunde, I just wanted to say thank you!"
click at [551, 458] on button "Send message now" at bounding box center [484, 473] width 376 height 36
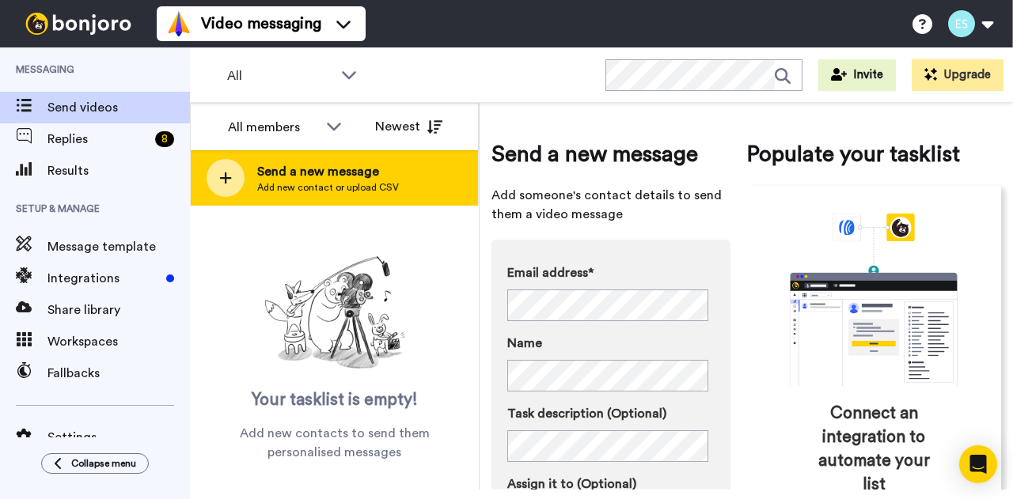
click at [275, 159] on div "Send a new message Add new contact or upload CSV" at bounding box center [334, 177] width 287 height 55
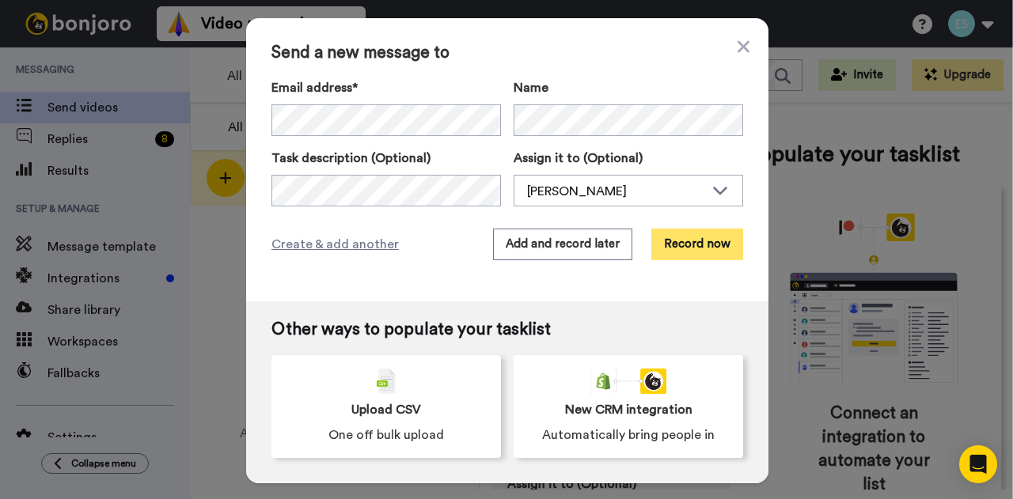
click at [687, 238] on button "Record now" at bounding box center [697, 245] width 92 height 32
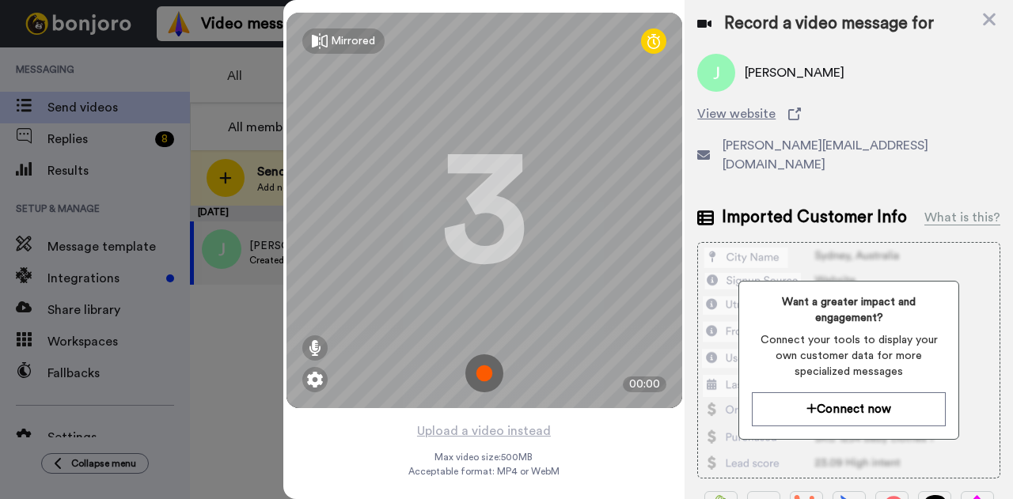
click at [488, 367] on img at bounding box center [484, 374] width 38 height 38
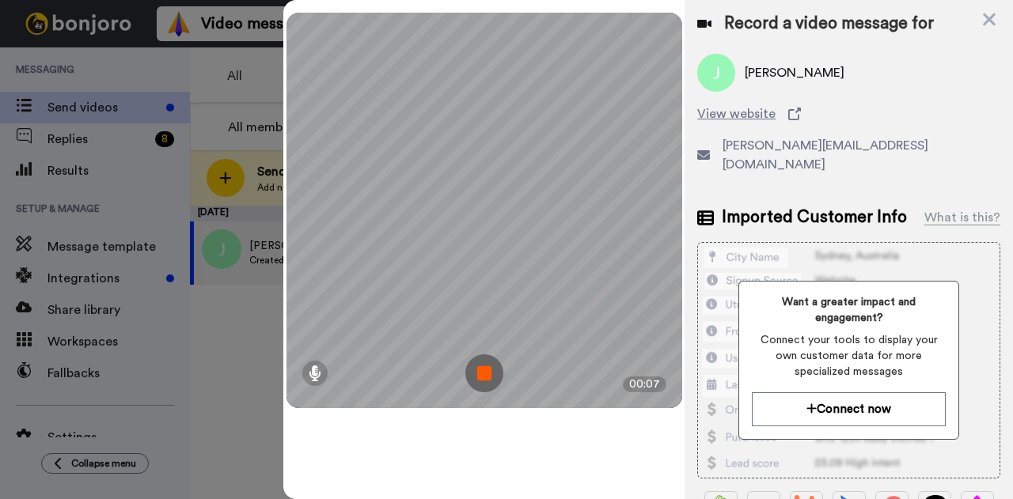
click at [474, 374] on img at bounding box center [484, 374] width 38 height 38
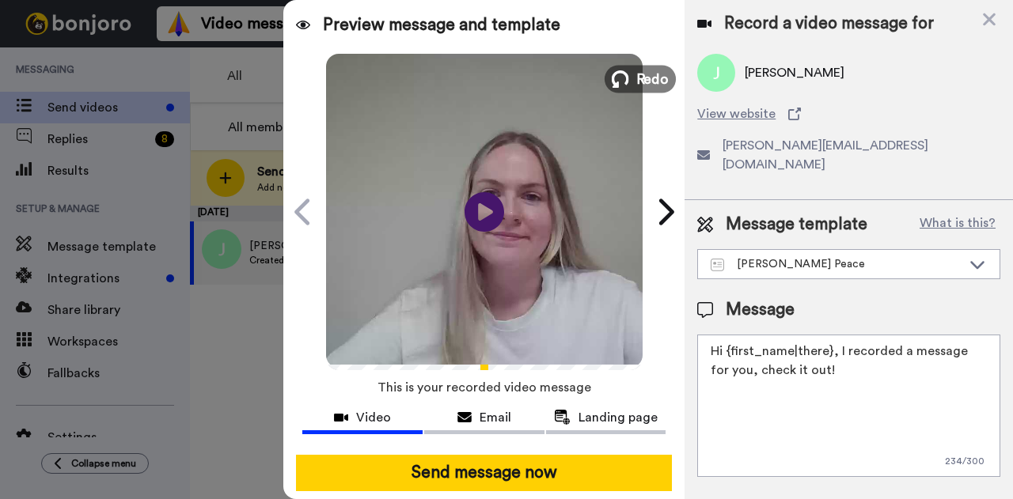
click at [626, 81] on button "Redo" at bounding box center [640, 79] width 71 height 28
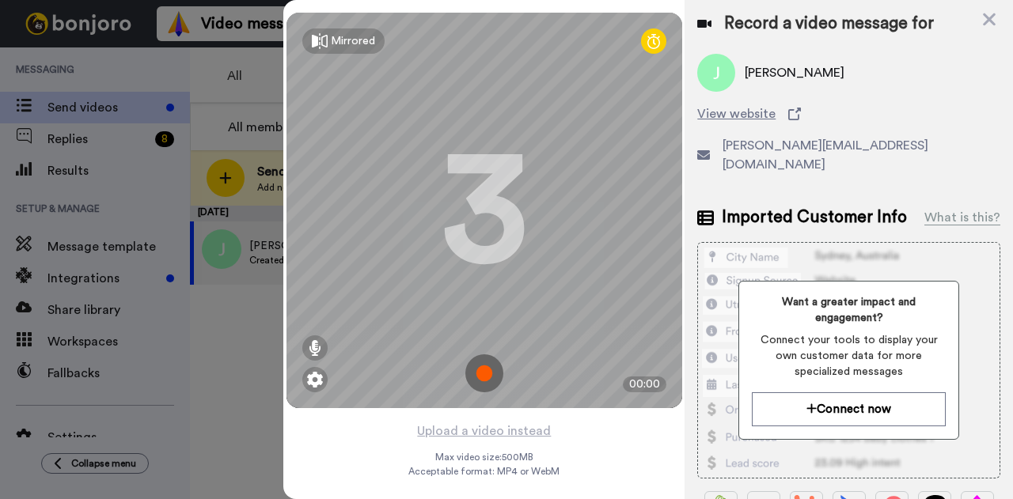
click at [473, 379] on img at bounding box center [484, 374] width 38 height 38
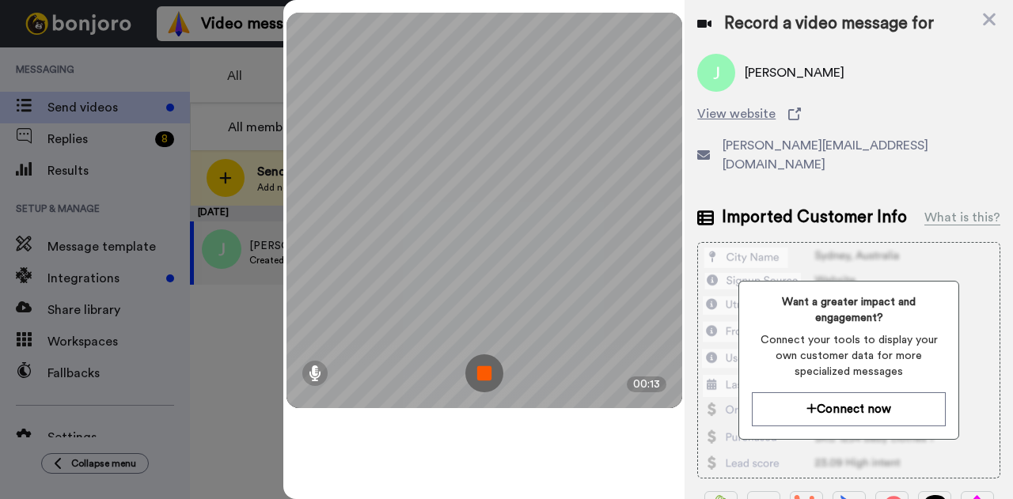
click at [480, 375] on img at bounding box center [484, 374] width 38 height 38
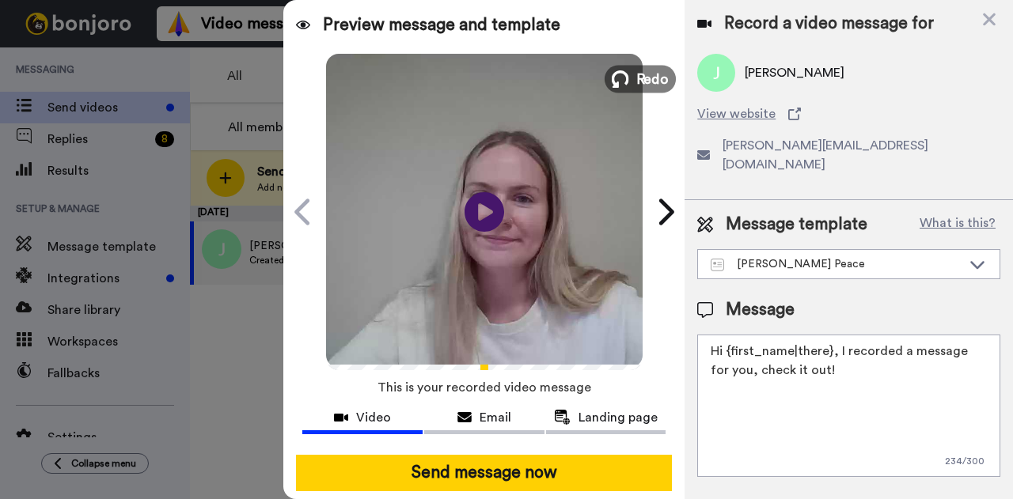
click at [621, 77] on icon at bounding box center [620, 78] width 17 height 17
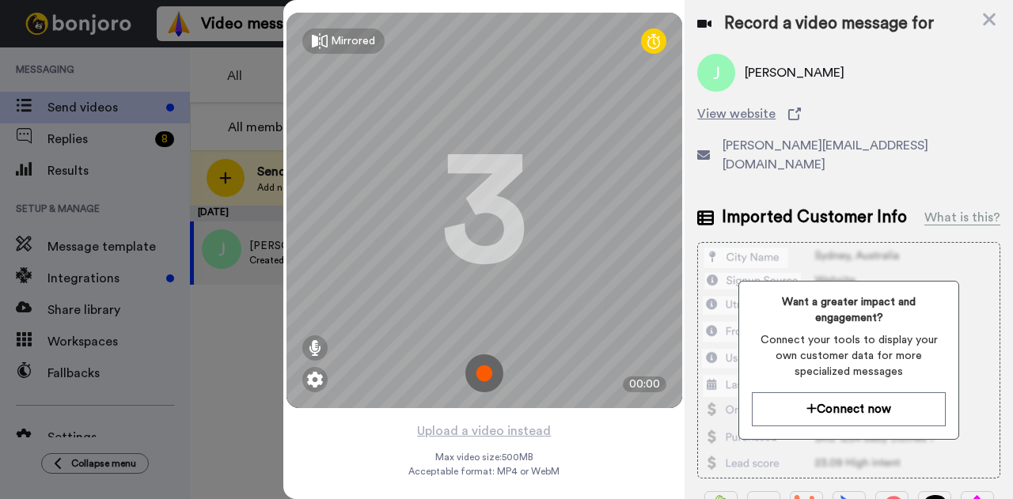
click at [465, 371] on img at bounding box center [484, 374] width 38 height 38
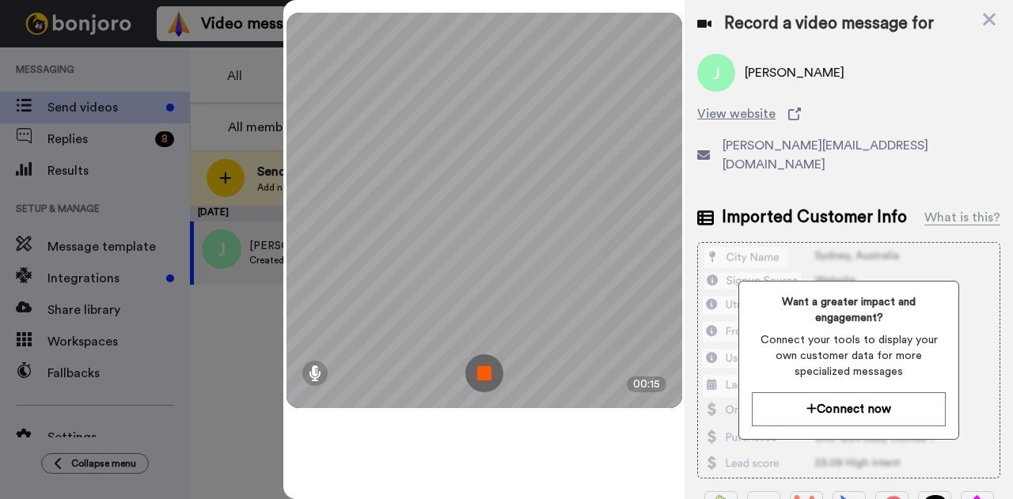
click at [486, 382] on img at bounding box center [484, 374] width 38 height 38
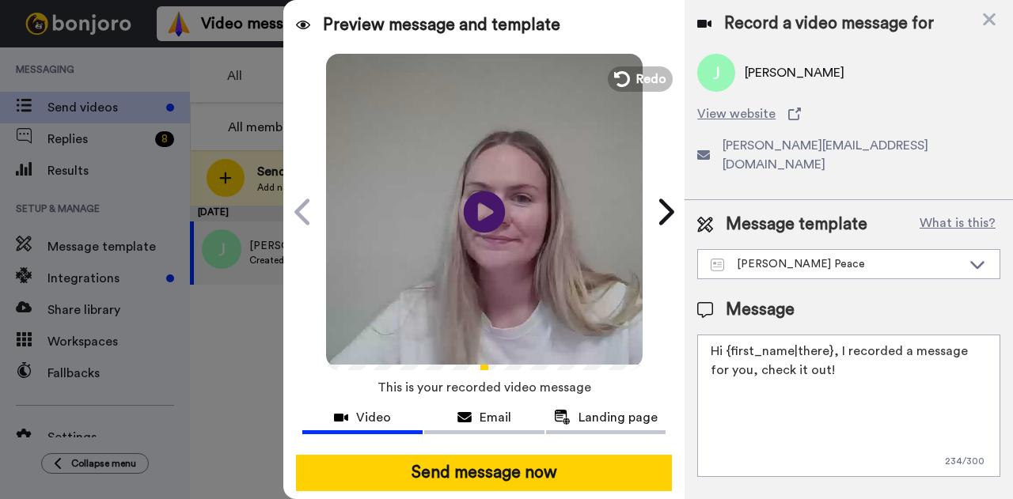
click at [479, 191] on icon at bounding box center [485, 212] width 42 height 42
drag, startPoint x: 837, startPoint y: 352, endPoint x: 730, endPoint y: 332, distance: 109.6
click at [730, 335] on textarea "Hi {first_name|there}, I recorded a message for you, check it out!" at bounding box center [848, 406] width 303 height 142
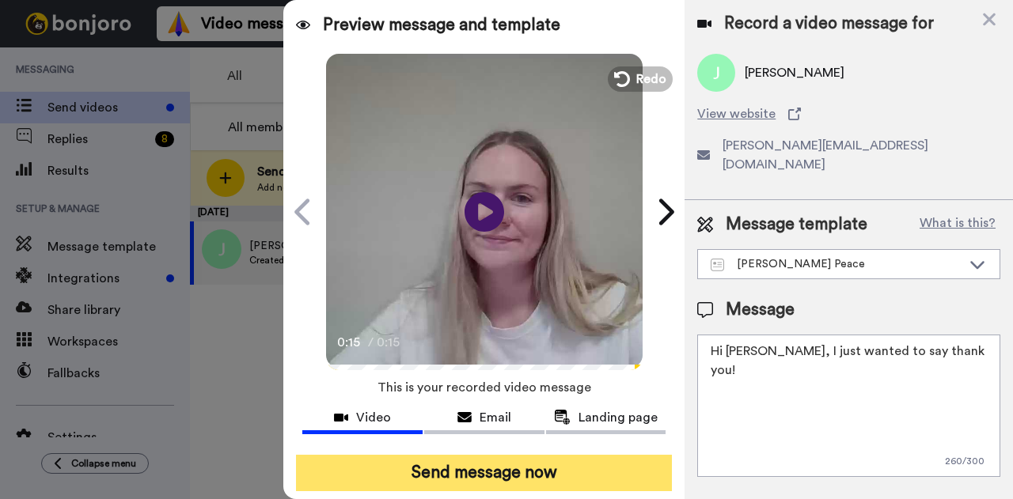
type textarea "Hi John, I just wanted to say thank you!"
click at [503, 461] on button "Send message now" at bounding box center [484, 473] width 376 height 36
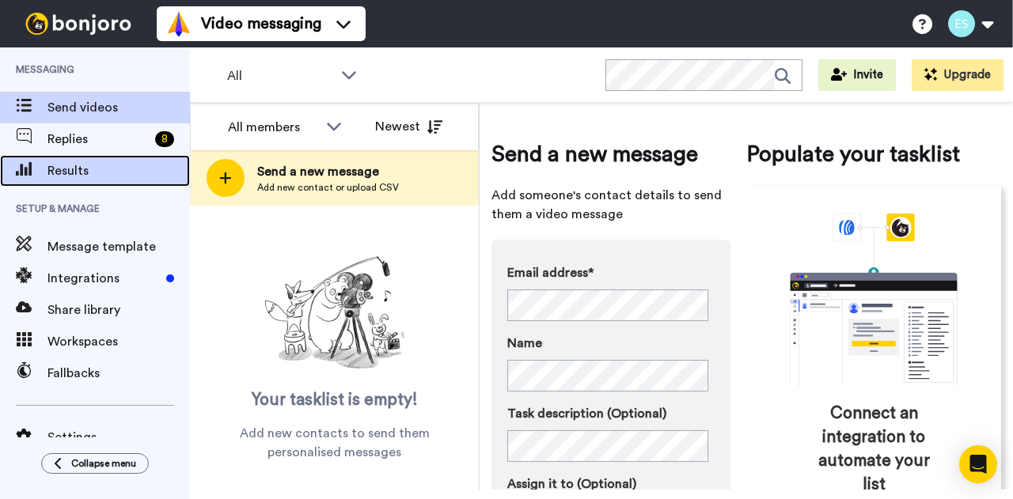
click at [65, 178] on span "Results" at bounding box center [118, 170] width 142 height 19
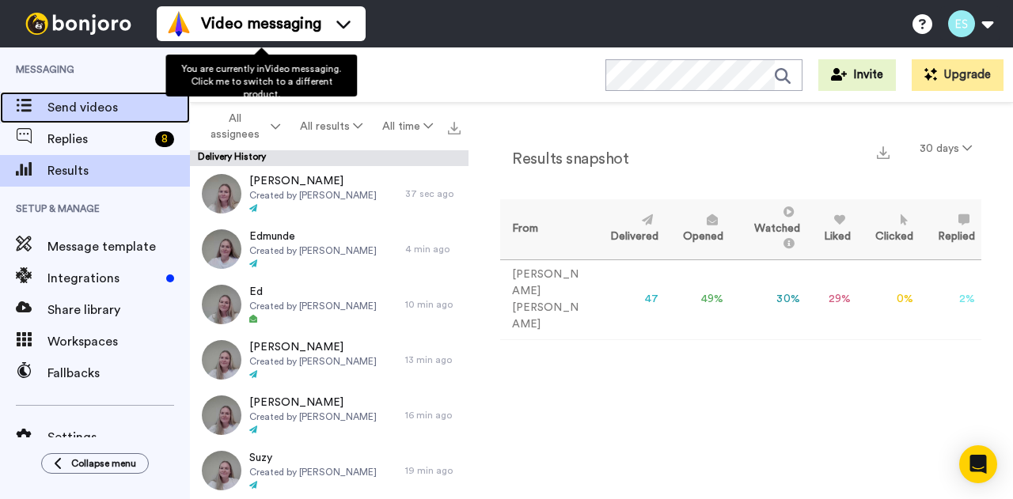
click at [85, 93] on div "Send videos" at bounding box center [95, 108] width 190 height 32
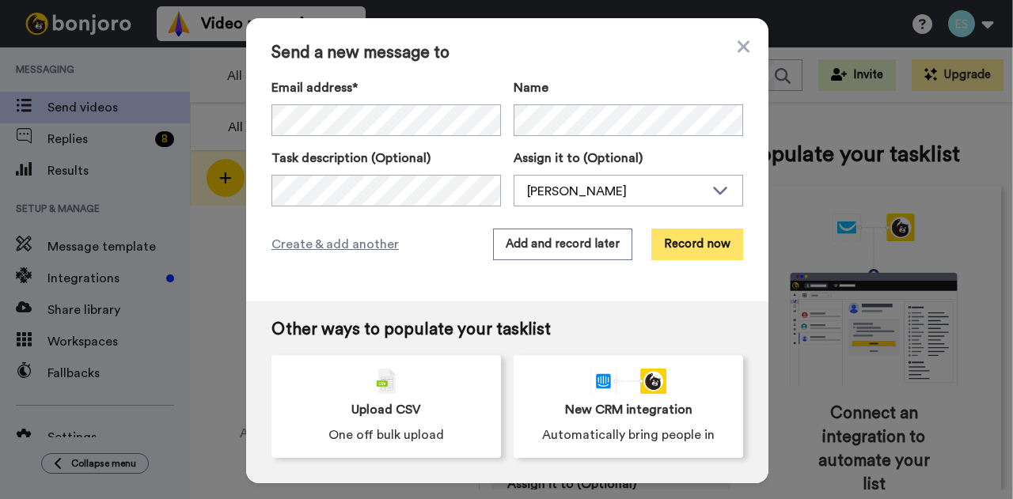
click at [673, 247] on button "Record now" at bounding box center [697, 245] width 92 height 32
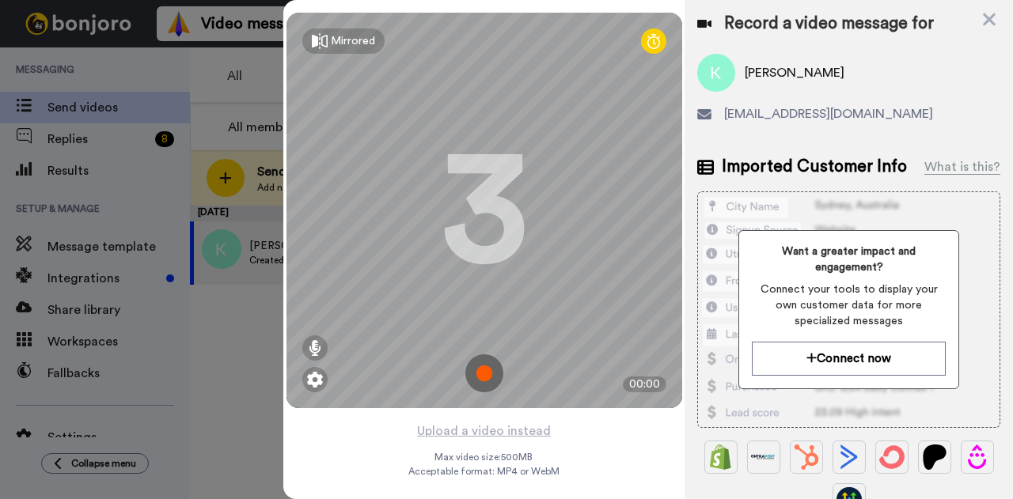
click at [474, 366] on img at bounding box center [484, 374] width 38 height 38
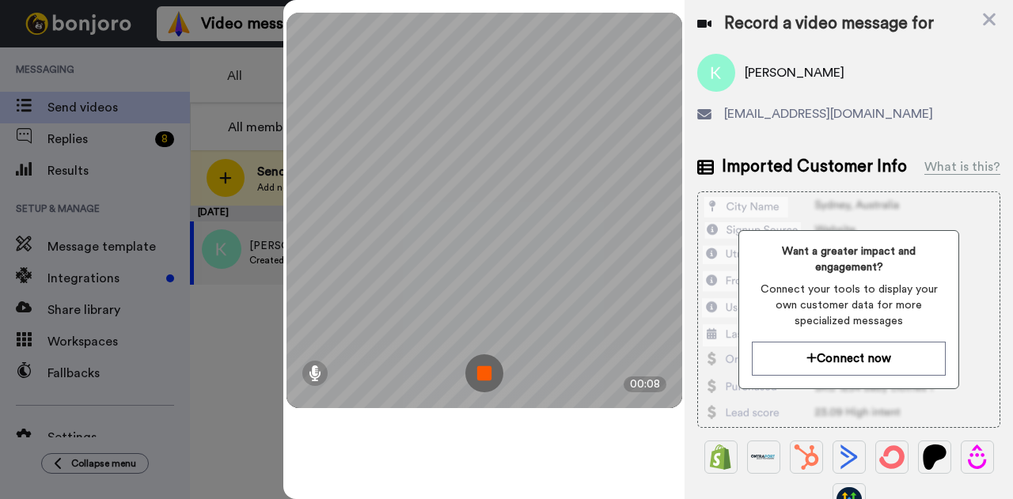
click at [491, 382] on img at bounding box center [484, 374] width 38 height 38
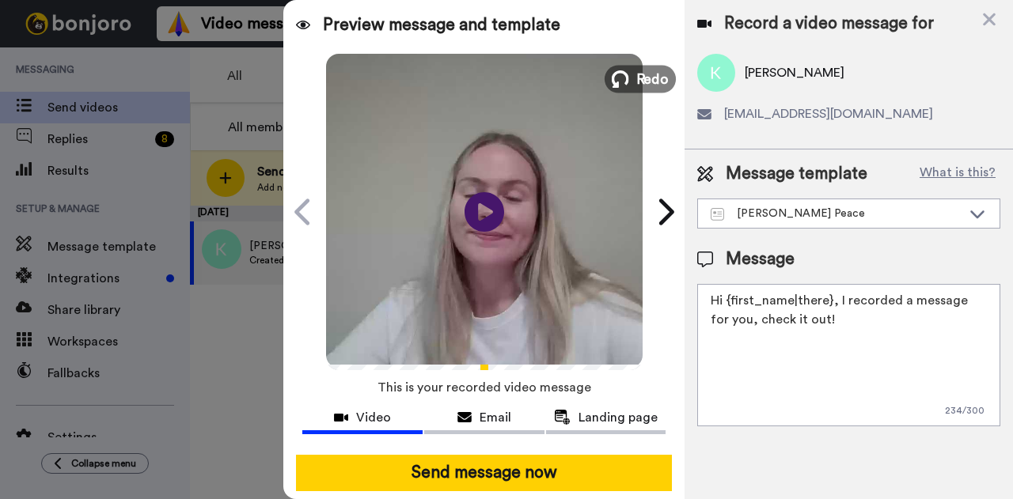
click at [626, 78] on button "Redo" at bounding box center [640, 79] width 71 height 28
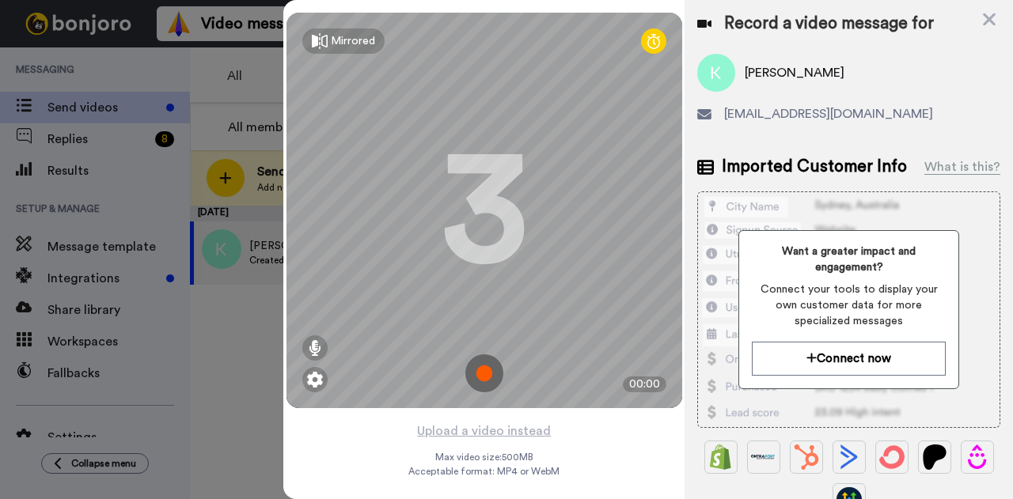
click at [480, 379] on img at bounding box center [484, 374] width 38 height 38
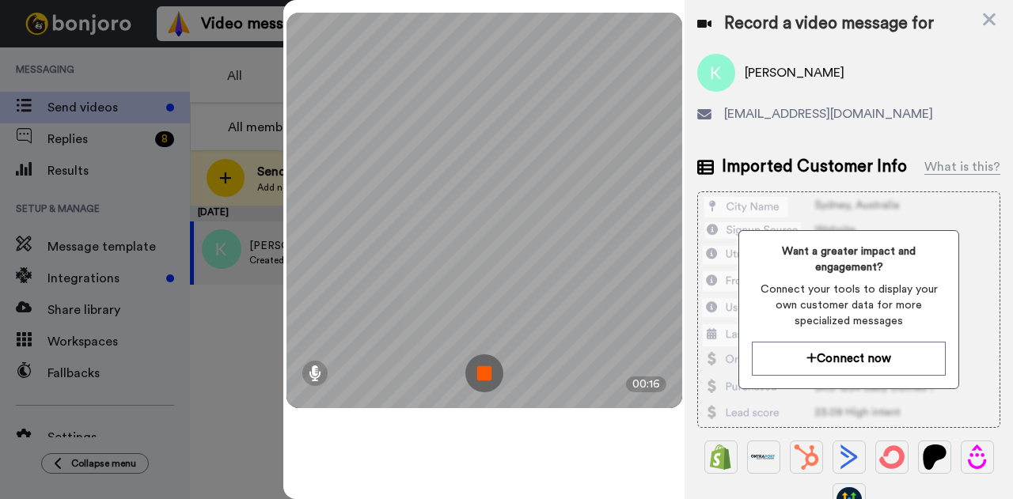
click at [484, 376] on img at bounding box center [484, 374] width 38 height 38
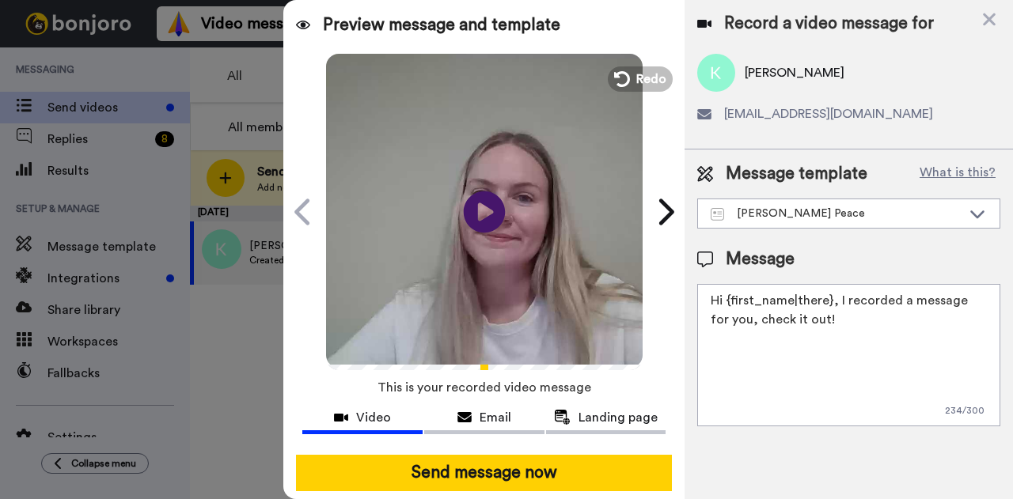
click at [476, 213] on icon "Play/Pause" at bounding box center [485, 211] width 42 height 75
drag, startPoint x: 812, startPoint y: 317, endPoint x: 729, endPoint y: 296, distance: 85.6
click at [729, 296] on textarea "Hi {first_name|there}, I recorded a message for you, check it out!" at bounding box center [848, 355] width 303 height 142
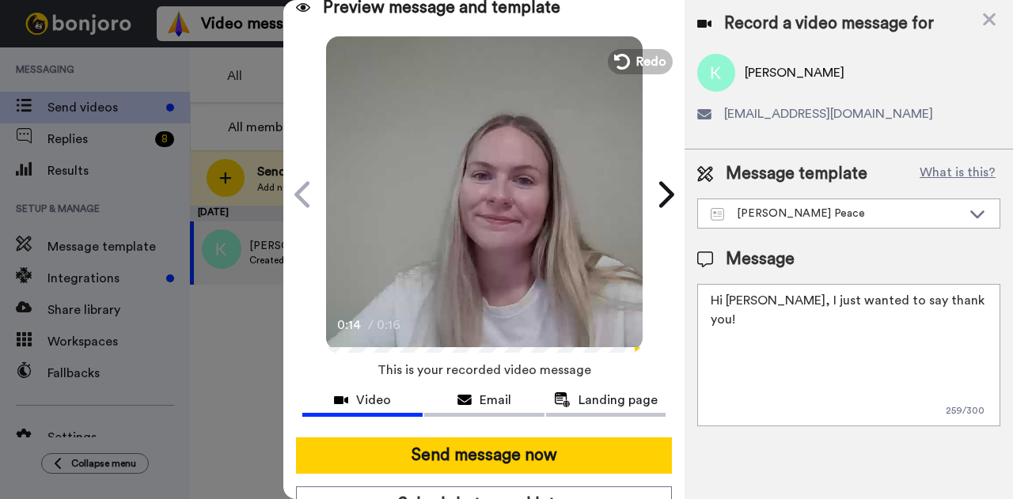
scroll to position [28, 0]
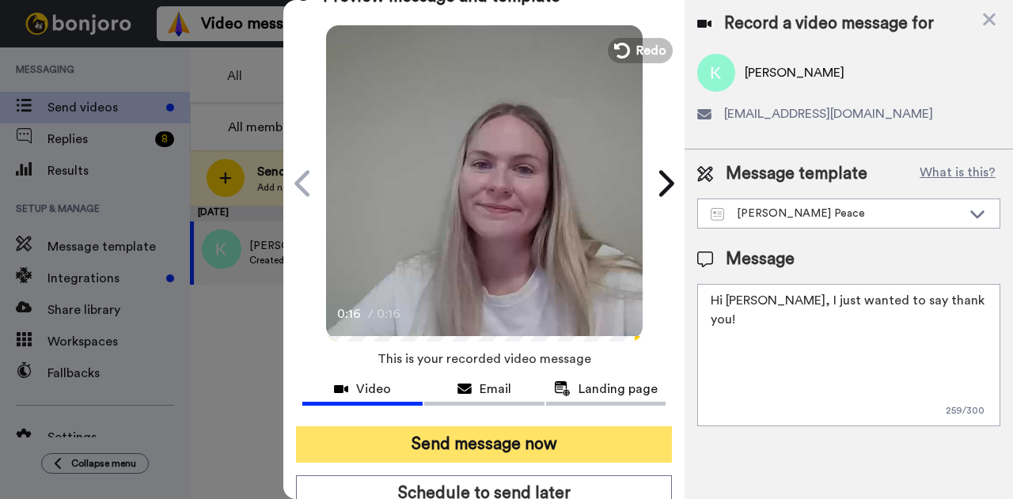
type textarea "Hi Katie, I just wanted to say thank you!"
click at [578, 434] on button "Send message now" at bounding box center [484, 445] width 376 height 36
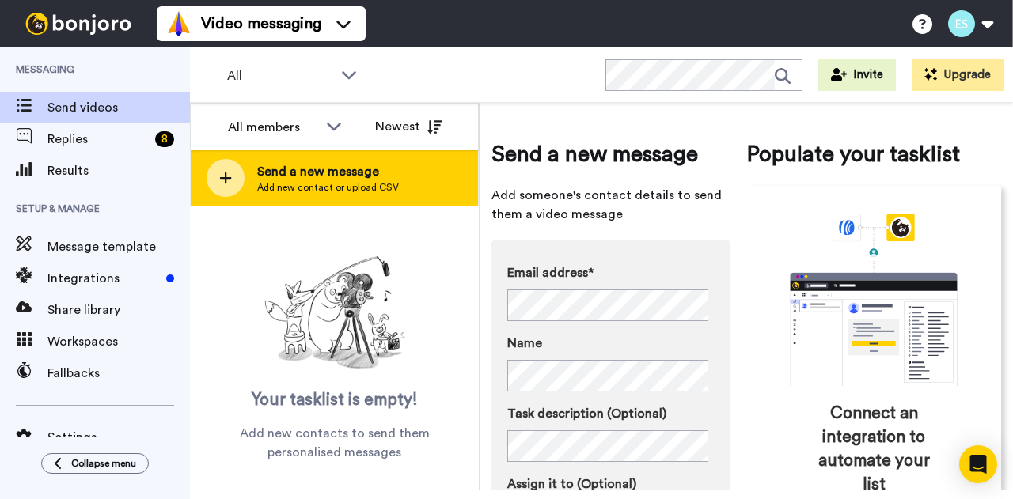
click at [286, 188] on span "Add new contact or upload CSV" at bounding box center [328, 187] width 142 height 13
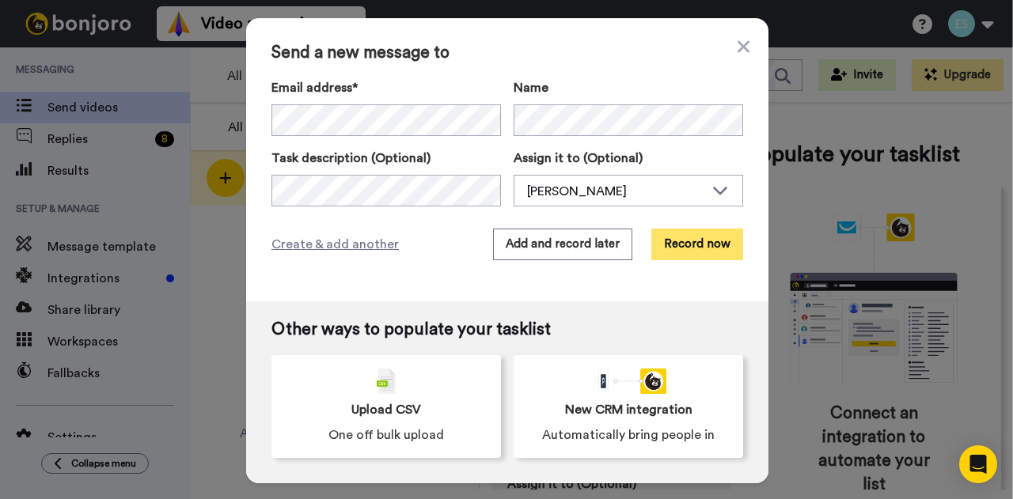
click at [682, 249] on button "Record now" at bounding box center [697, 245] width 92 height 32
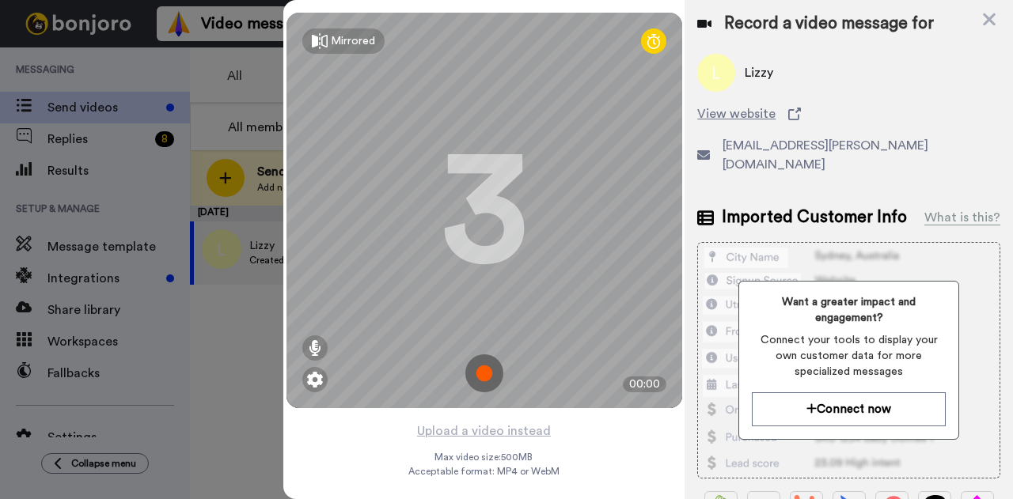
click at [475, 390] on img at bounding box center [484, 374] width 38 height 38
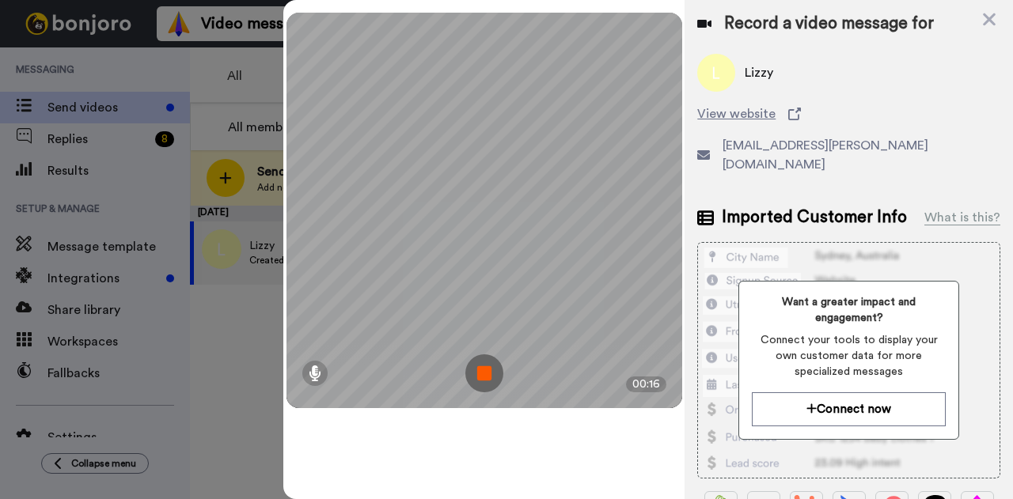
click at [496, 370] on img at bounding box center [484, 374] width 38 height 38
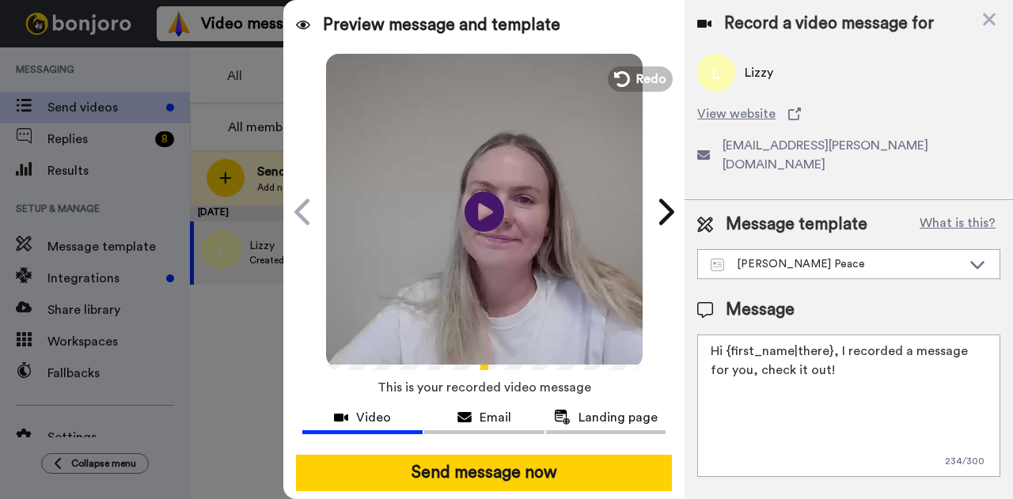
drag, startPoint x: 814, startPoint y: 346, endPoint x: 730, endPoint y: 328, distance: 85.7
click at [730, 335] on textarea "Hi {first_name|there}, I recorded a message for you, check it out!" at bounding box center [848, 406] width 303 height 142
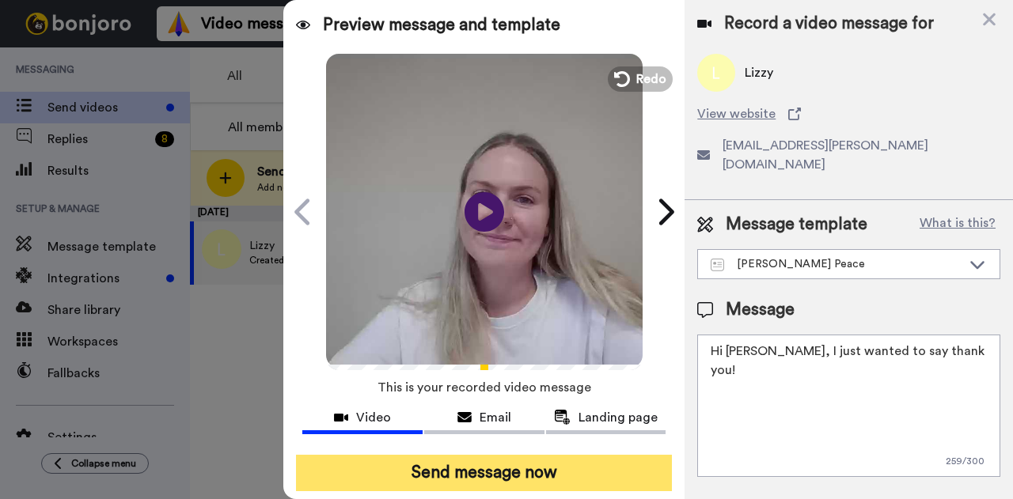
type textarea "Hi Lizzy, I just wanted to say thank you!"
click at [474, 472] on button "Send message now" at bounding box center [484, 473] width 376 height 36
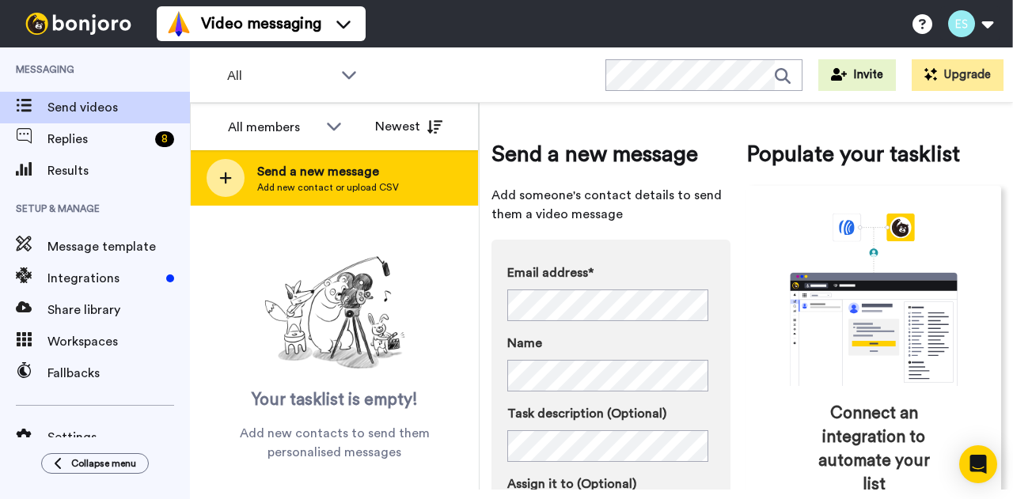
click at [263, 180] on span "Send a new message" at bounding box center [328, 171] width 142 height 19
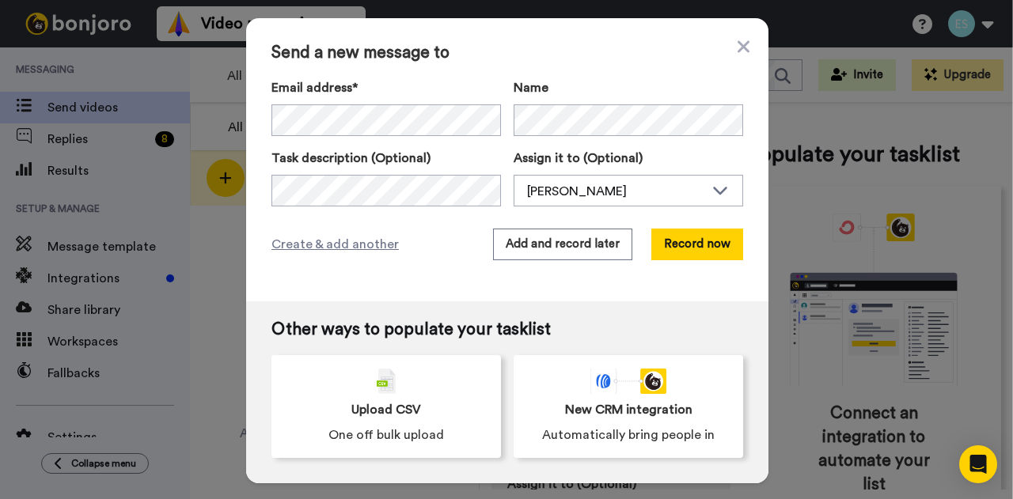
click at [321, 136] on div "Email address* Name Task description (Optional) Assign it to (Optional) [PERSON…" at bounding box center [507, 142] width 472 height 128
click at [690, 245] on button "Record now" at bounding box center [697, 245] width 92 height 32
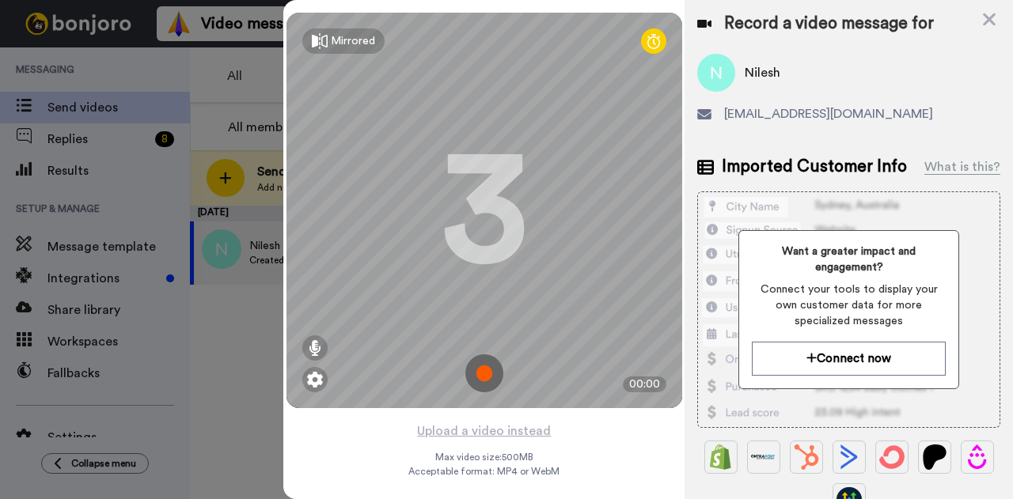
click at [483, 368] on img at bounding box center [484, 374] width 38 height 38
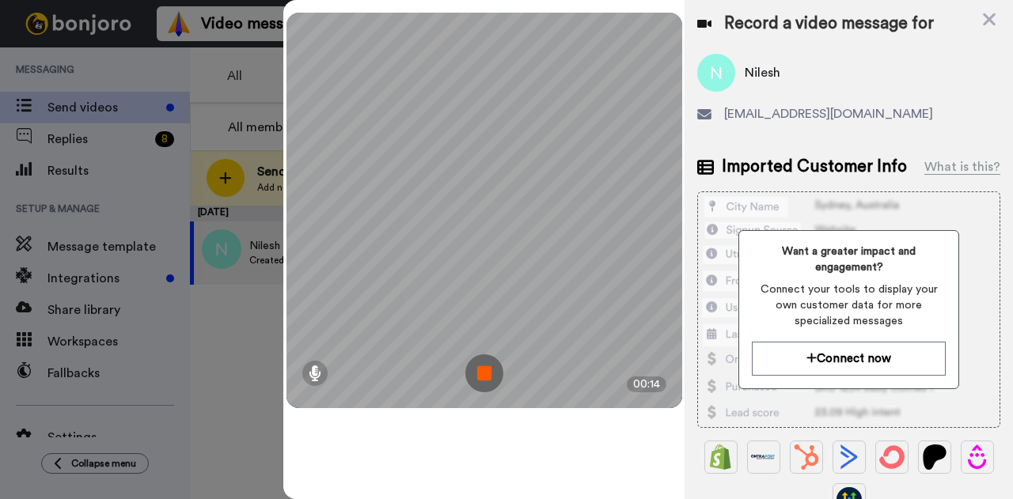
click at [490, 375] on img at bounding box center [484, 374] width 38 height 38
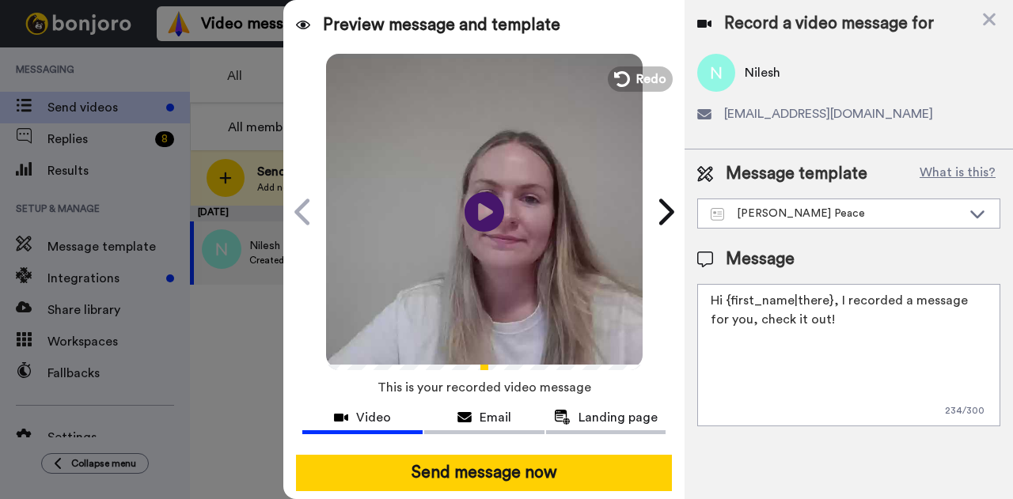
drag, startPoint x: 821, startPoint y: 327, endPoint x: 725, endPoint y: 294, distance: 102.1
click at [725, 294] on textarea "Hi {first_name|there}, I recorded a message for you, check it out!" at bounding box center [848, 355] width 303 height 142
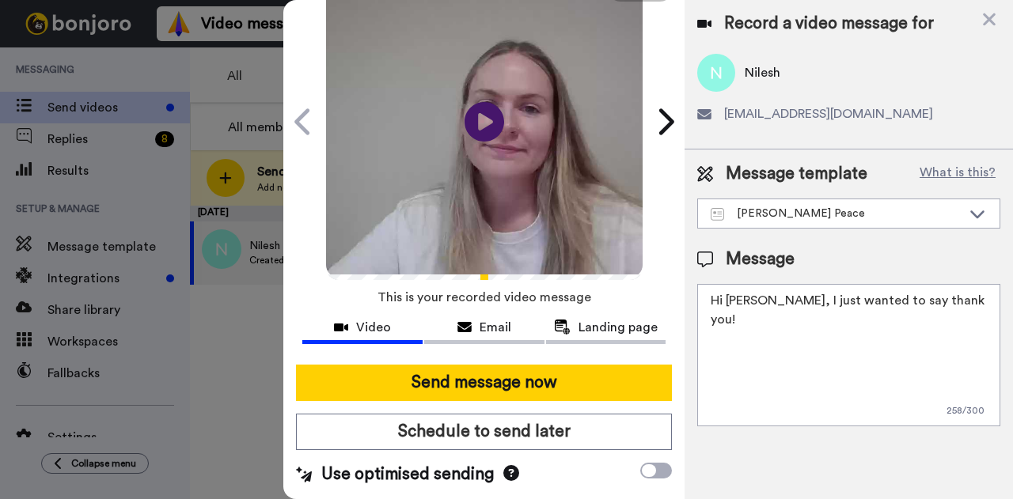
scroll to position [109, 0]
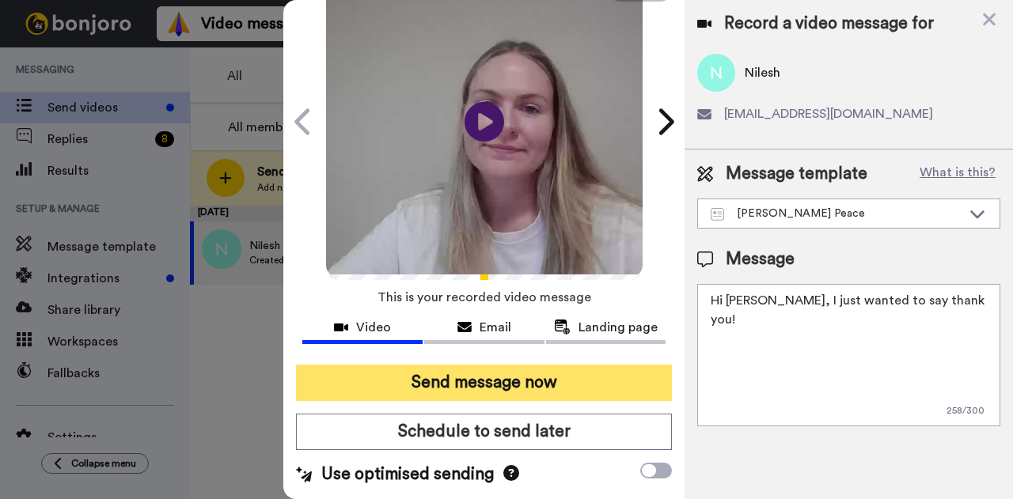
type textarea "Hi [PERSON_NAME], I just wanted to say thank you!"
click at [533, 365] on button "Send message now" at bounding box center [484, 383] width 376 height 36
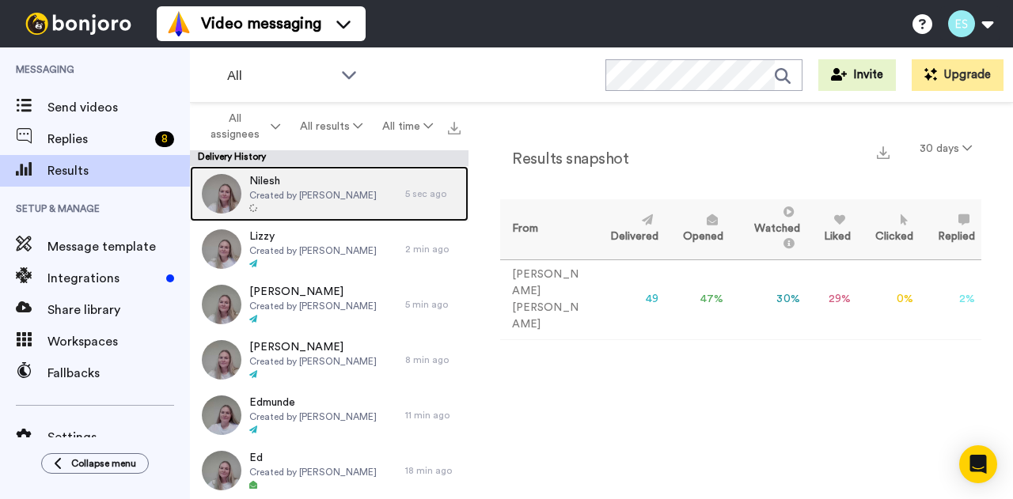
click at [254, 205] on icon at bounding box center [253, 208] width 8 height 8
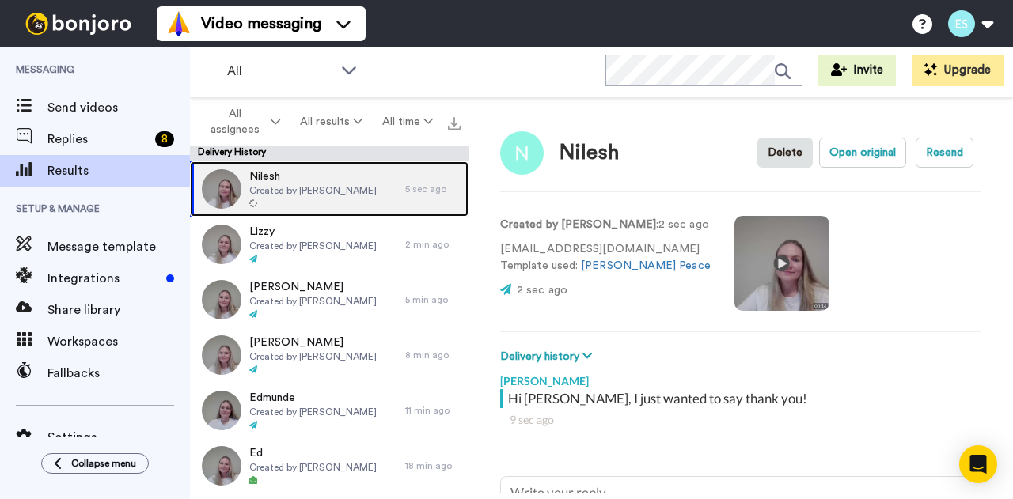
click at [256, 202] on icon at bounding box center [253, 203] width 8 height 8
type textarea "x"
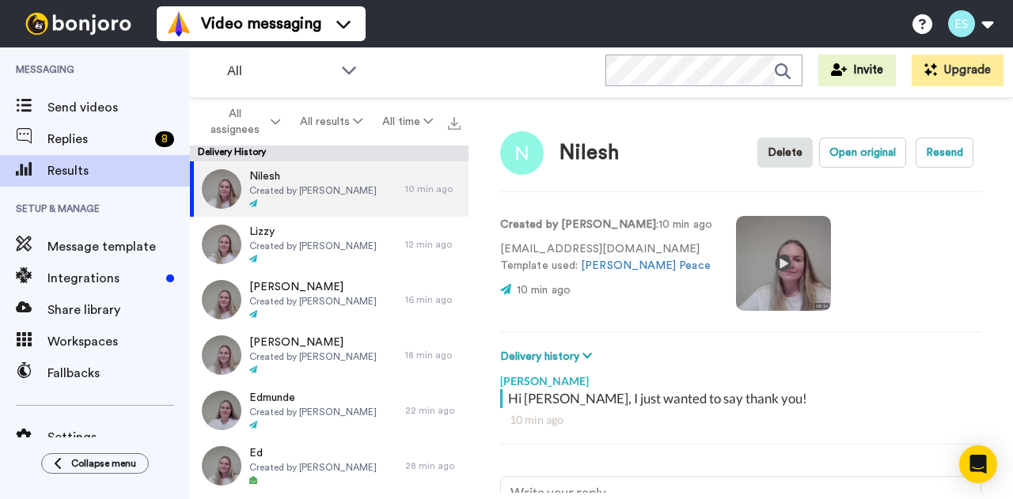
type textarea "x"
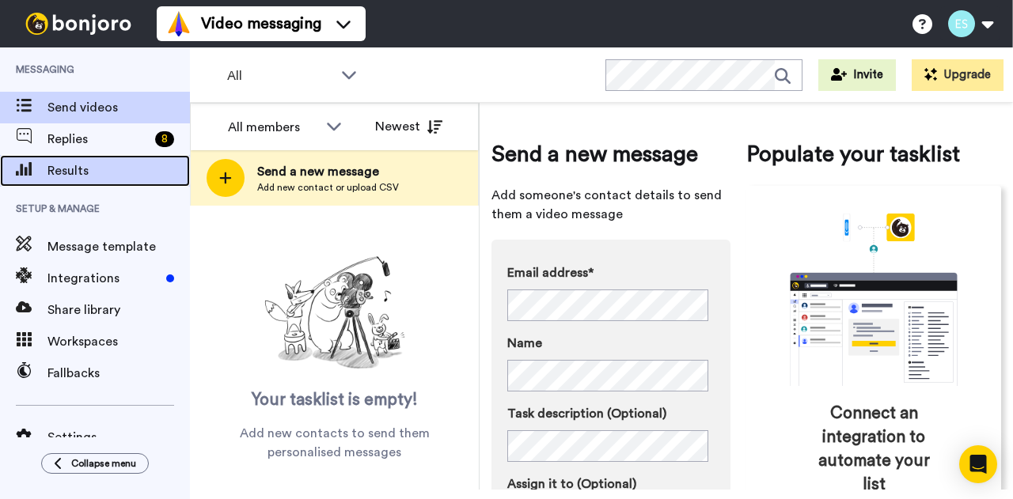
click at [109, 183] on div "Results" at bounding box center [95, 171] width 190 height 32
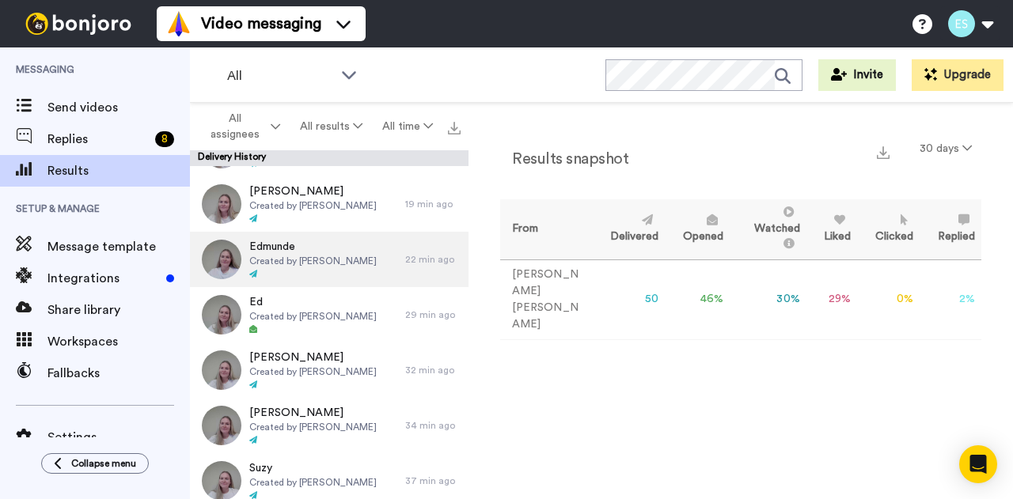
scroll to position [157, 0]
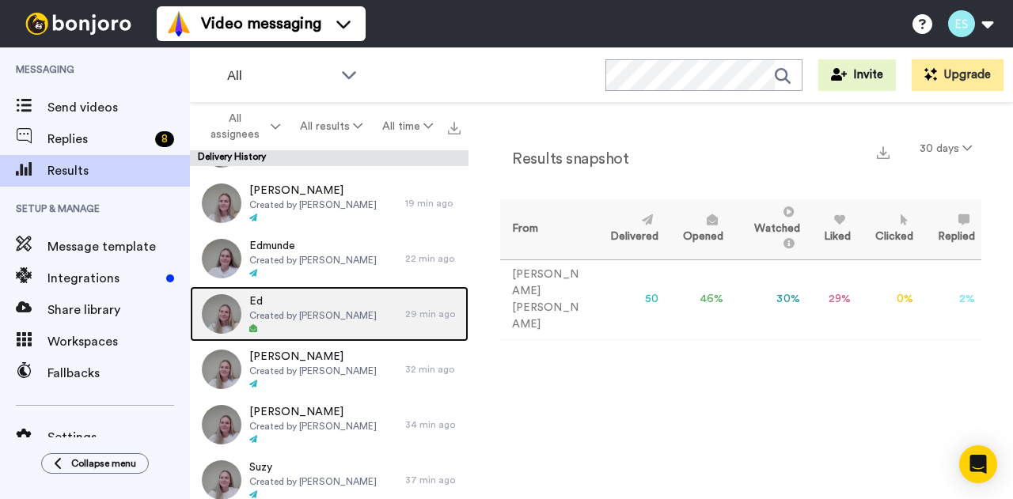
click at [277, 324] on div at bounding box center [312, 329] width 127 height 11
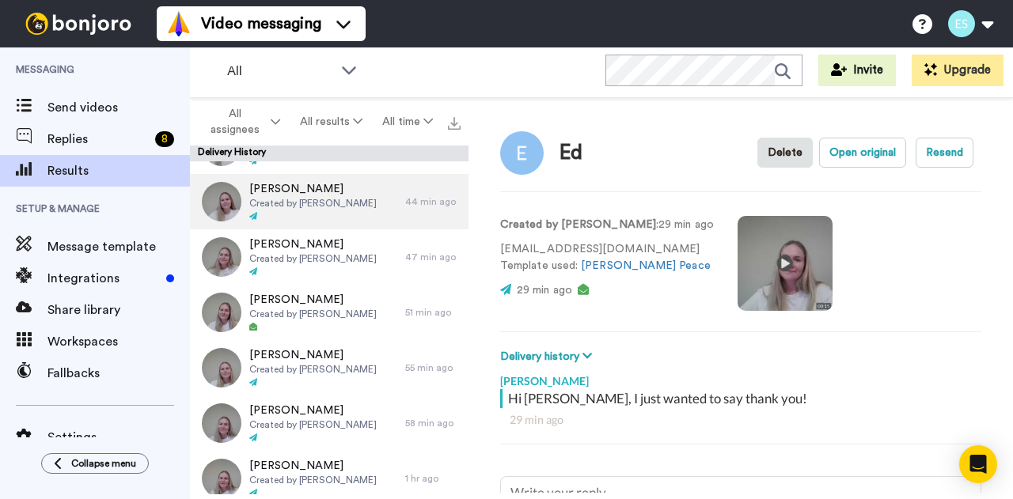
scroll to position [546, 0]
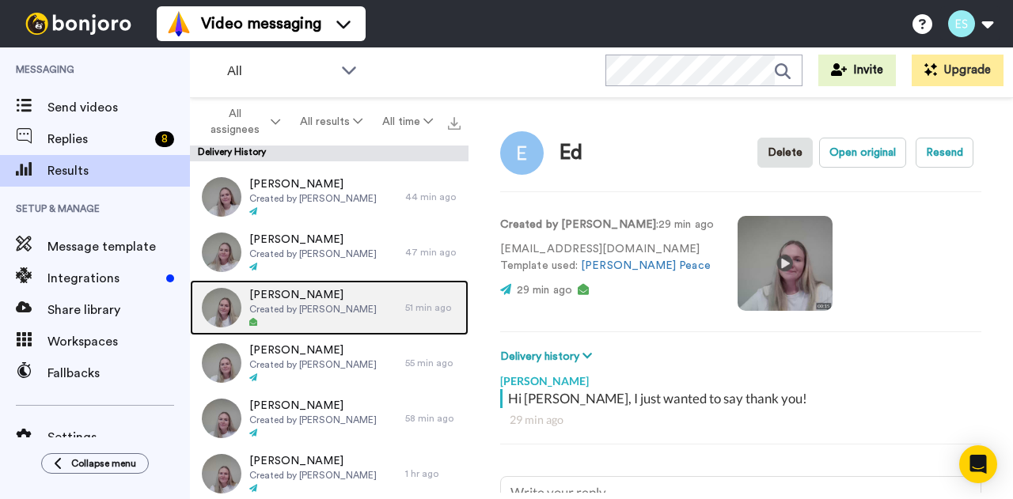
click at [290, 305] on span "Created by [PERSON_NAME]" at bounding box center [312, 309] width 127 height 13
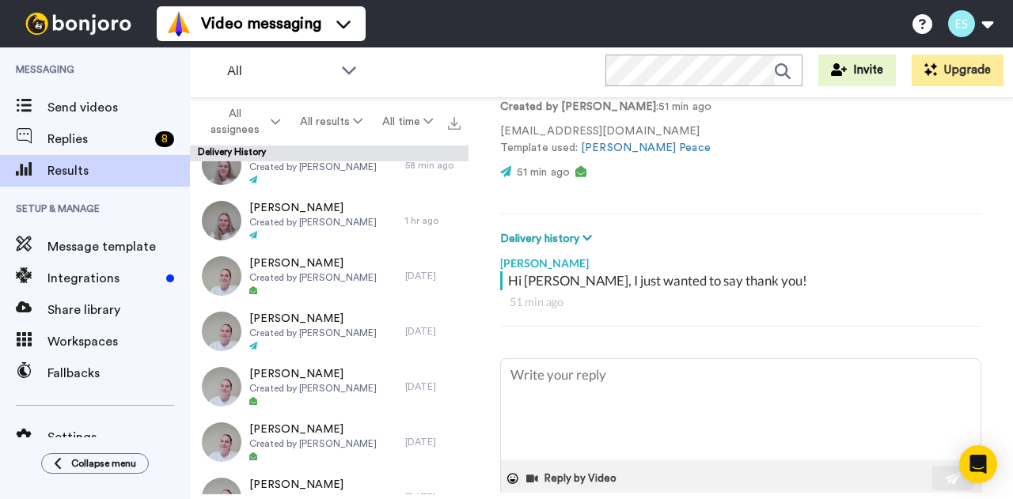
scroll to position [820, 0]
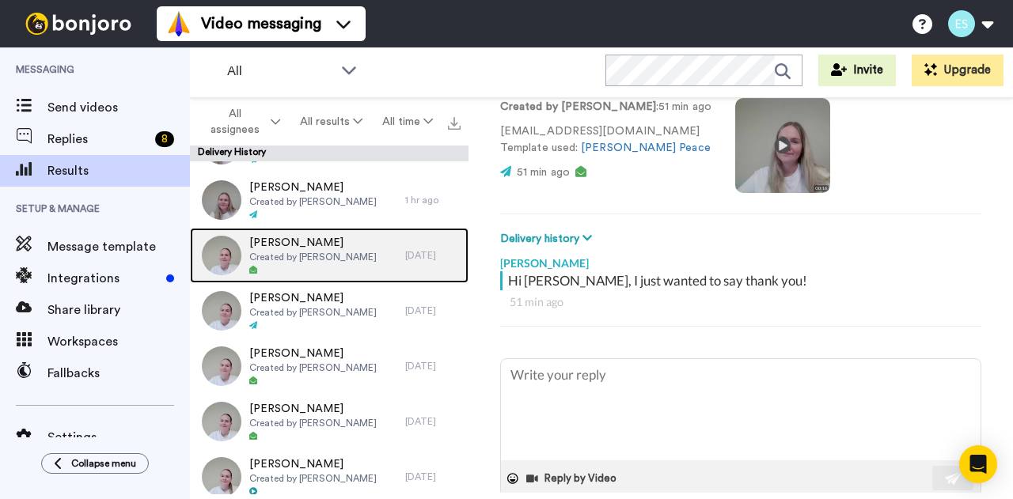
click at [279, 256] on span "Created by [PERSON_NAME]" at bounding box center [312, 257] width 127 height 13
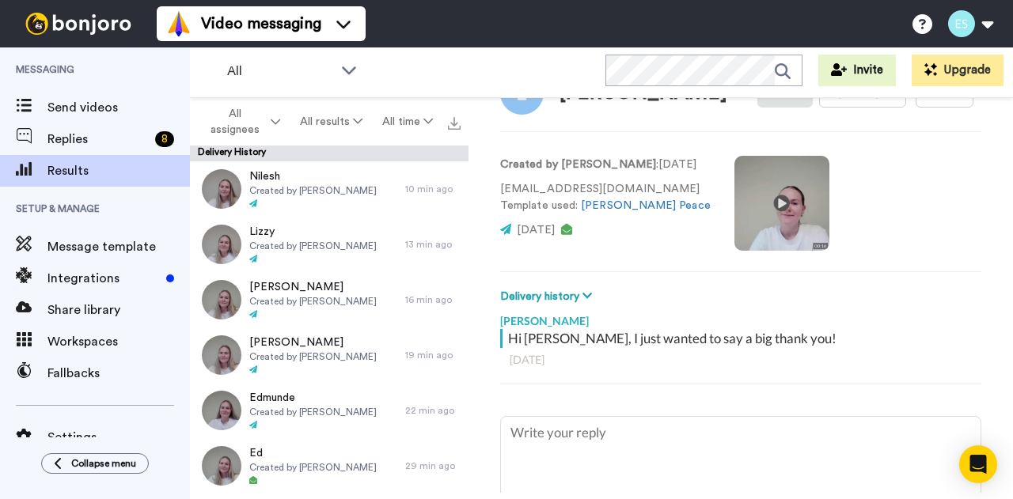
type textarea "x"
